Goal: Transaction & Acquisition: Purchase product/service

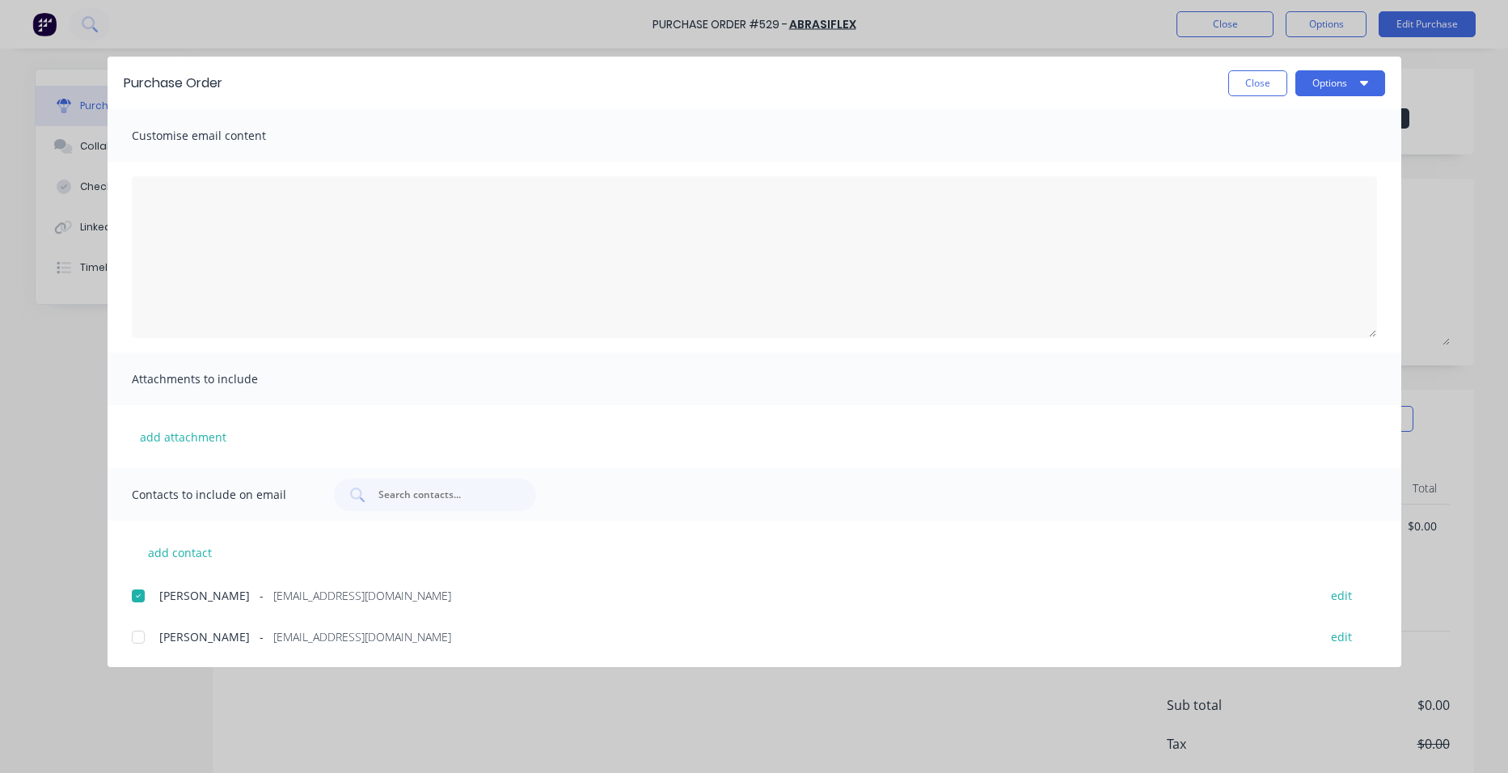
click at [1243, 82] on button "Close" at bounding box center [1258, 83] width 59 height 26
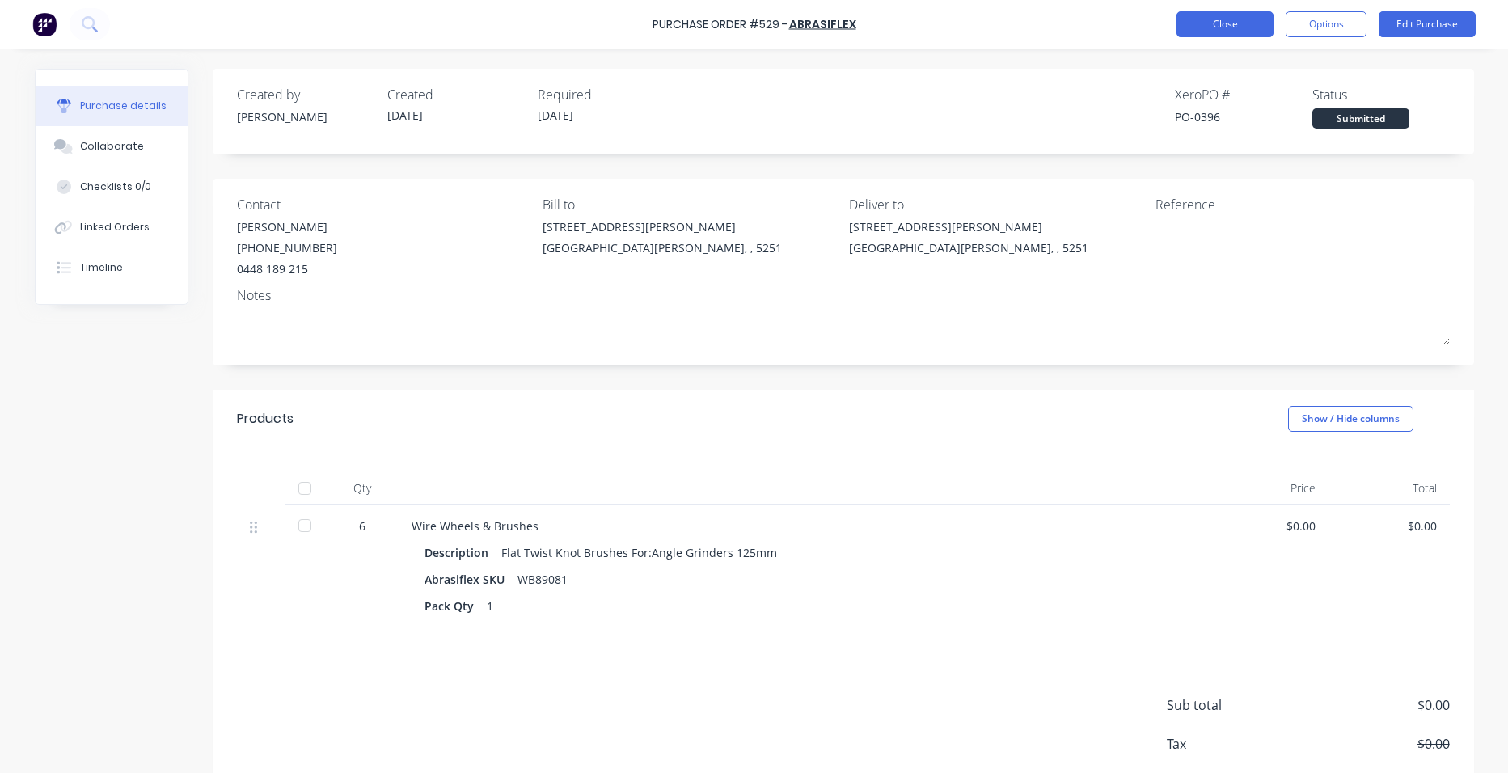
click at [1200, 19] on button "Close" at bounding box center [1225, 24] width 97 height 26
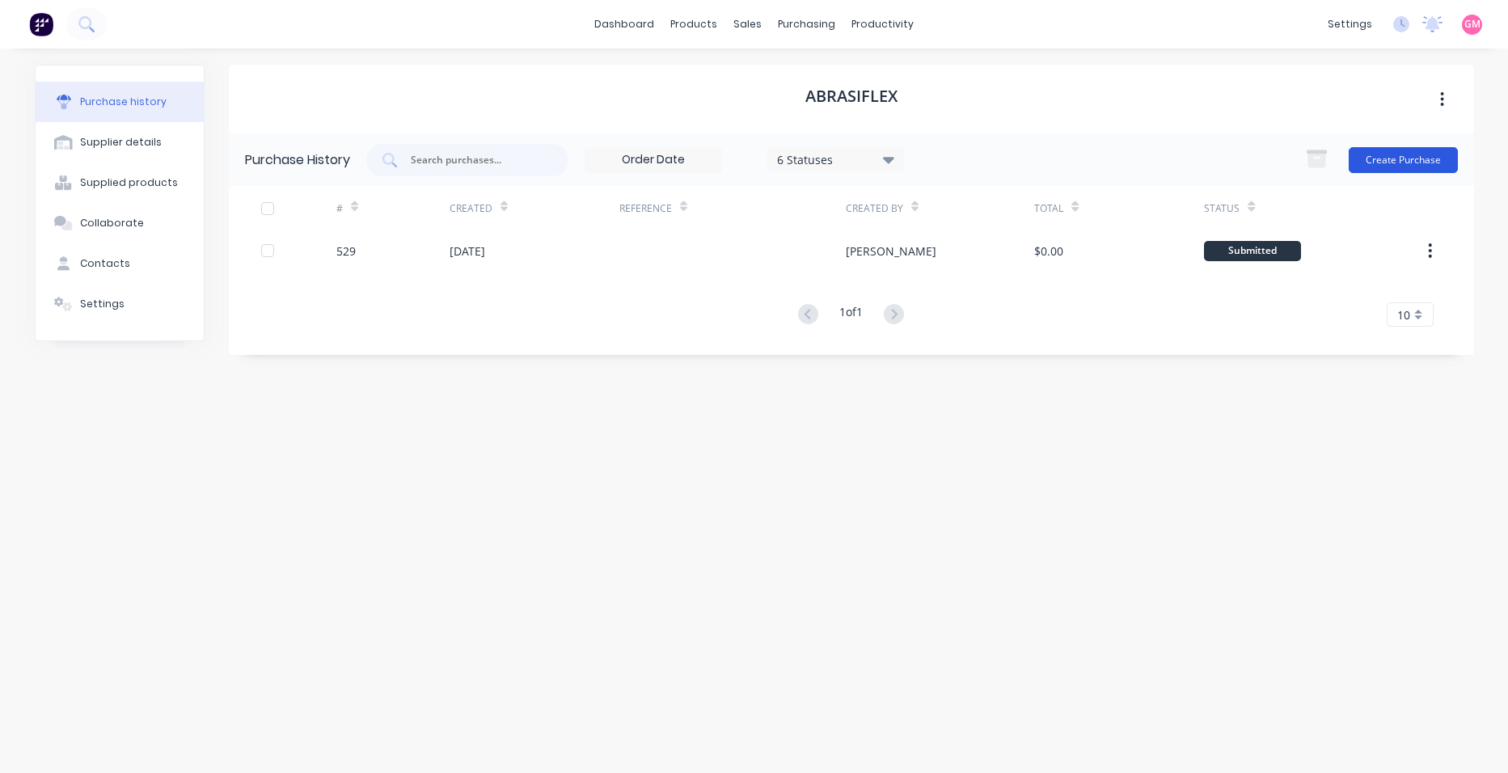
click at [1389, 162] on button "Create Purchase" at bounding box center [1403, 160] width 109 height 26
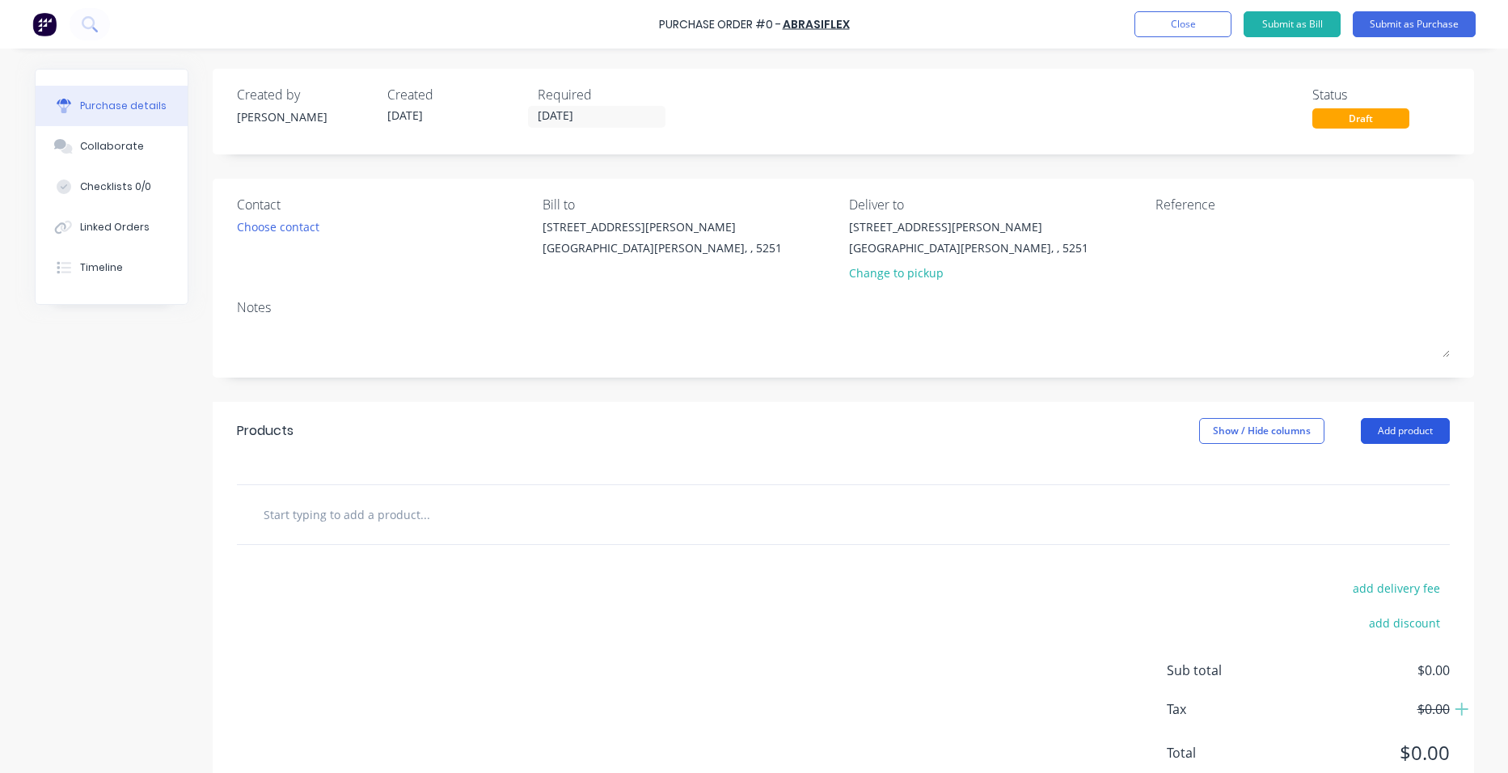
click at [1378, 427] on button "Add product" at bounding box center [1405, 431] width 89 height 26
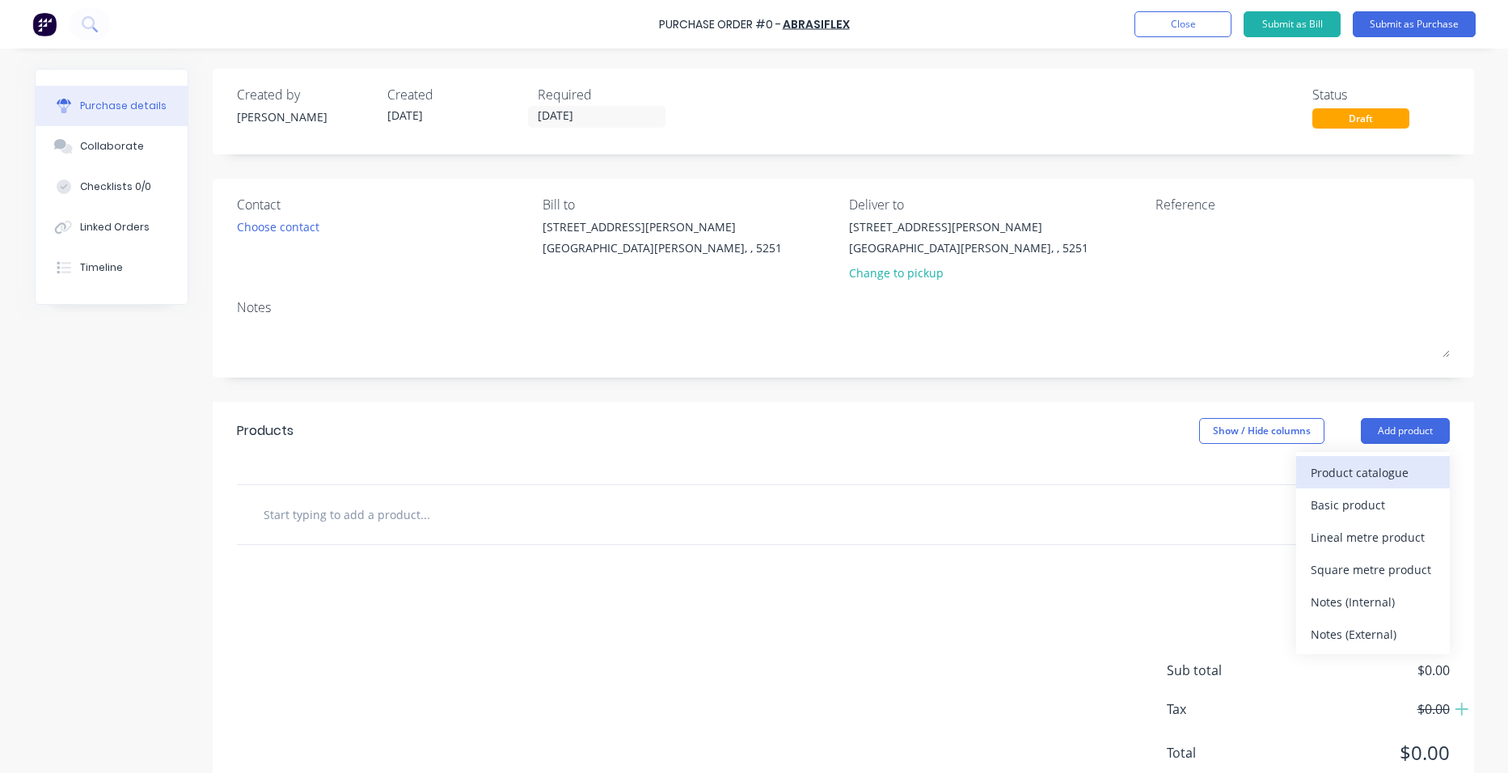
click at [1364, 475] on div "Product catalogue" at bounding box center [1373, 472] width 125 height 23
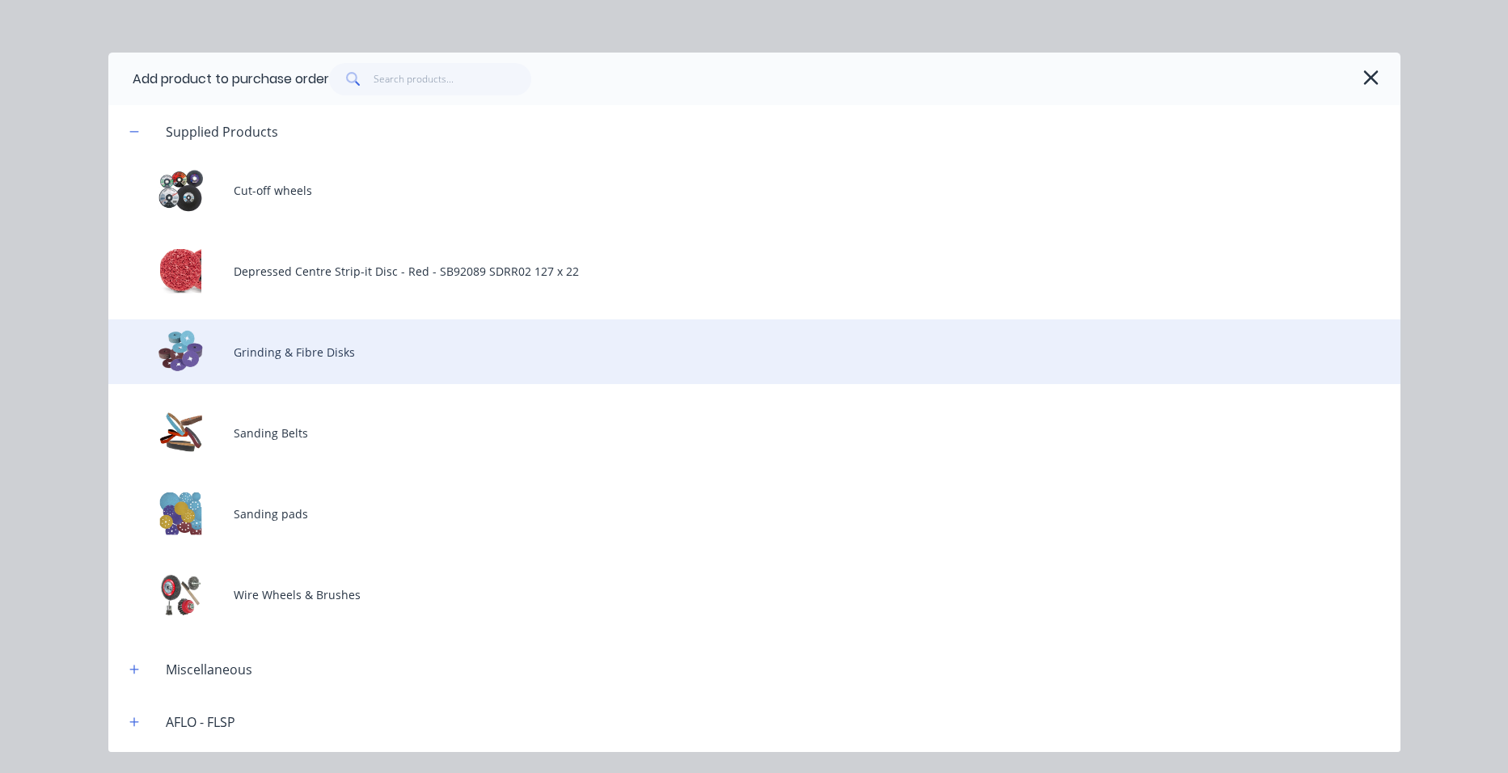
click at [320, 354] on div "Grinding & Fibre Disks" at bounding box center [754, 351] width 1292 height 65
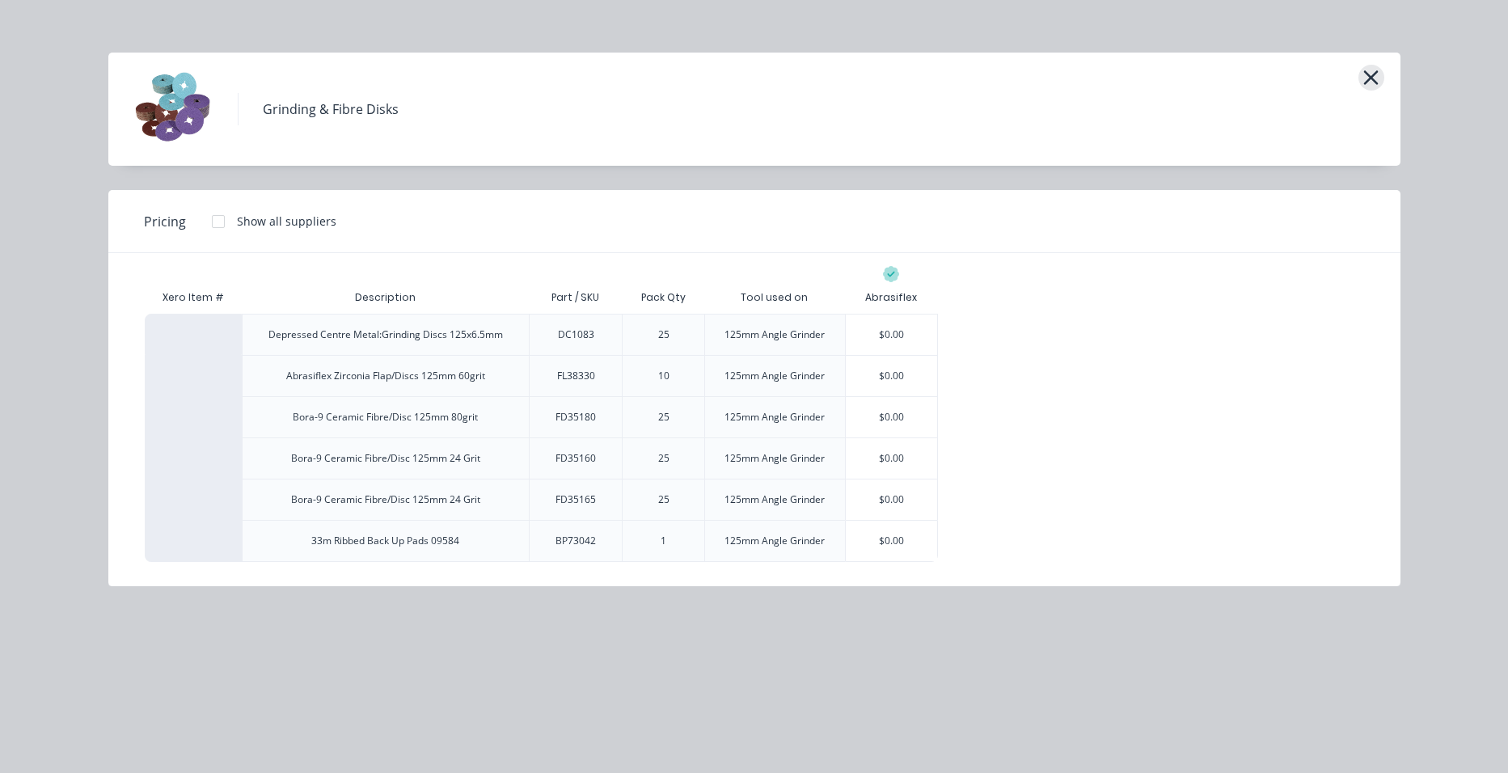
click at [1368, 77] on icon "button" at bounding box center [1371, 77] width 17 height 23
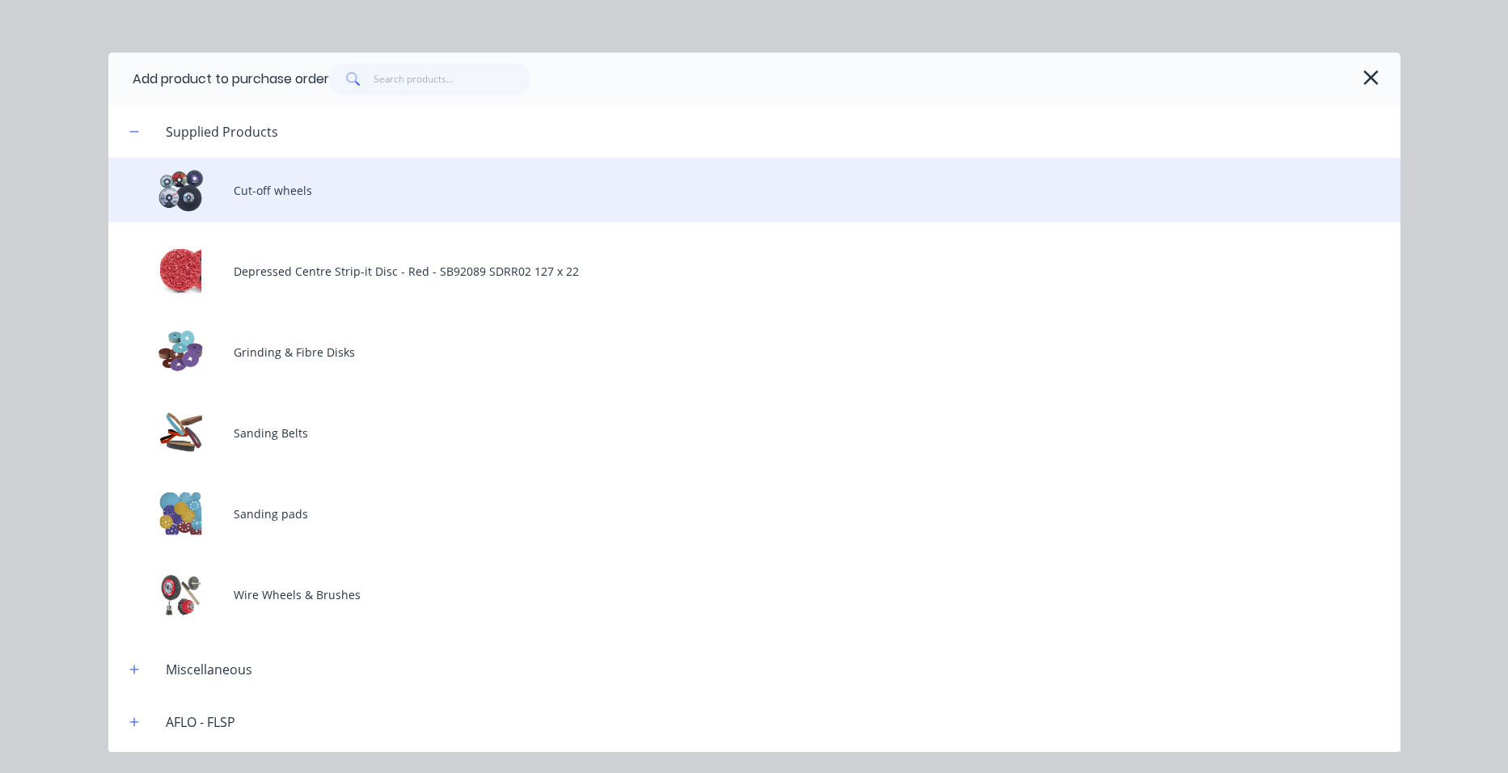
click at [285, 186] on div "Cut-off wheels" at bounding box center [754, 190] width 1292 height 65
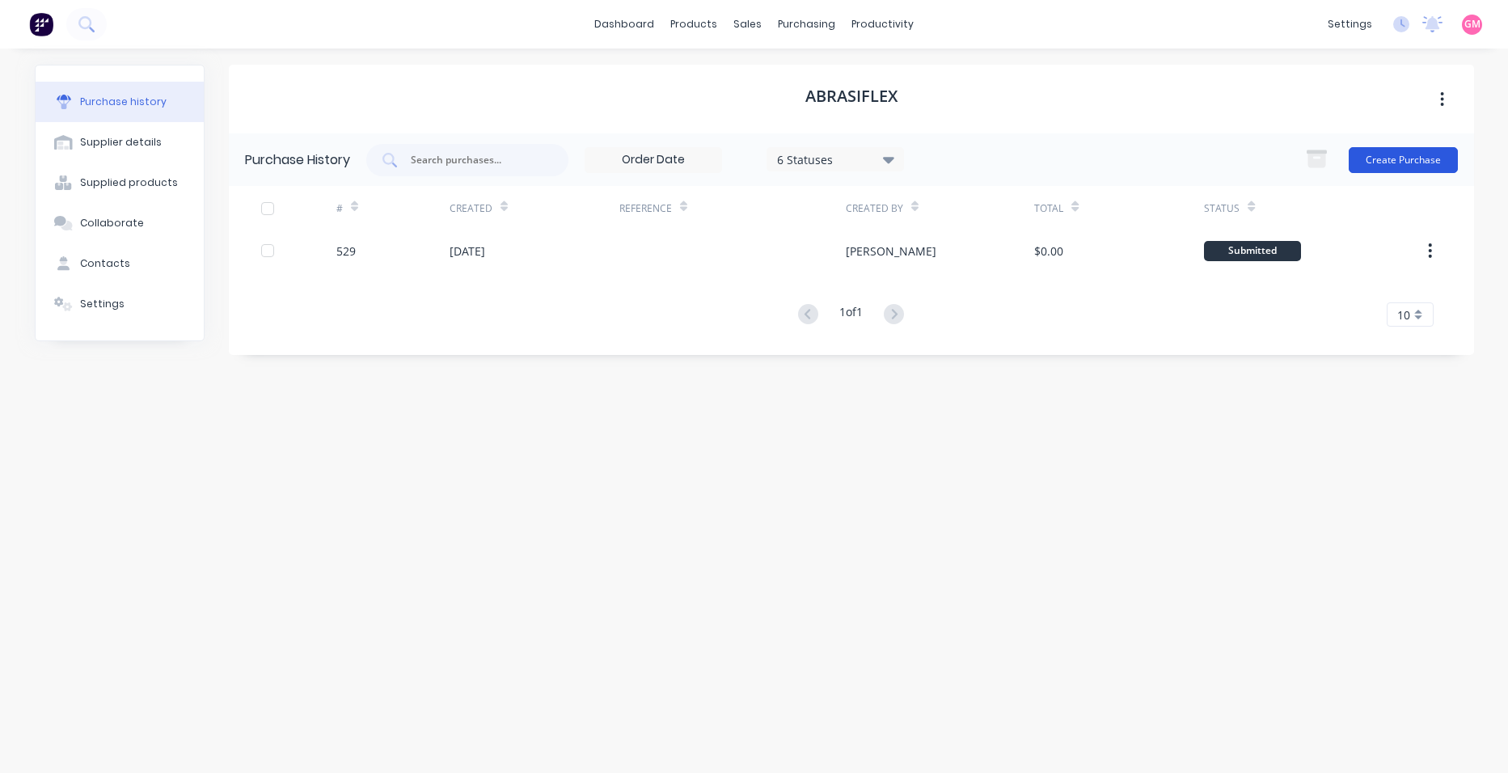
click at [1419, 154] on button "Create Purchase" at bounding box center [1403, 160] width 109 height 26
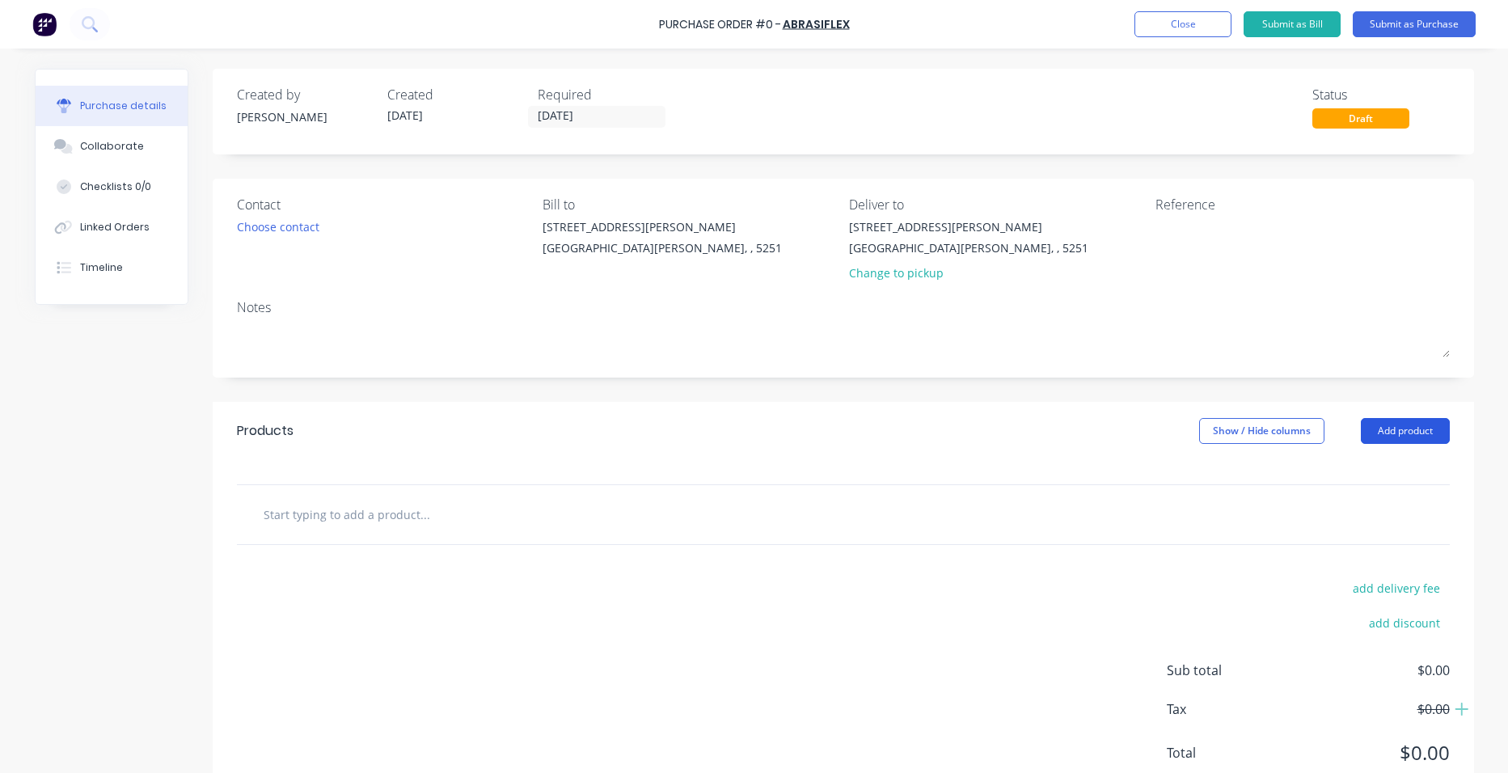
click at [1401, 436] on button "Add product" at bounding box center [1405, 431] width 89 height 26
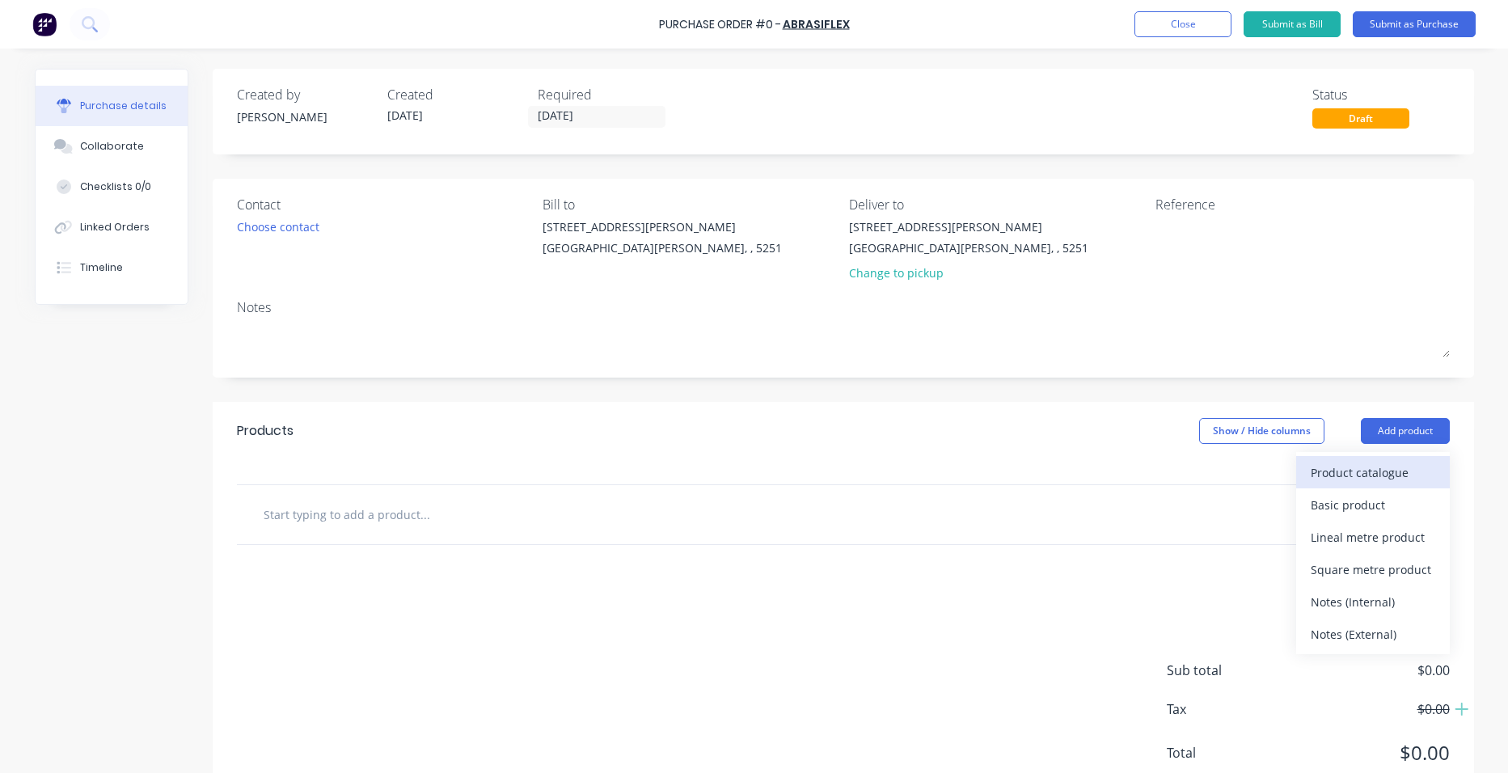
click at [1368, 472] on div "Product catalogue" at bounding box center [1373, 472] width 125 height 23
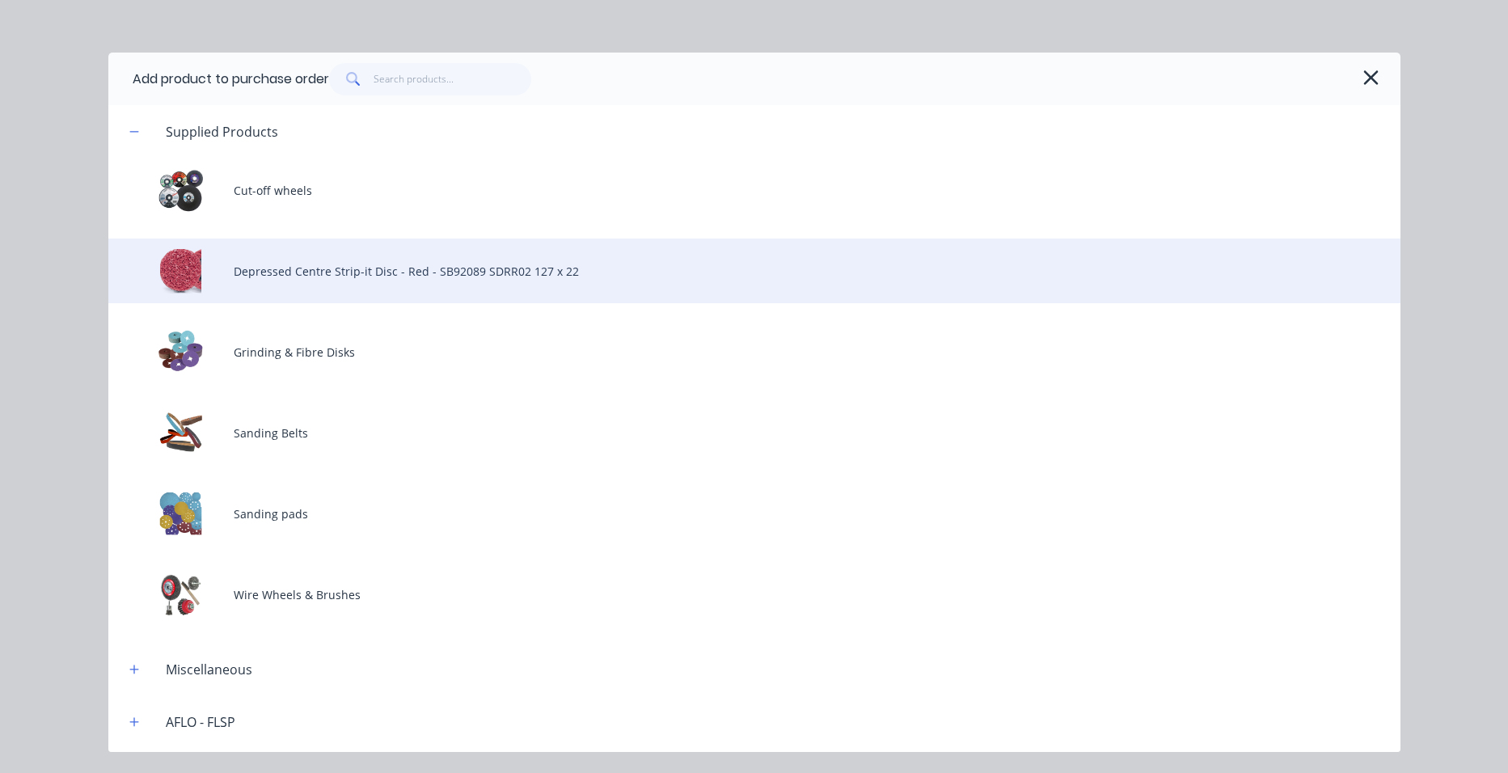
click at [396, 263] on div "Depressed Centre Strip-it Disc - Red - SB92089 SDRR02 127 x 22" at bounding box center [754, 271] width 1292 height 65
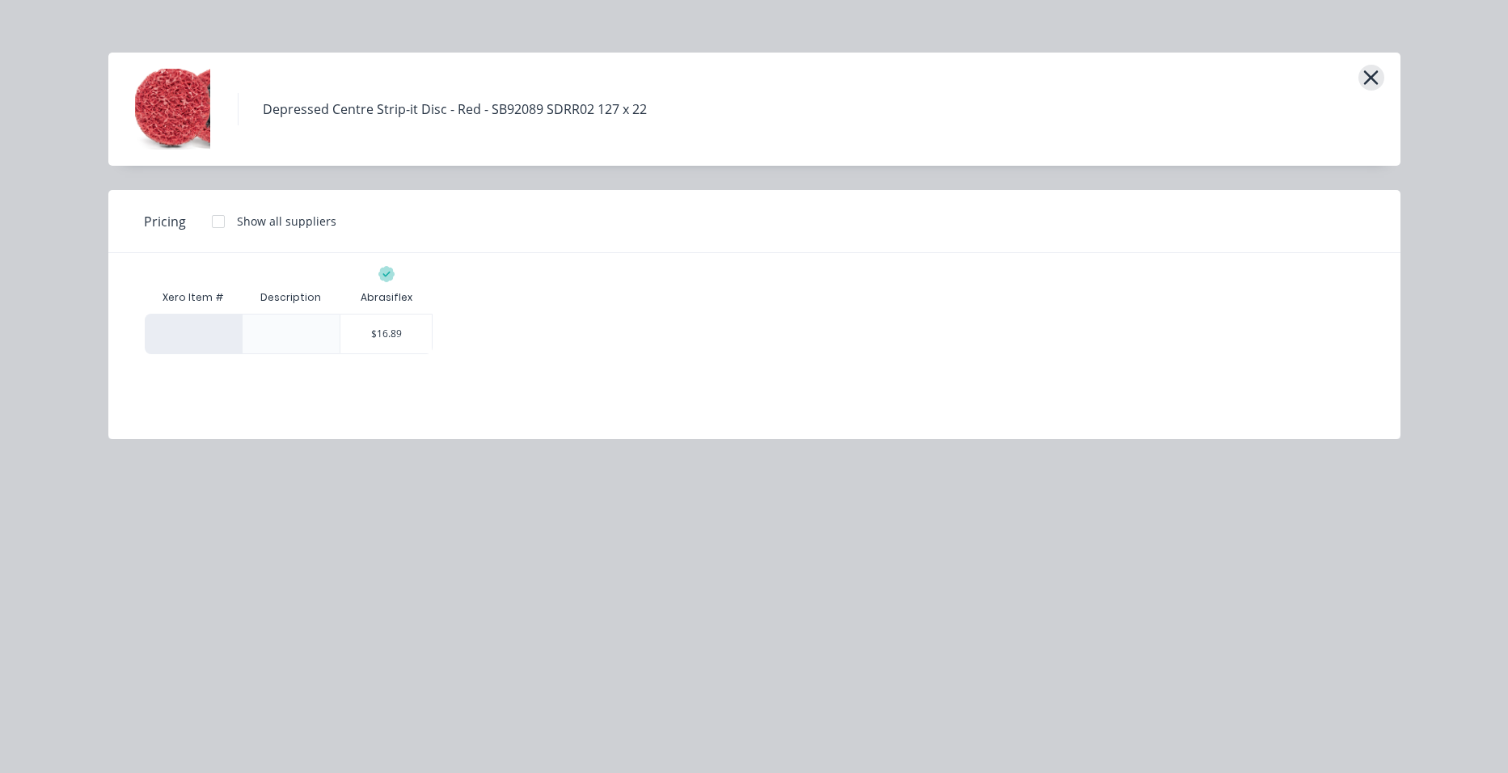
click at [1379, 75] on icon "button" at bounding box center [1371, 77] width 17 height 23
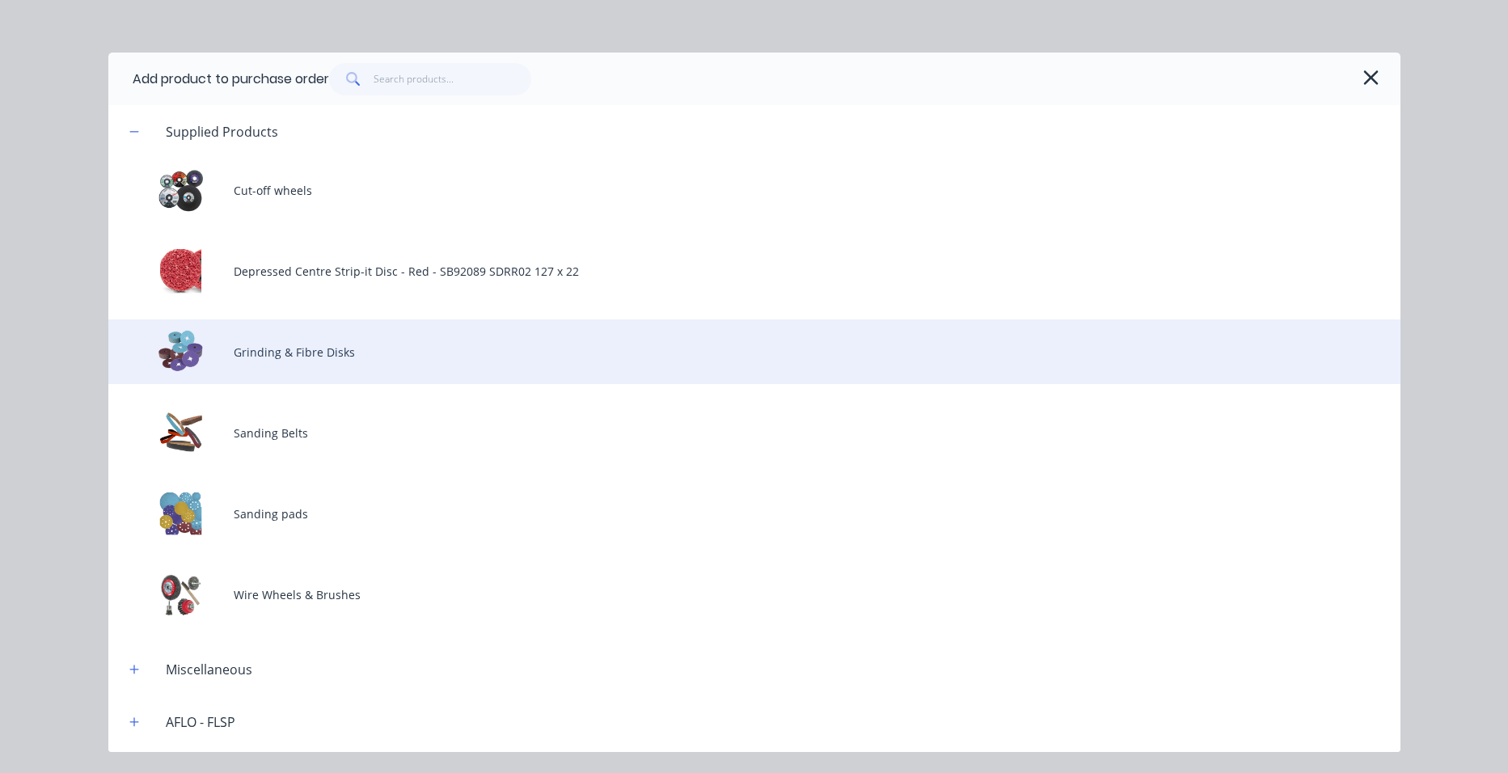
click at [292, 360] on div "Grinding & Fibre Disks" at bounding box center [754, 351] width 1292 height 65
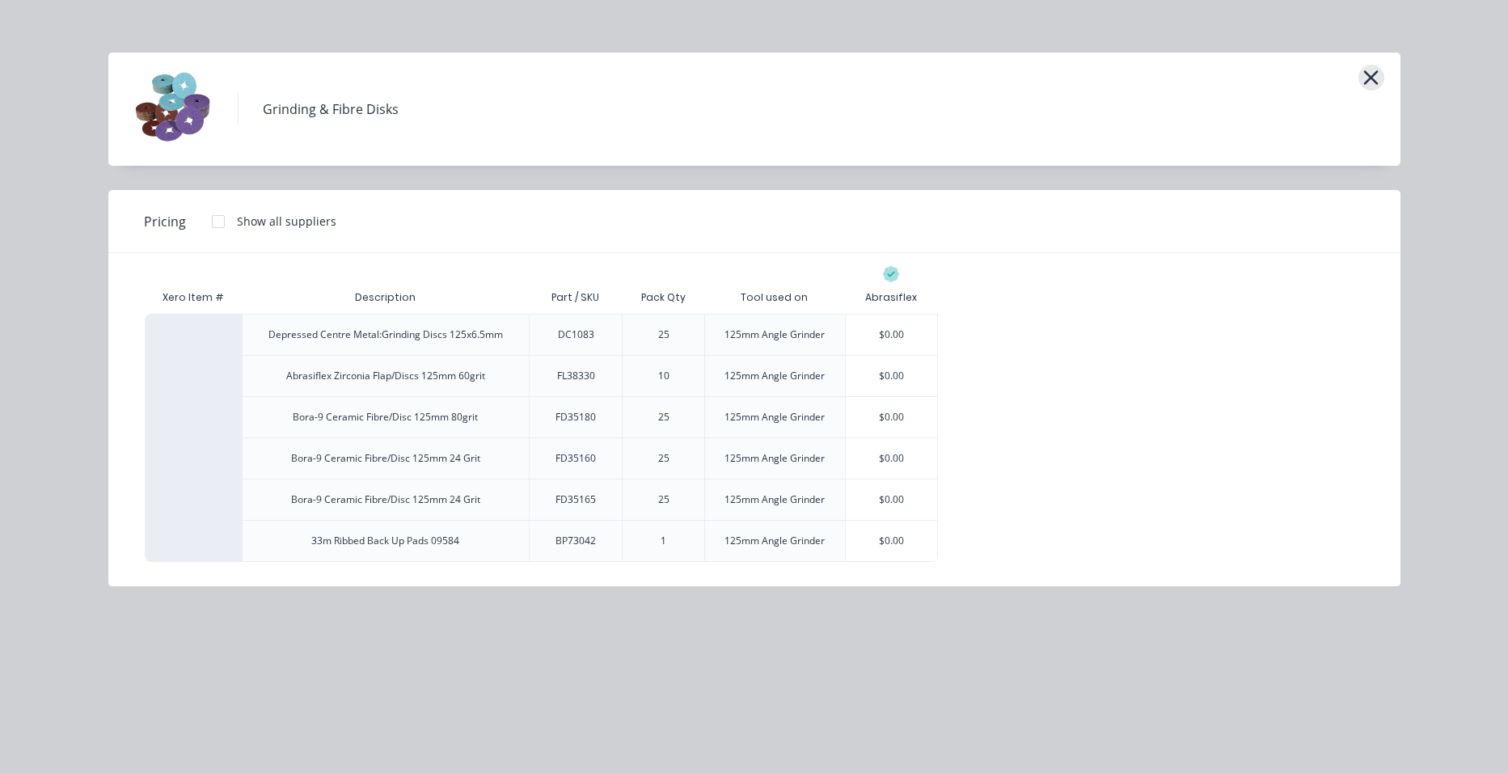
click at [1368, 80] on icon "button" at bounding box center [1371, 77] width 15 height 15
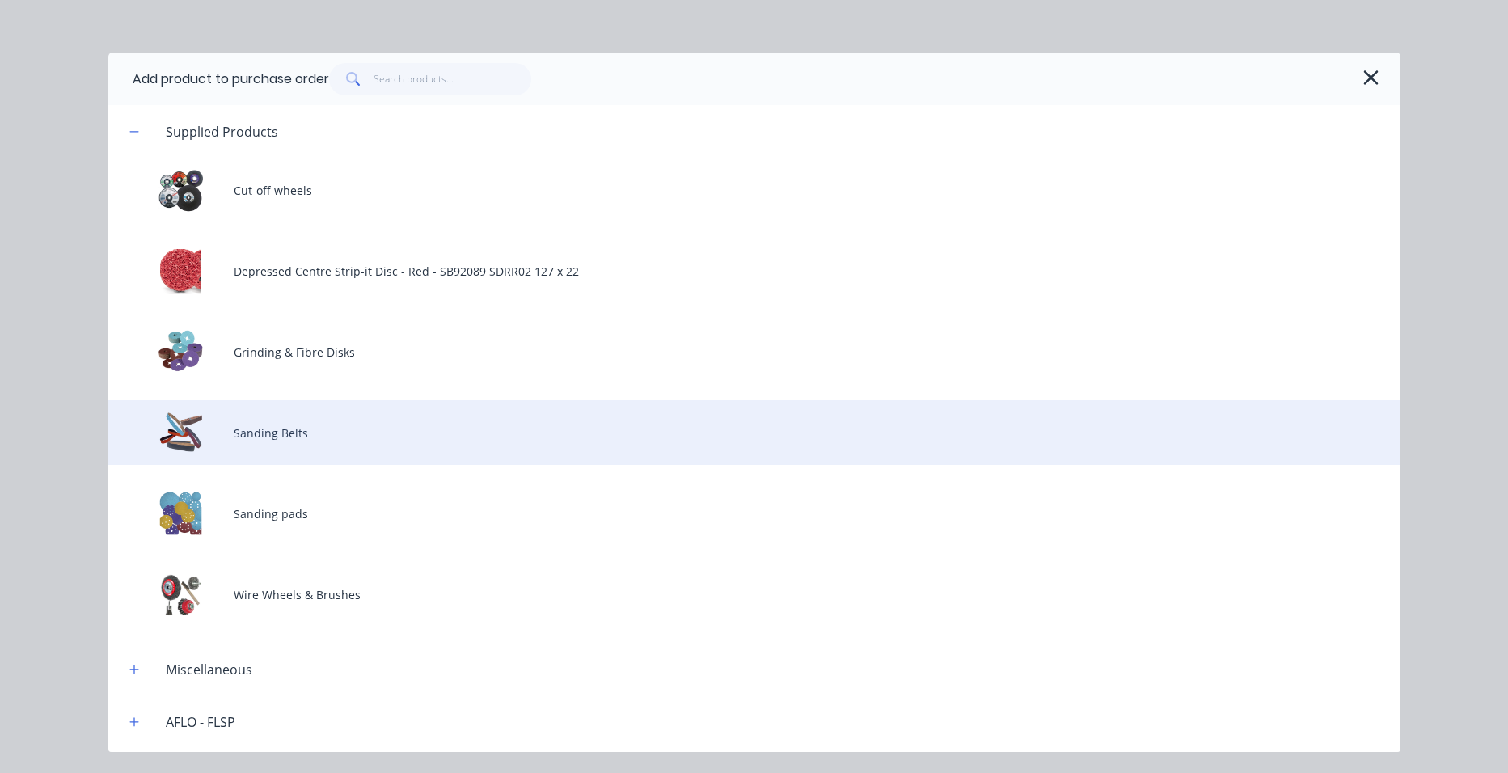
click at [264, 429] on div "Sanding Belts" at bounding box center [754, 432] width 1292 height 65
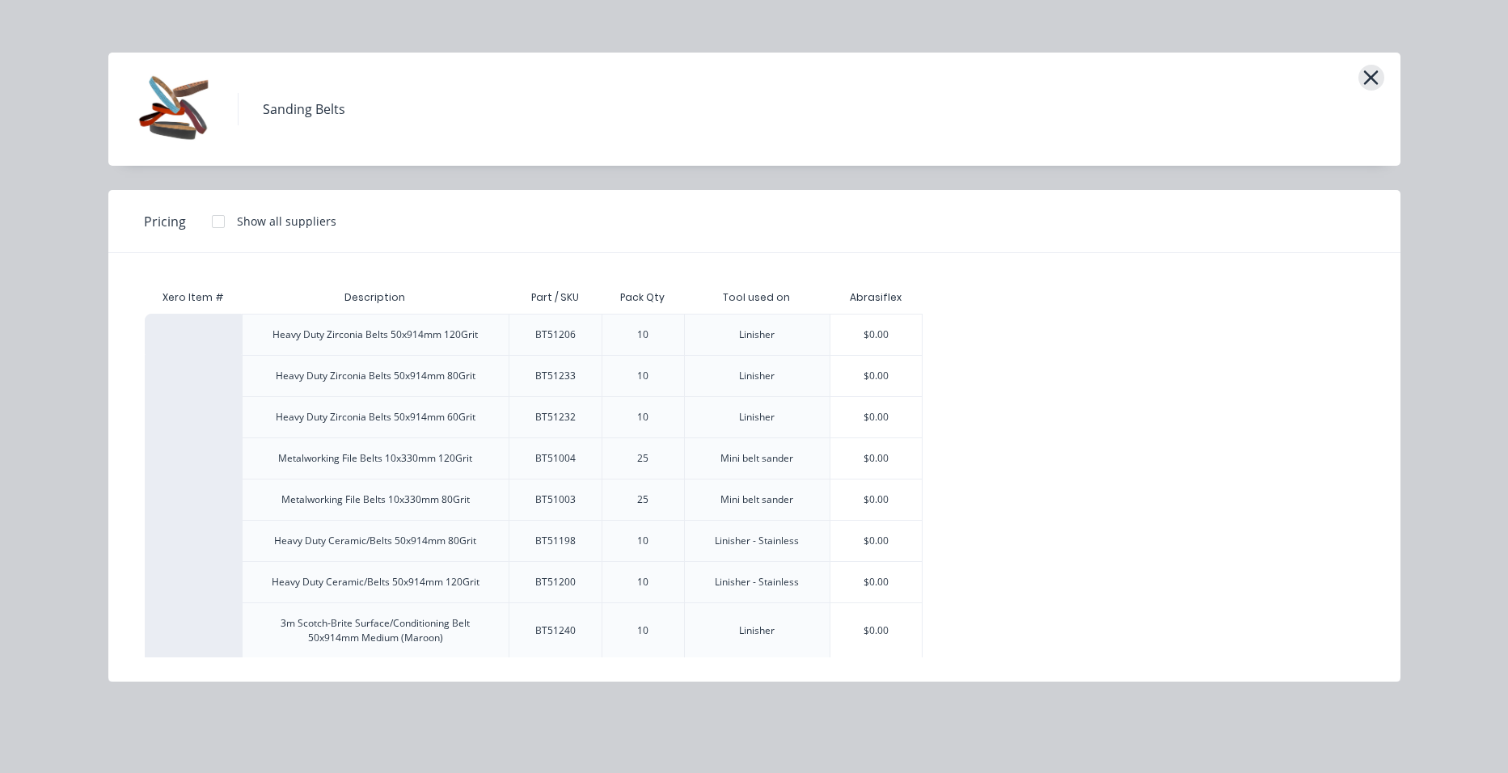
click at [1375, 74] on icon "button" at bounding box center [1371, 77] width 15 height 15
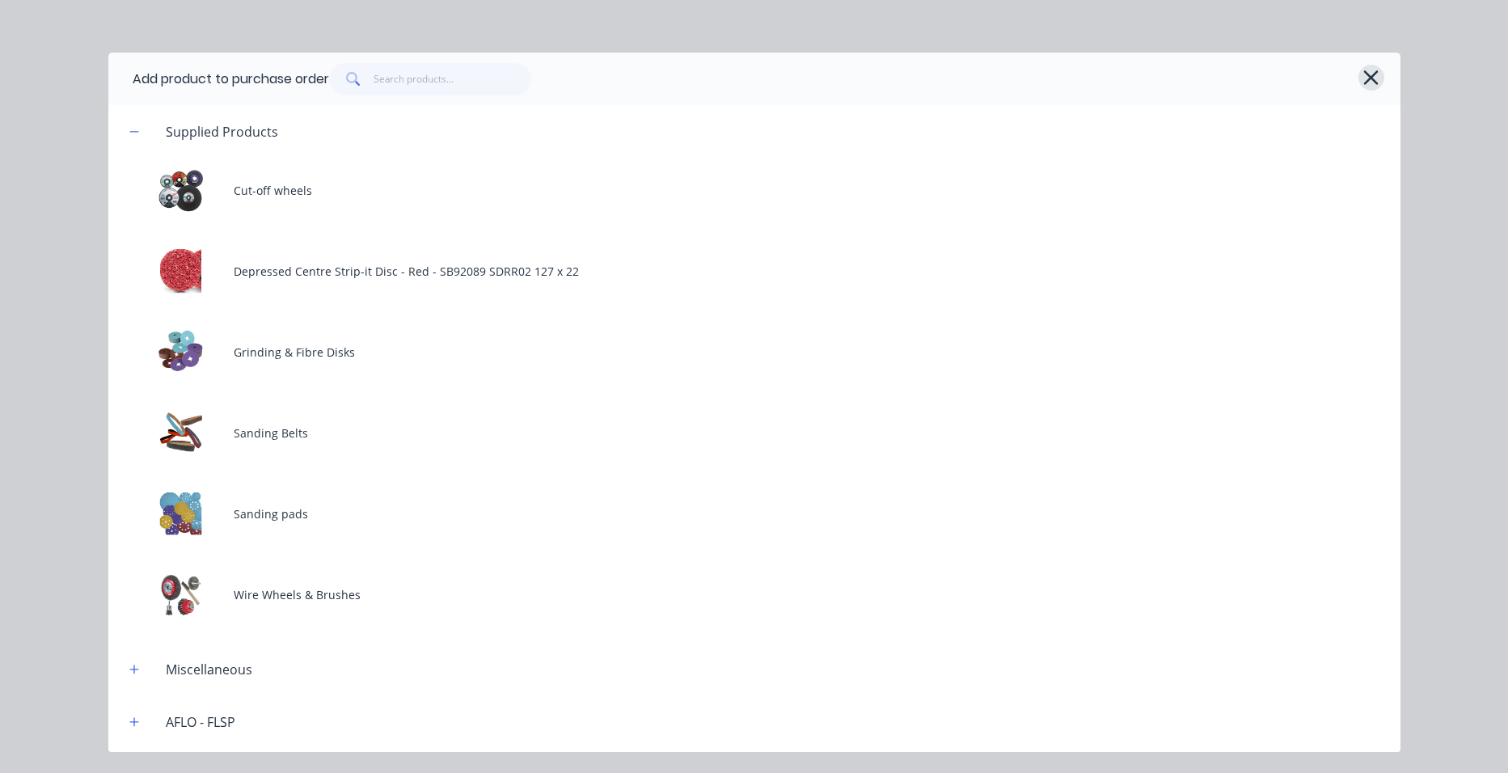
click at [1369, 78] on icon "button" at bounding box center [1371, 77] width 15 height 15
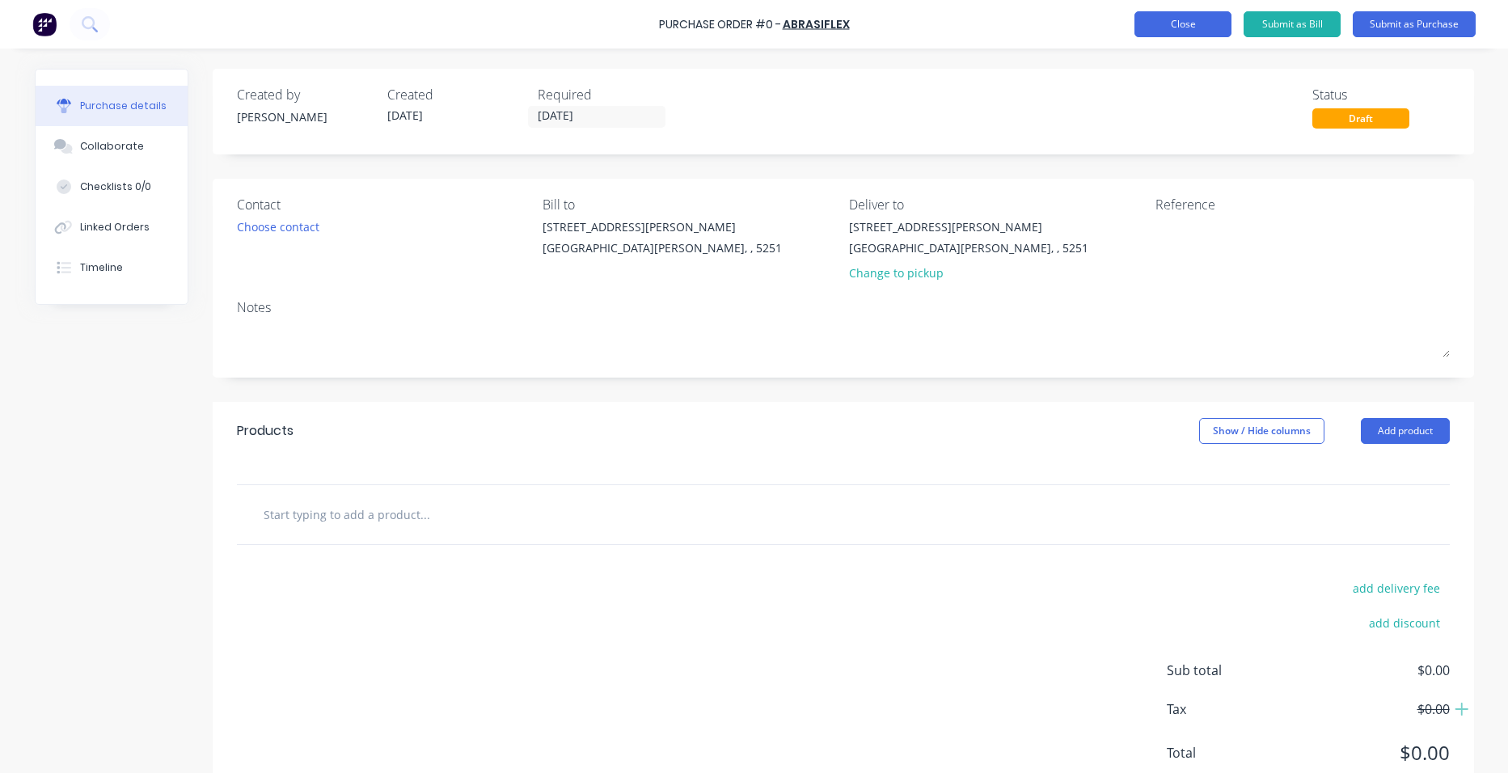
click at [1197, 33] on button "Close" at bounding box center [1183, 24] width 97 height 26
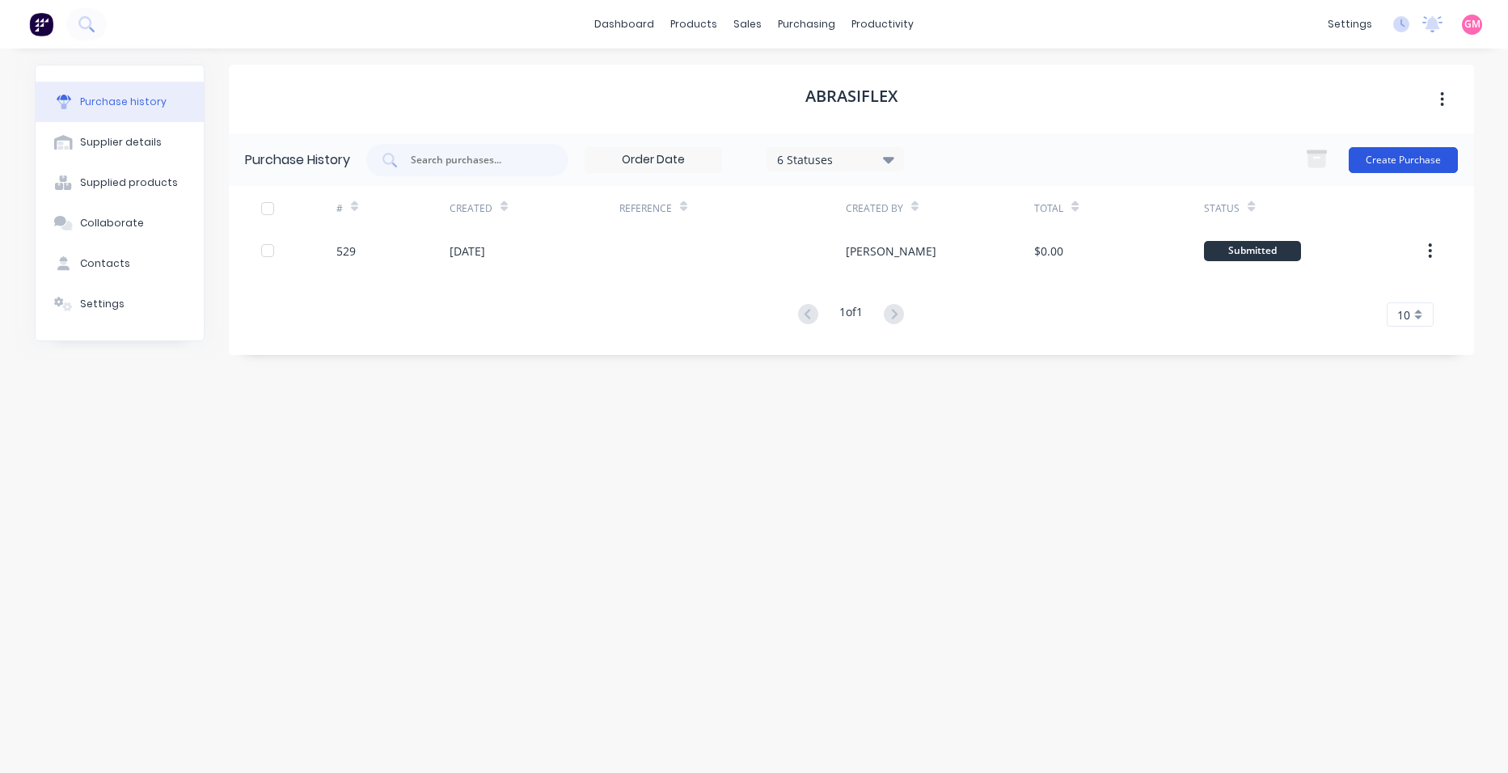
click at [1391, 158] on button "Create Purchase" at bounding box center [1403, 160] width 109 height 26
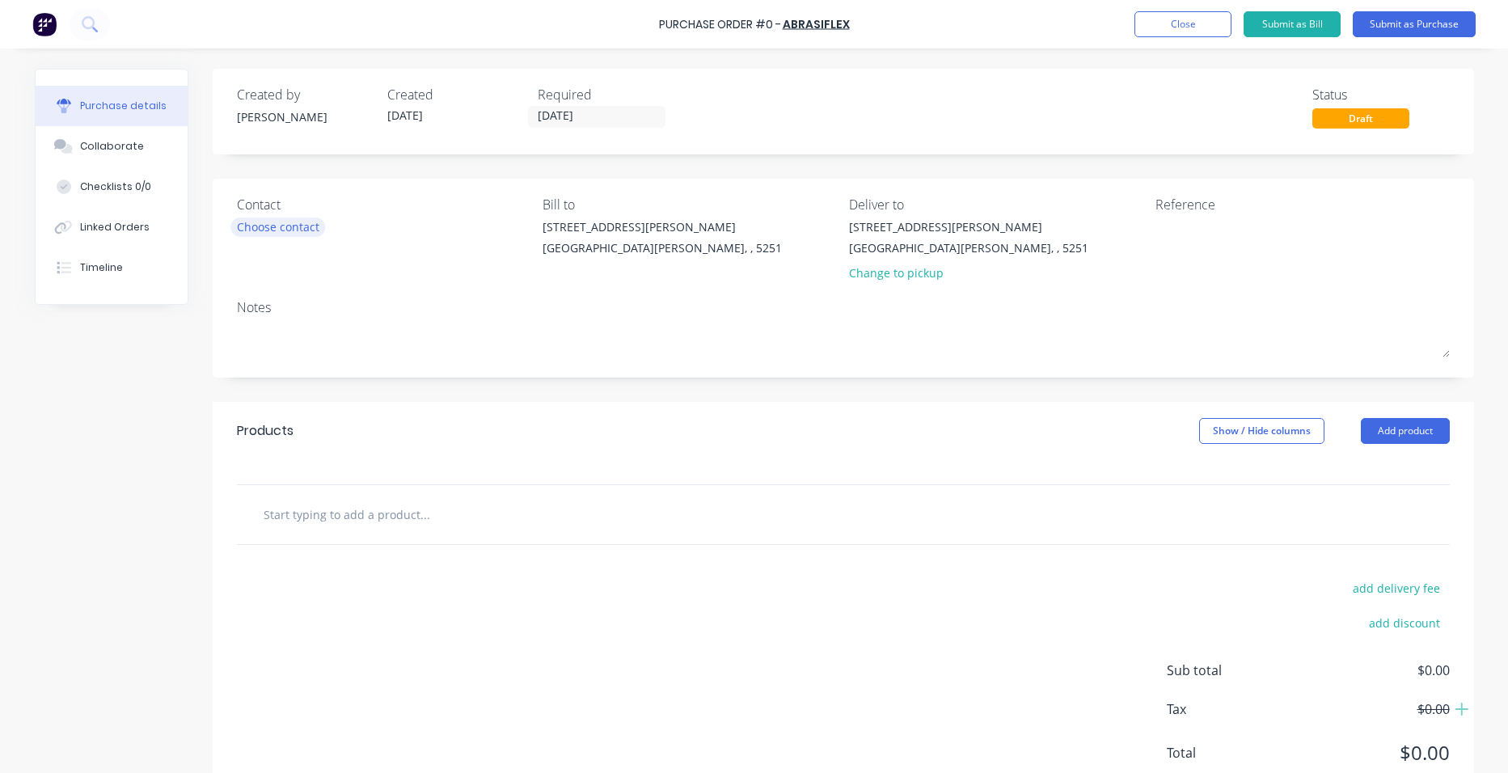
click at [282, 226] on div "Choose contact" at bounding box center [278, 226] width 82 height 17
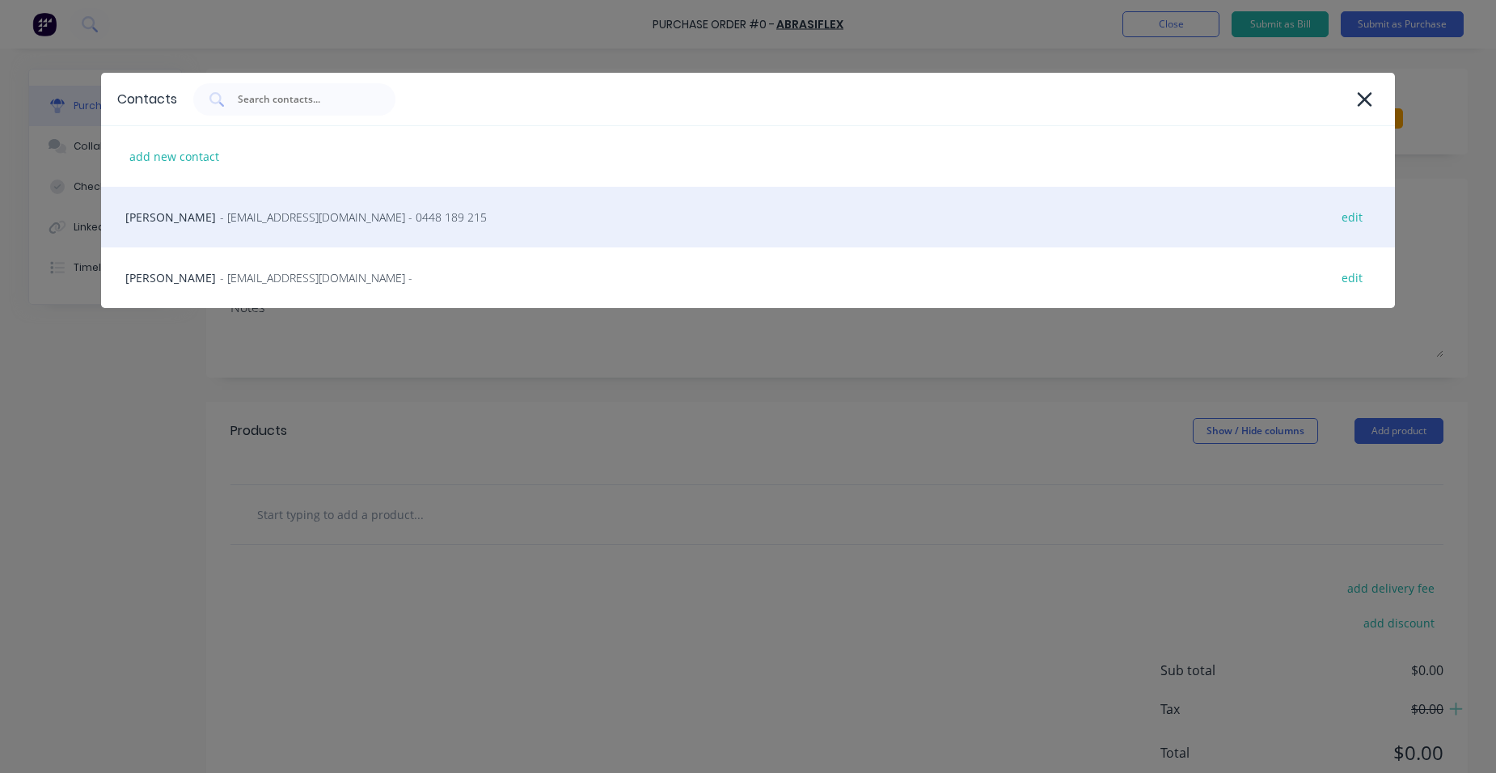
click at [315, 228] on div "[PERSON_NAME] - [EMAIL_ADDRESS][DOMAIN_NAME] - 0448 189 215 edit" at bounding box center [748, 217] width 1294 height 61
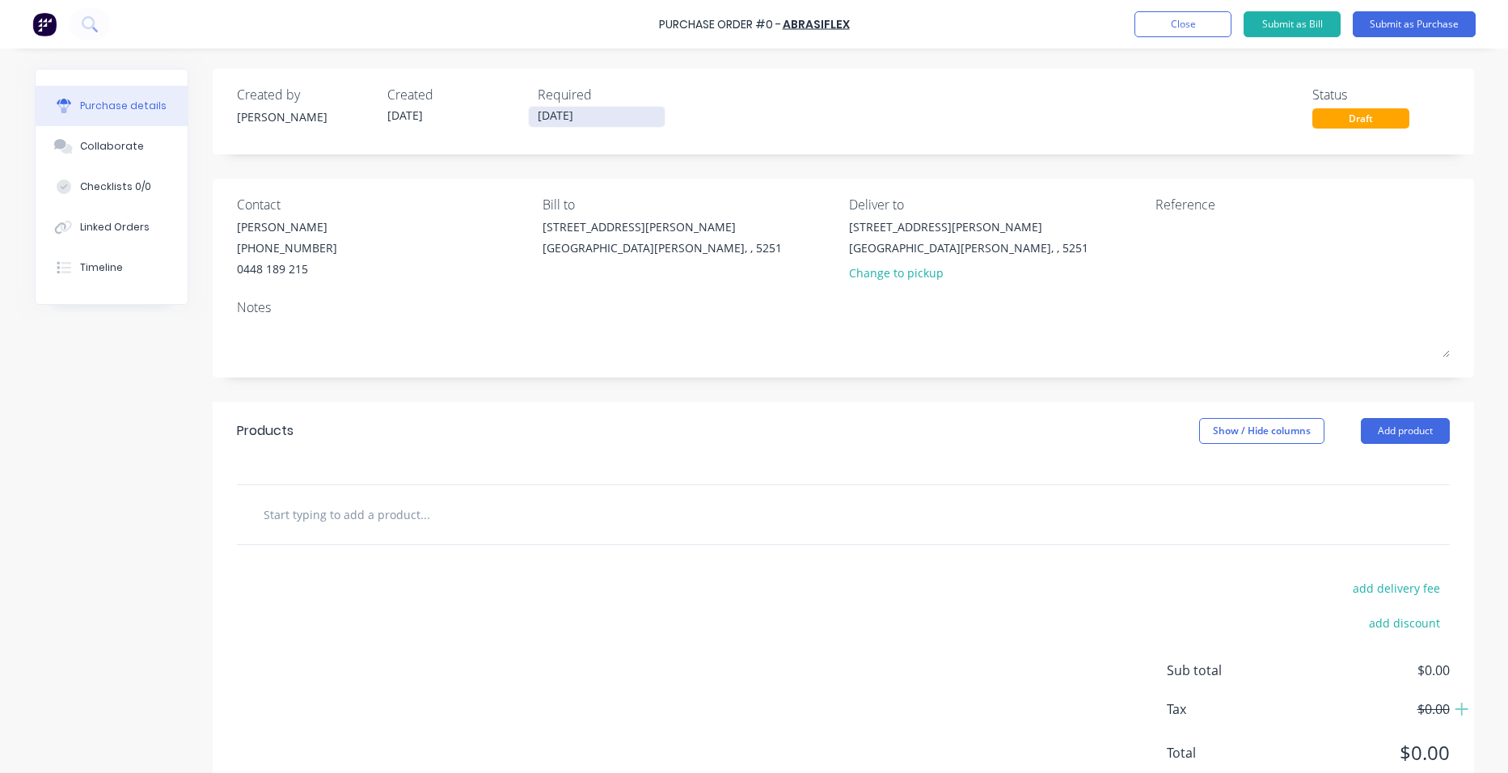
click at [600, 114] on input "[DATE]" at bounding box center [597, 117] width 136 height 20
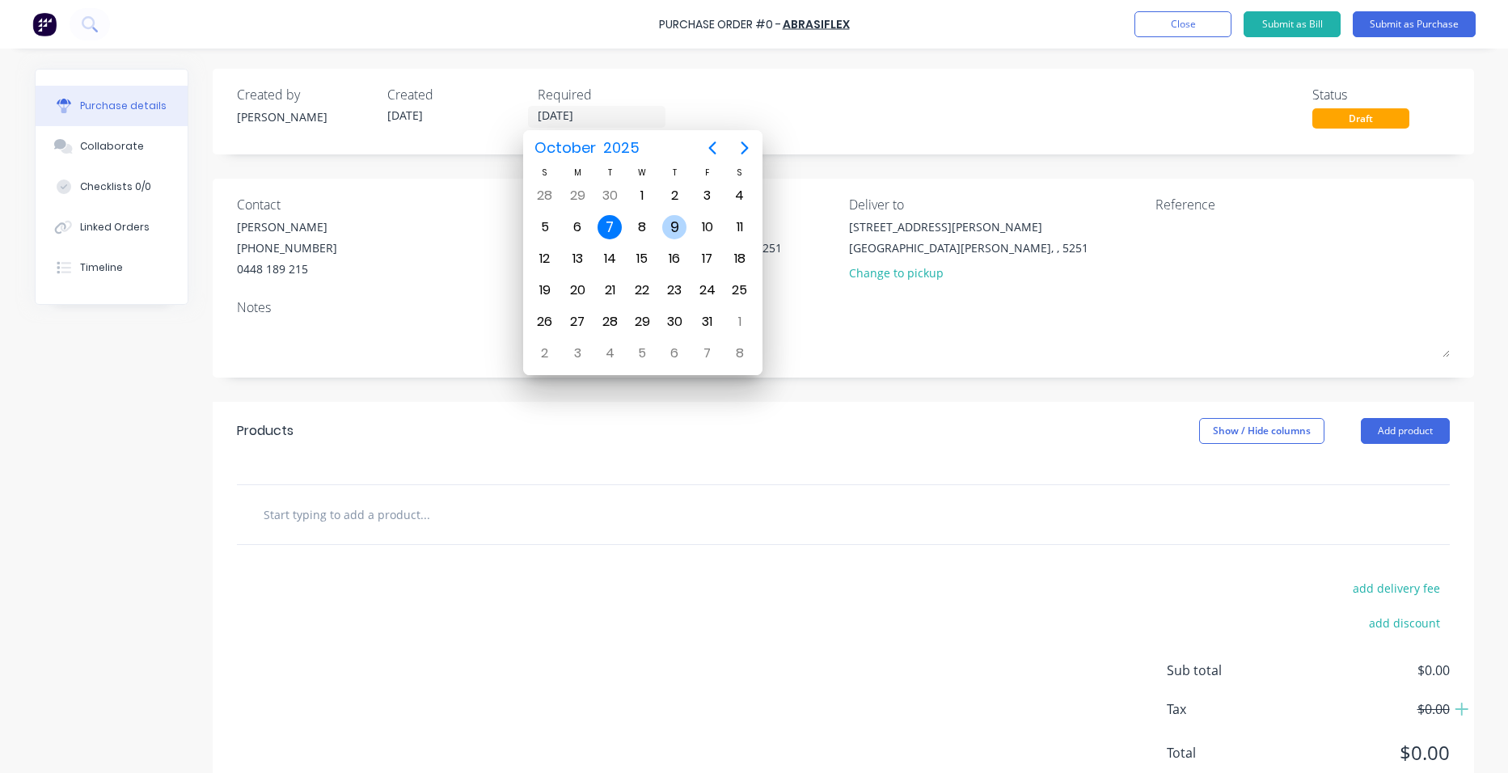
click at [670, 226] on div "9" at bounding box center [674, 227] width 24 height 24
type input "[DATE]"
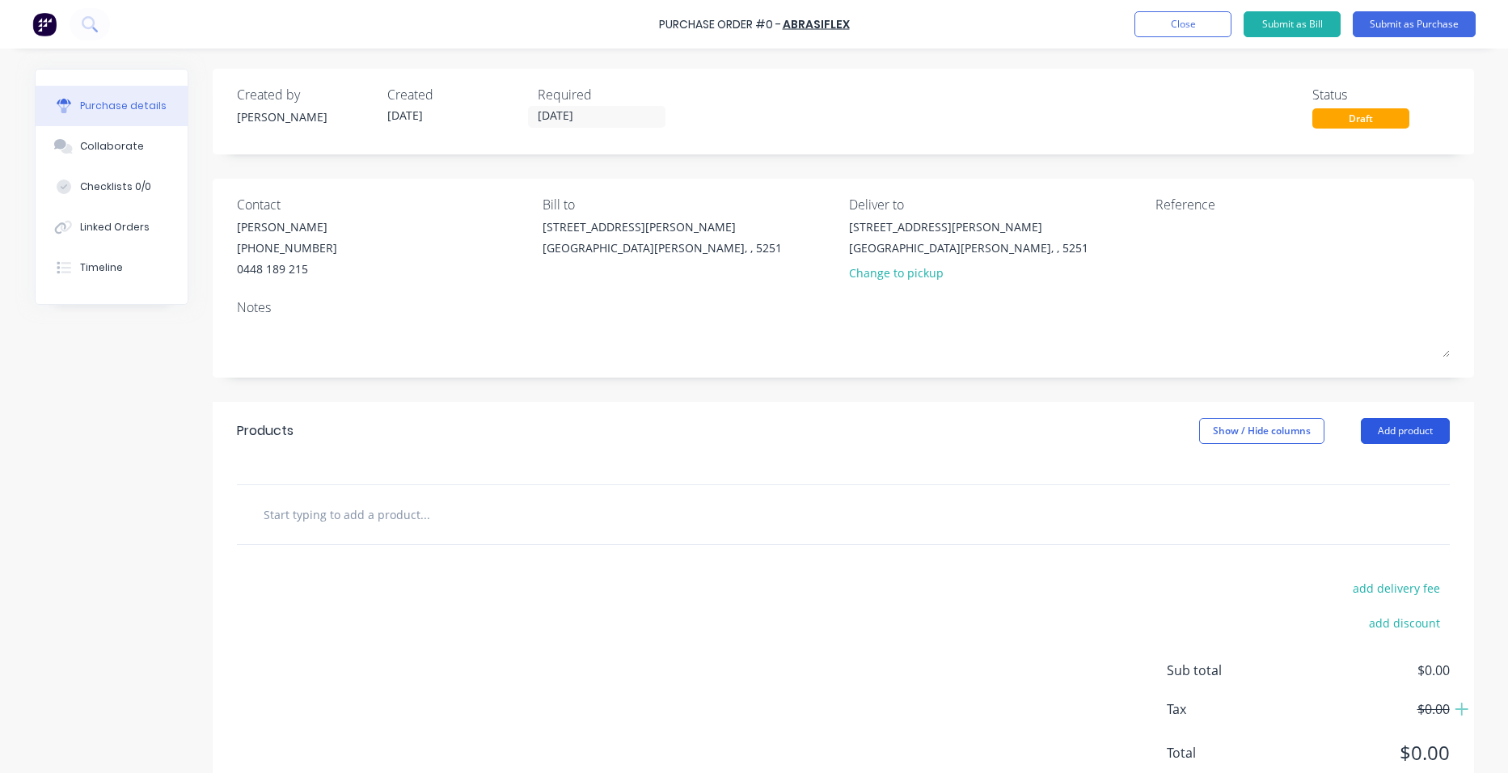
click at [1387, 430] on button "Add product" at bounding box center [1405, 431] width 89 height 26
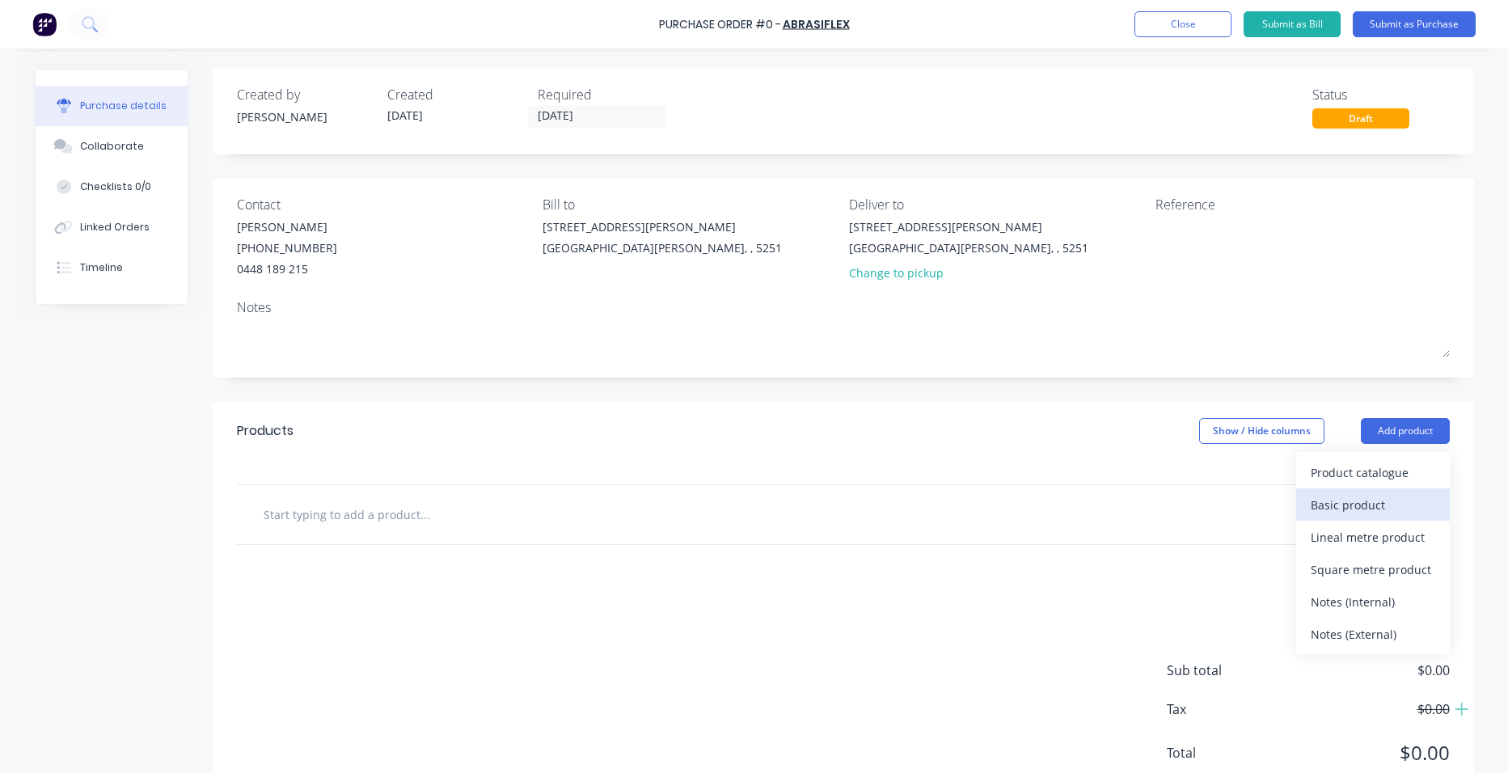
click at [1375, 500] on div "Basic product" at bounding box center [1373, 504] width 125 height 23
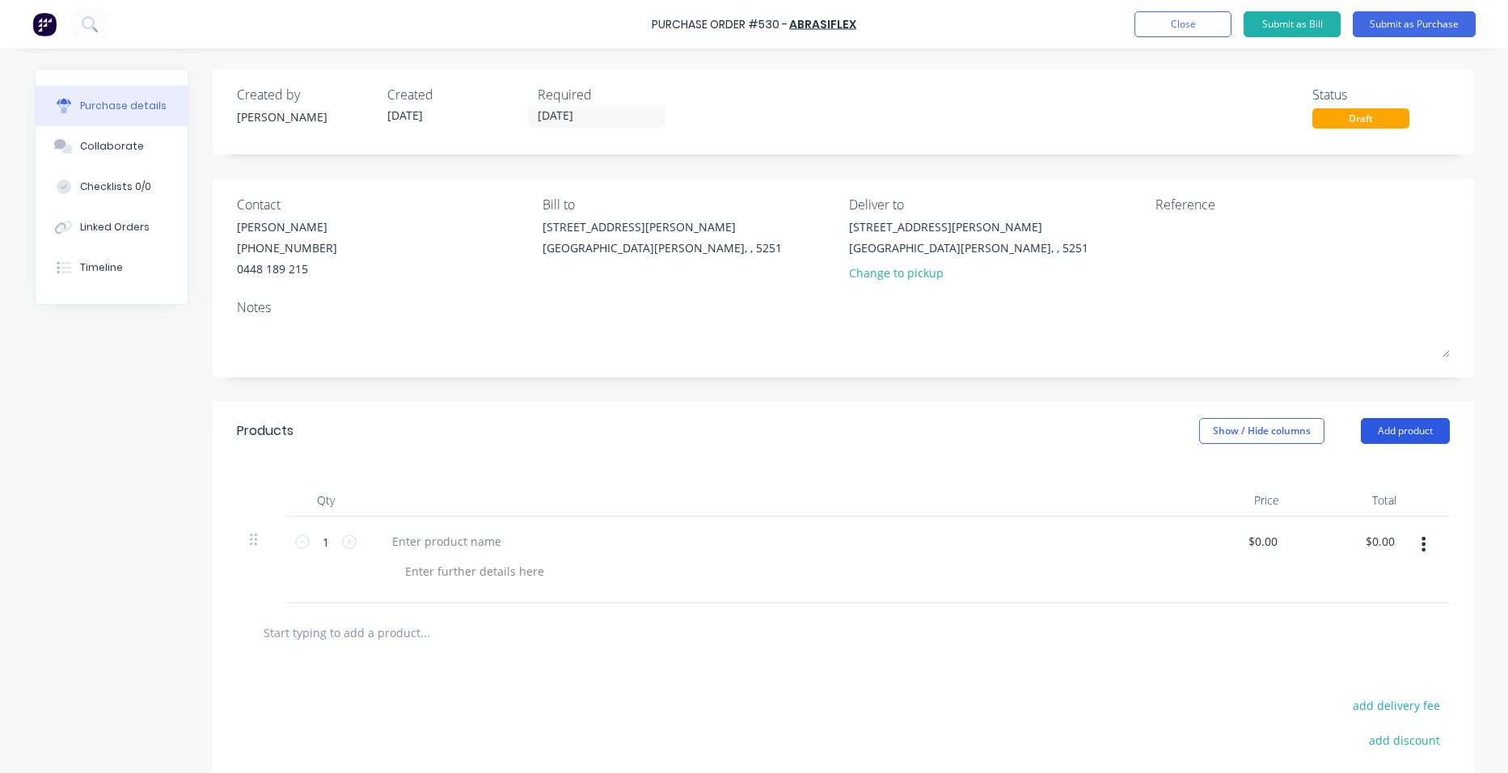
click at [1383, 429] on button "Add product" at bounding box center [1405, 431] width 89 height 26
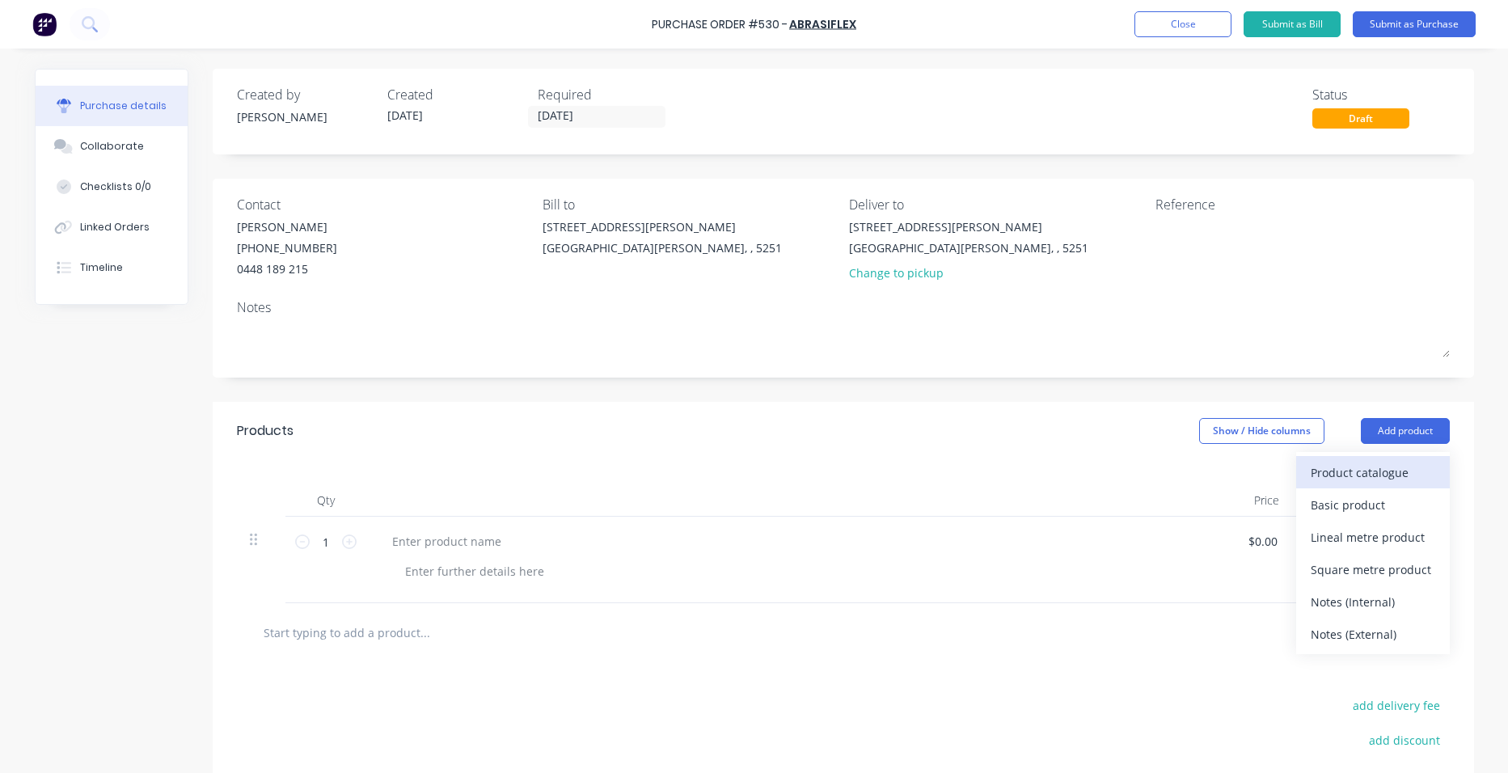
click at [1376, 473] on div "Product catalogue" at bounding box center [1373, 472] width 125 height 23
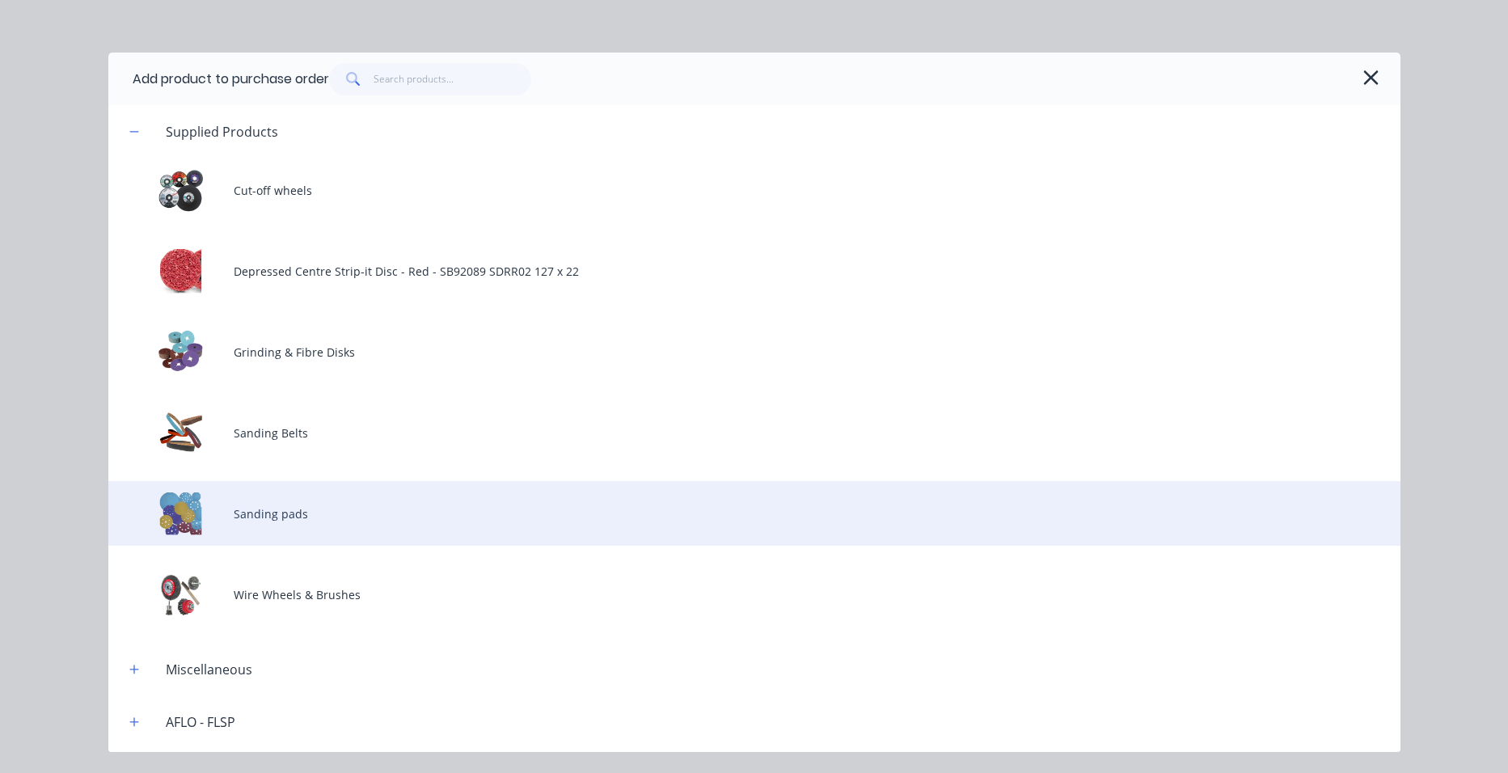
click at [284, 510] on div "Sanding pads" at bounding box center [754, 513] width 1292 height 65
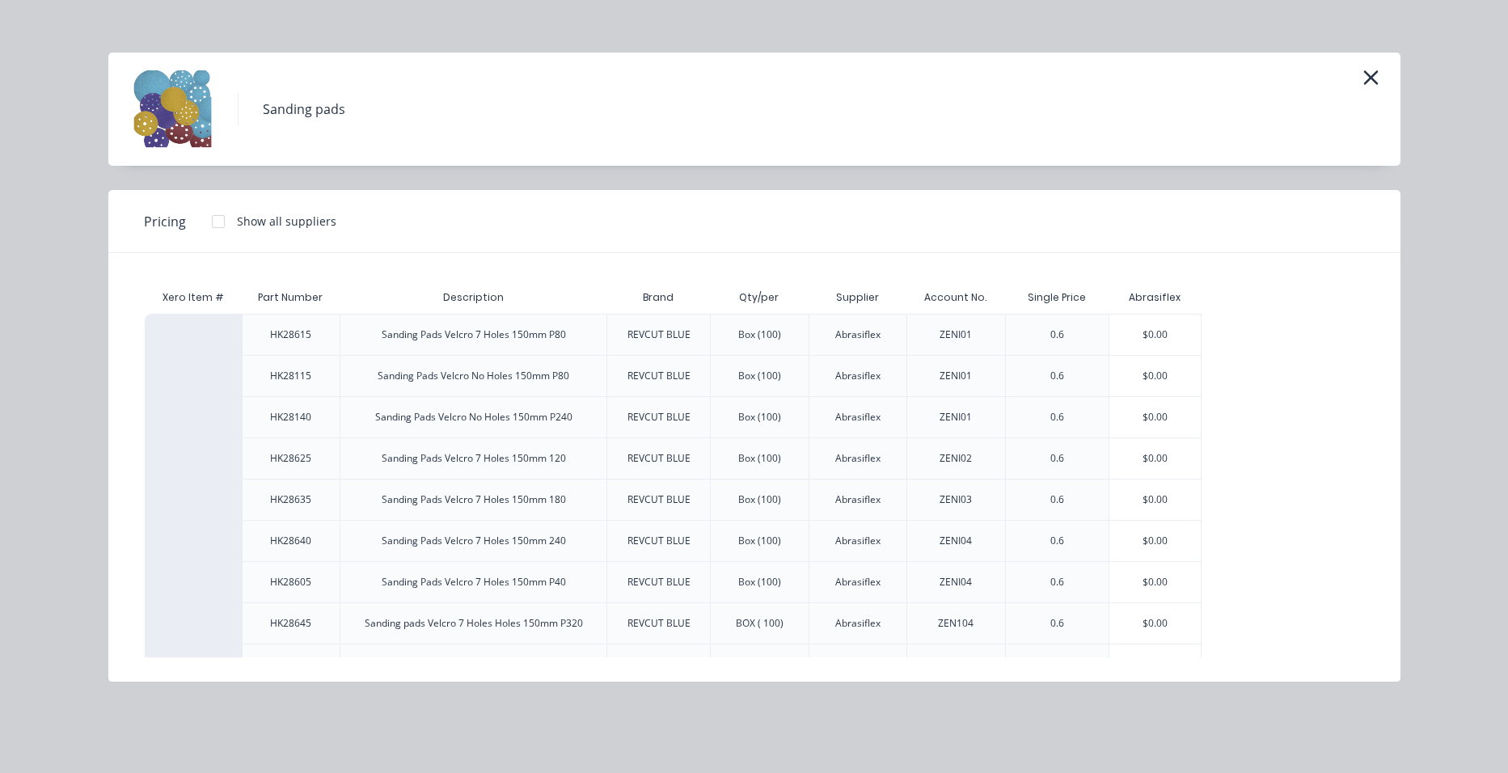
drag, startPoint x: 360, startPoint y: 480, endPoint x: 392, endPoint y: 461, distance: 37.7
click at [392, 461] on div "HK28615 Sanding Pads Velcro 7 Holes 150mm P80 REVCUT BLUE Box (100) Abrasiflex …" at bounding box center [755, 520] width 1220 height 413
click at [1324, 461] on div "HK28615 Sanding Pads Velcro 7 Holes 150mm P80 REVCUT BLUE Box (100) Abrasiflex …" at bounding box center [755, 520] width 1220 height 413
click at [1369, 78] on icon "button" at bounding box center [1371, 77] width 15 height 15
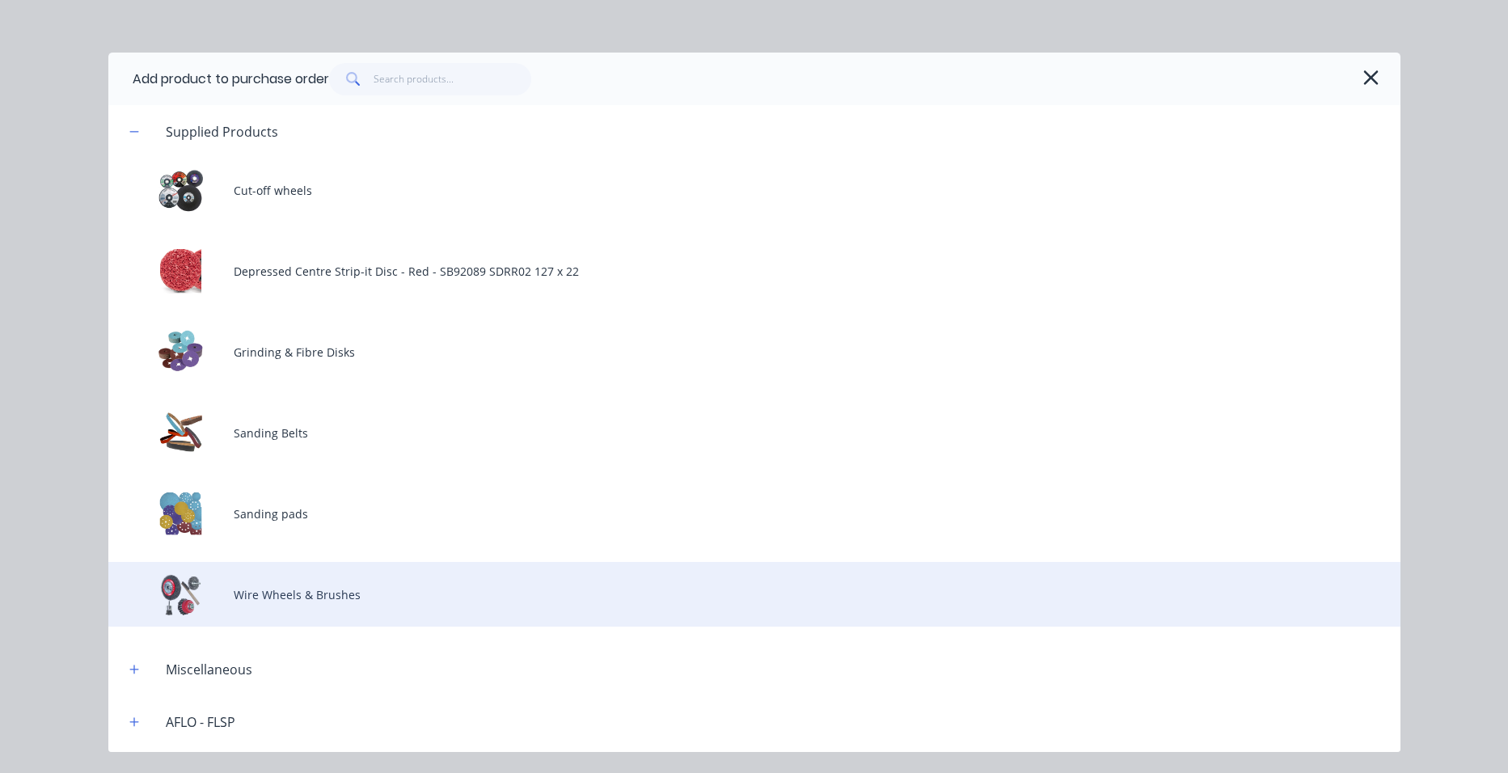
click at [328, 592] on div "Wire Wheels & Brushes" at bounding box center [754, 594] width 1292 height 65
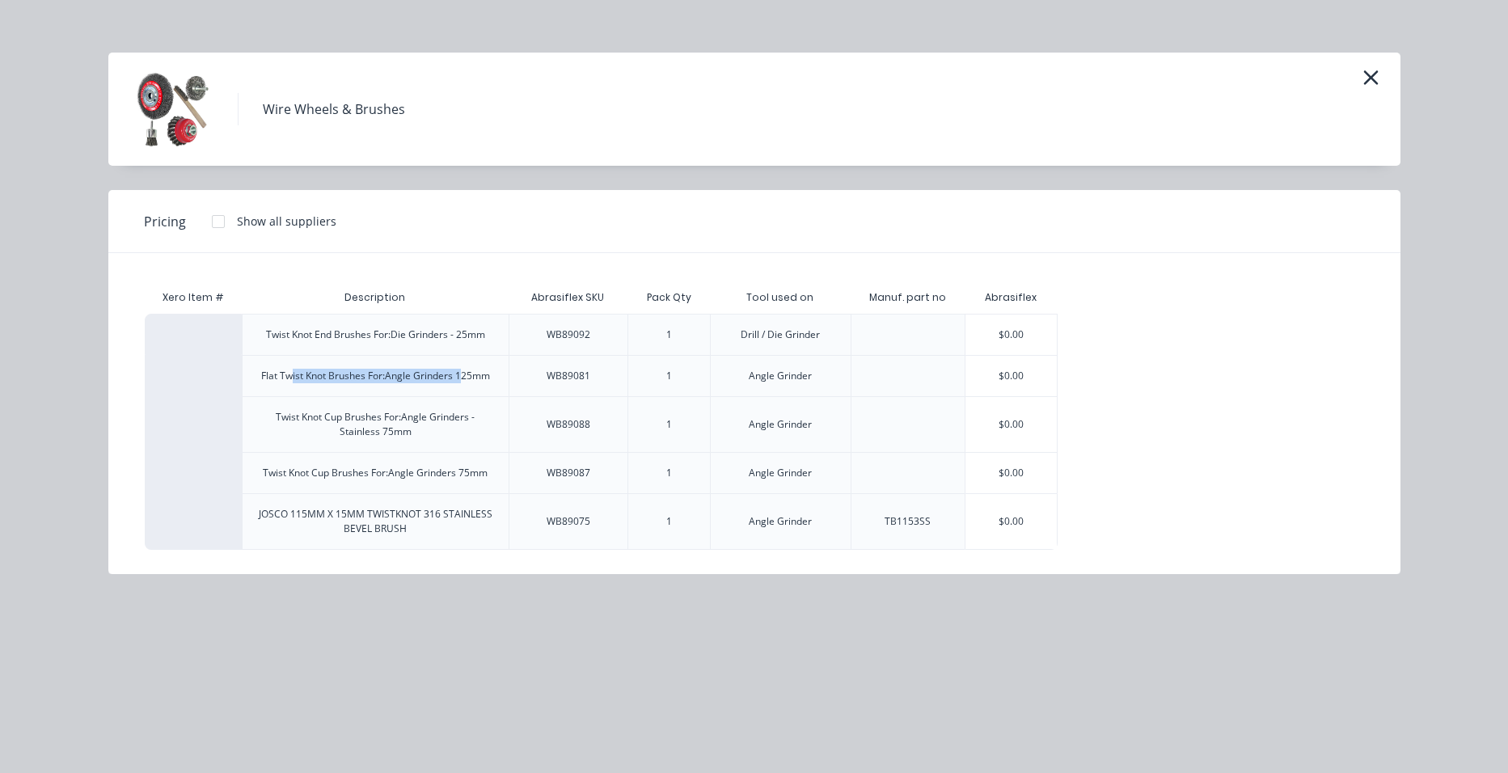
drag, startPoint x: 293, startPoint y: 374, endPoint x: 463, endPoint y: 378, distance: 169.9
click at [463, 378] on div "Flat Twist Knot Brushes For:Angle Grinders 125mm" at bounding box center [375, 376] width 229 height 15
drag, startPoint x: 463, startPoint y: 378, endPoint x: 476, endPoint y: 381, distance: 14.1
click at [476, 381] on div "Flat Twist Knot Brushes For:Angle Grinders 125mm" at bounding box center [375, 376] width 229 height 15
drag, startPoint x: 492, startPoint y: 374, endPoint x: 256, endPoint y: 378, distance: 235.4
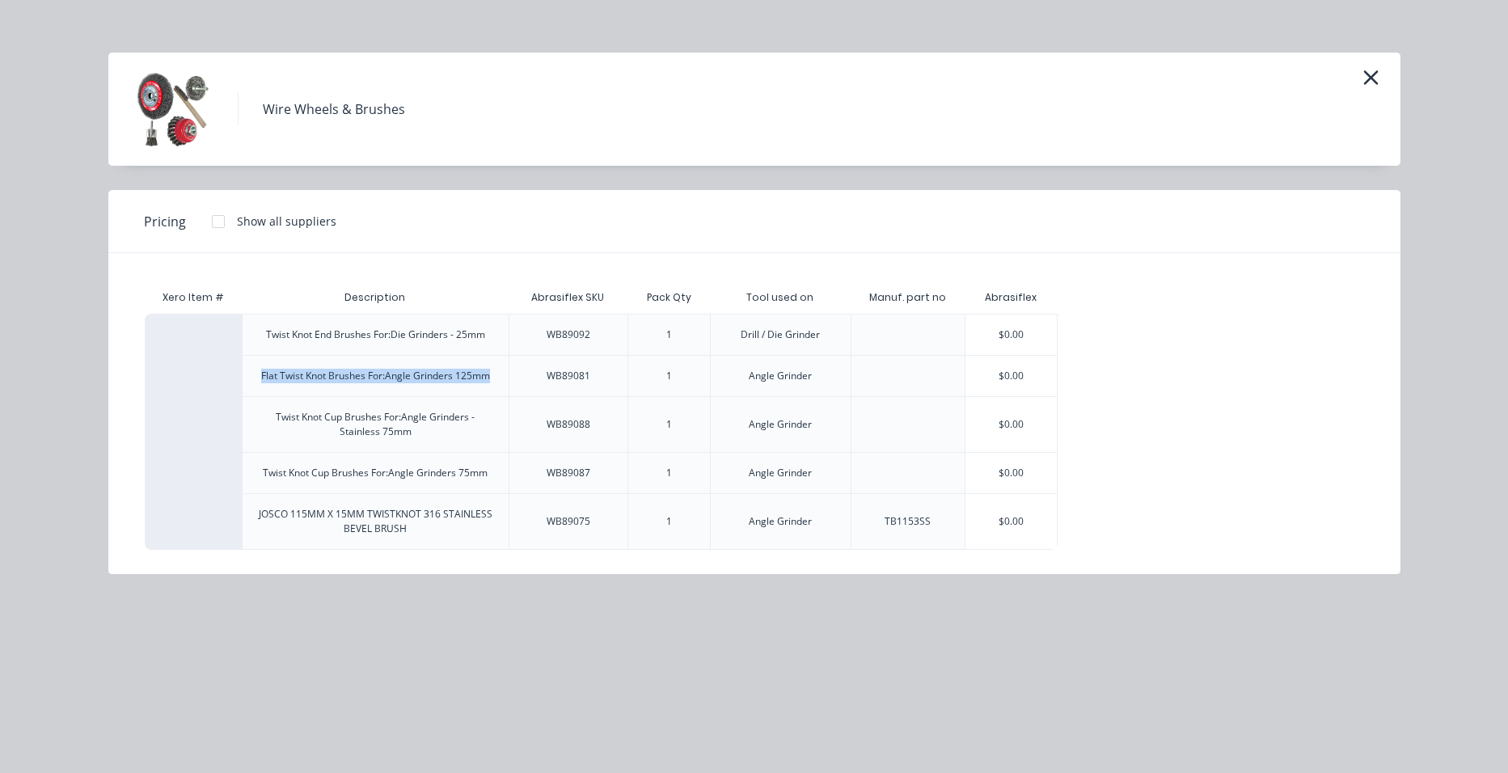
click at [256, 378] on div "Flat Twist Knot Brushes For:Angle Grinders 125mm" at bounding box center [375, 376] width 255 height 40
click at [1368, 85] on icon "button" at bounding box center [1371, 77] width 17 height 23
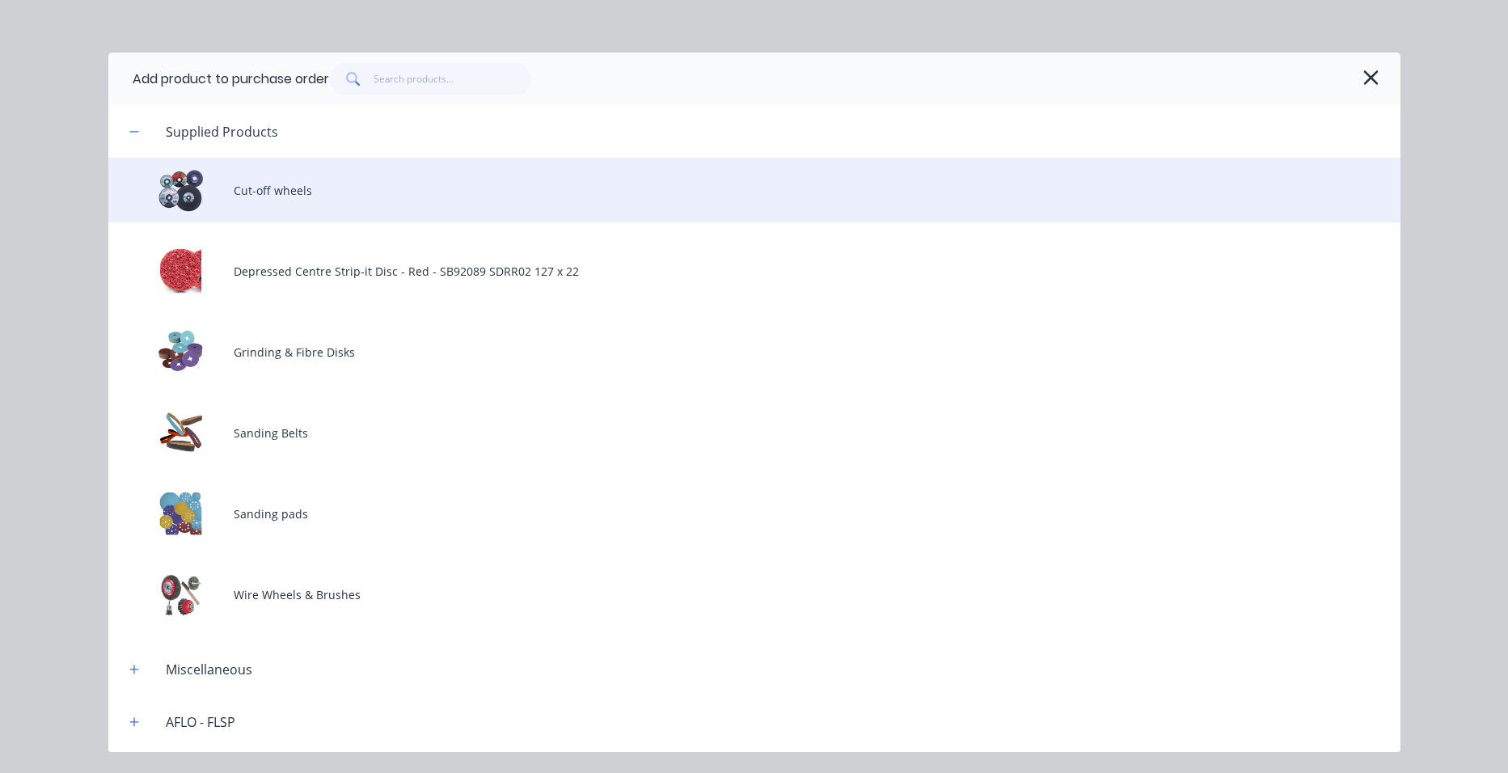
click at [330, 187] on div "Cut-off wheels" at bounding box center [754, 190] width 1292 height 65
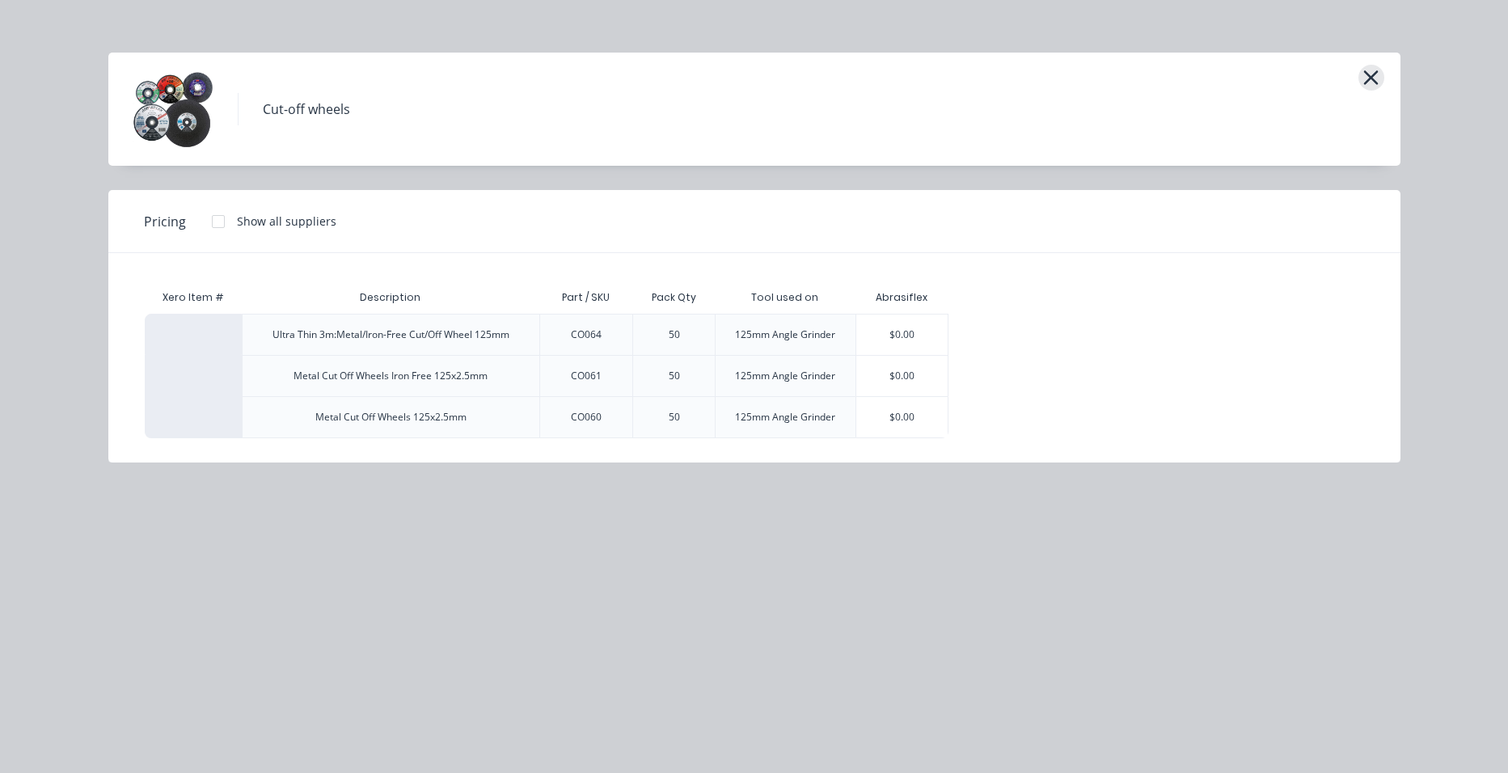
click at [1371, 78] on icon "button" at bounding box center [1371, 77] width 15 height 15
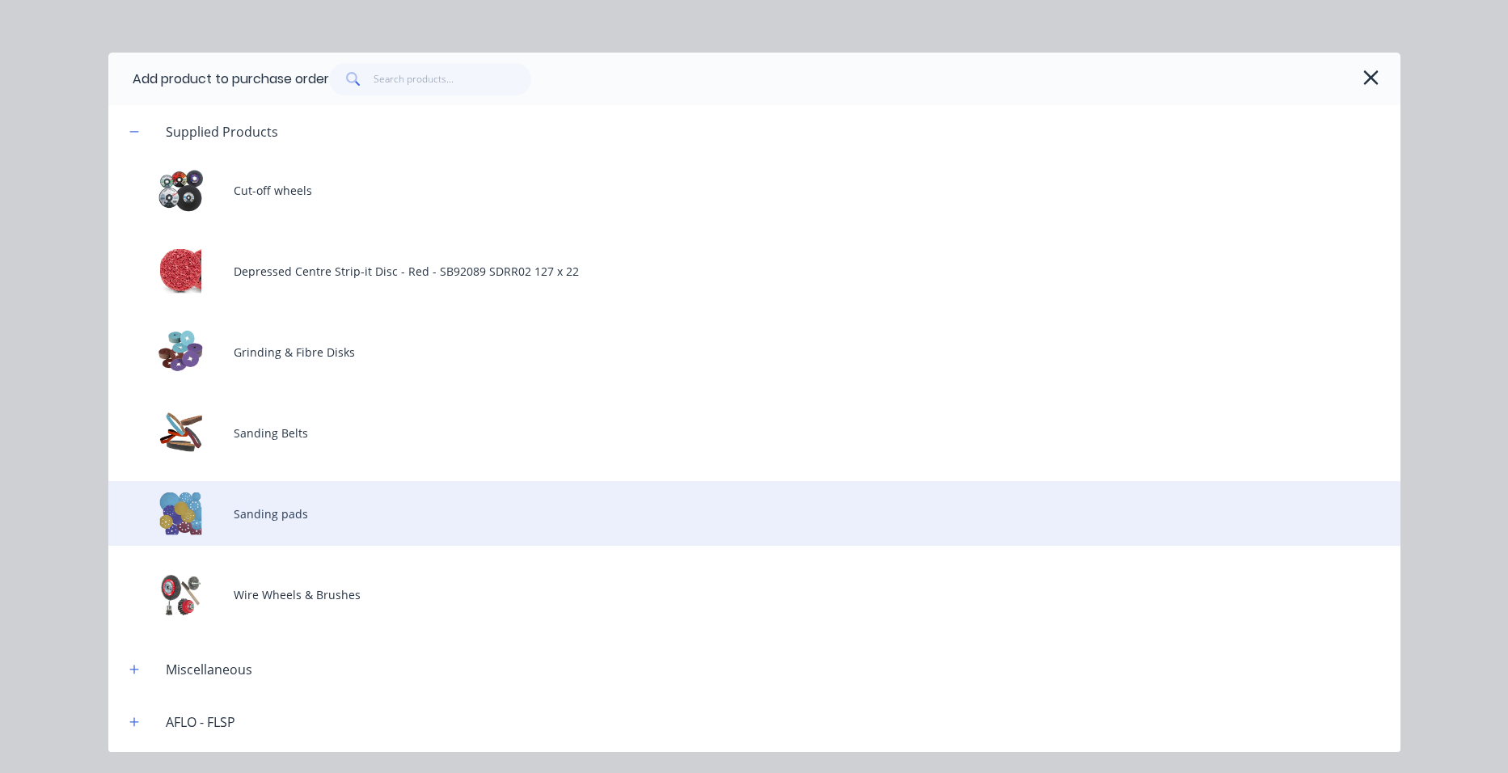
click at [327, 511] on div "Sanding pads" at bounding box center [754, 513] width 1292 height 65
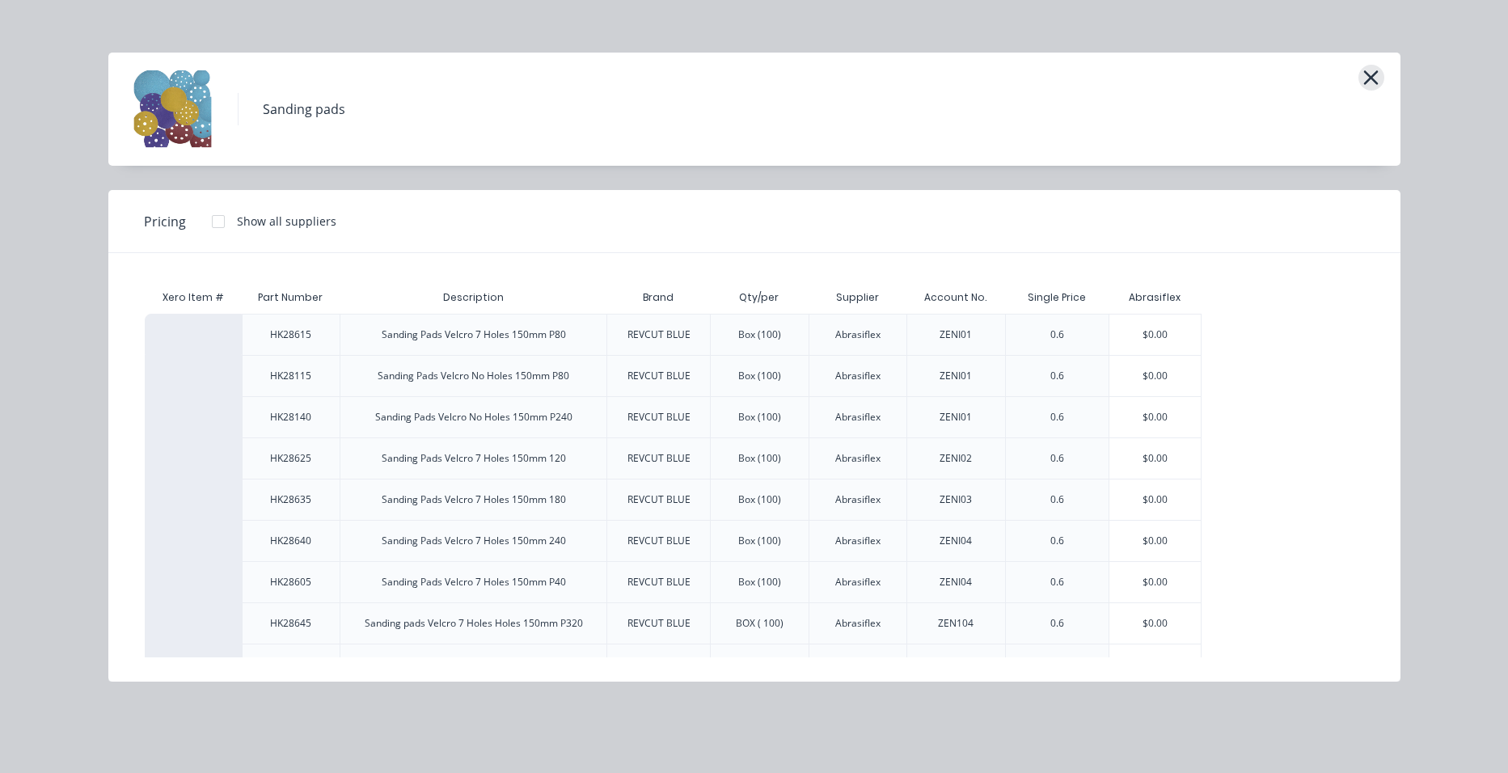
click at [1366, 79] on icon "button" at bounding box center [1371, 77] width 17 height 23
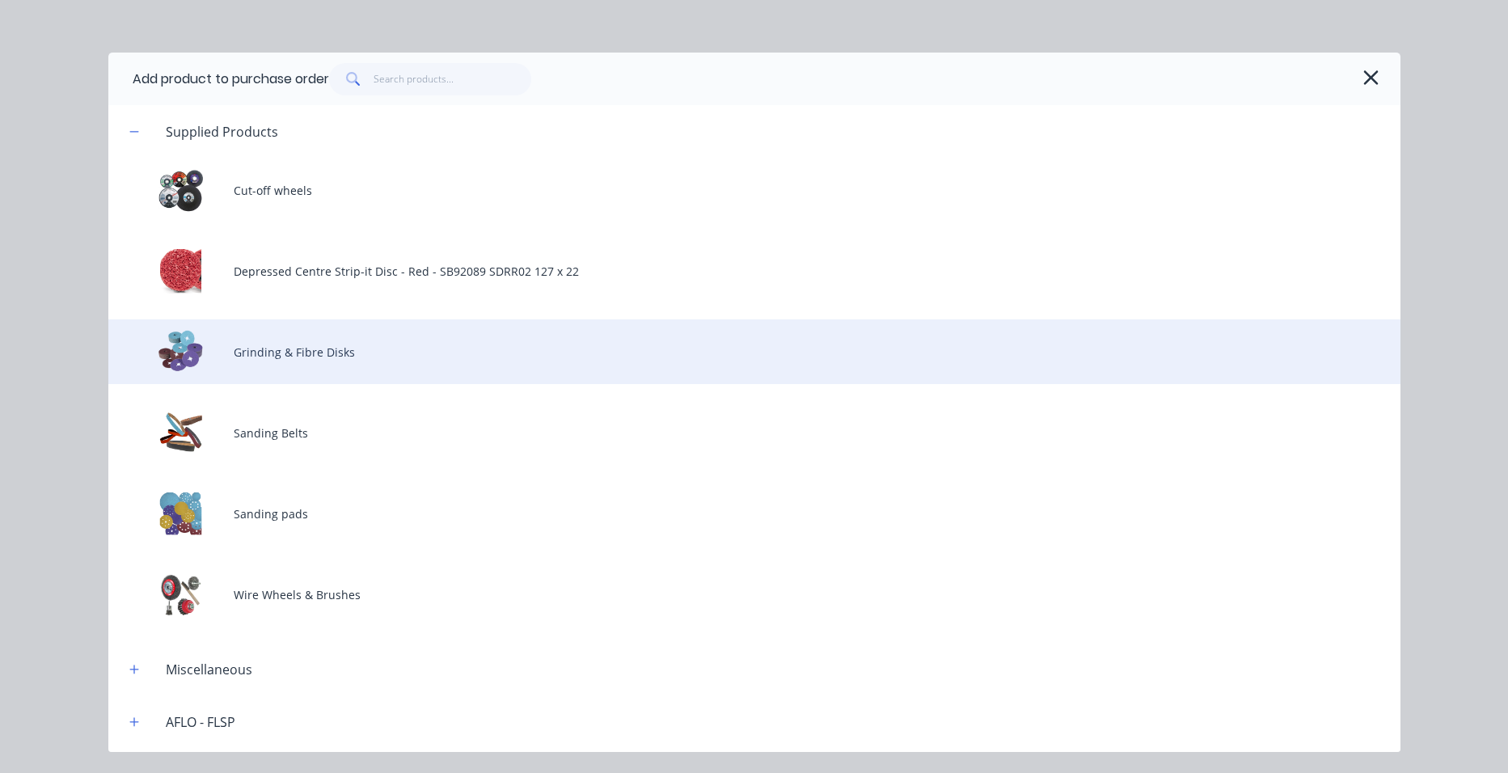
click at [345, 349] on div "Grinding & Fibre Disks" at bounding box center [754, 351] width 1292 height 65
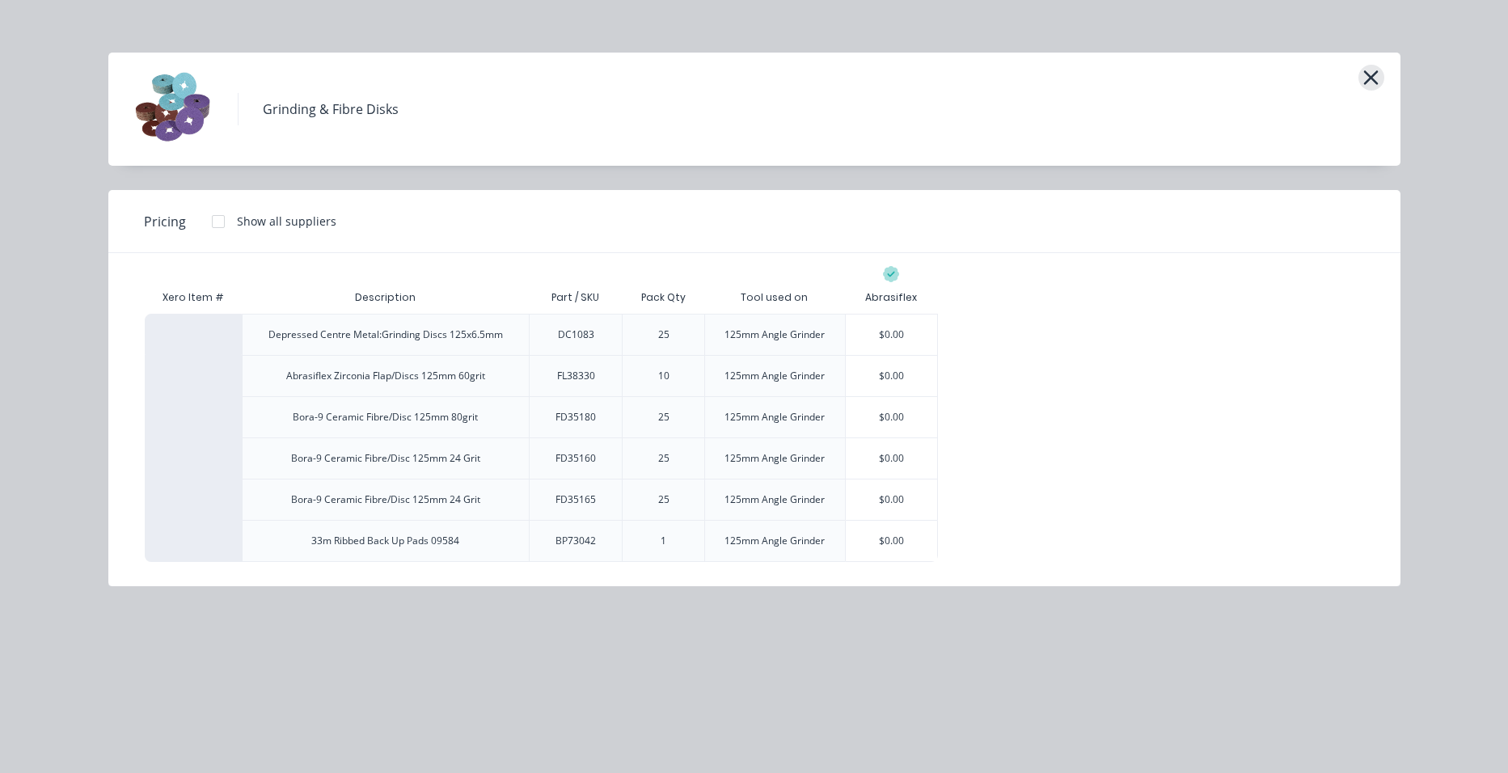
click at [1374, 78] on icon "button" at bounding box center [1371, 77] width 17 height 23
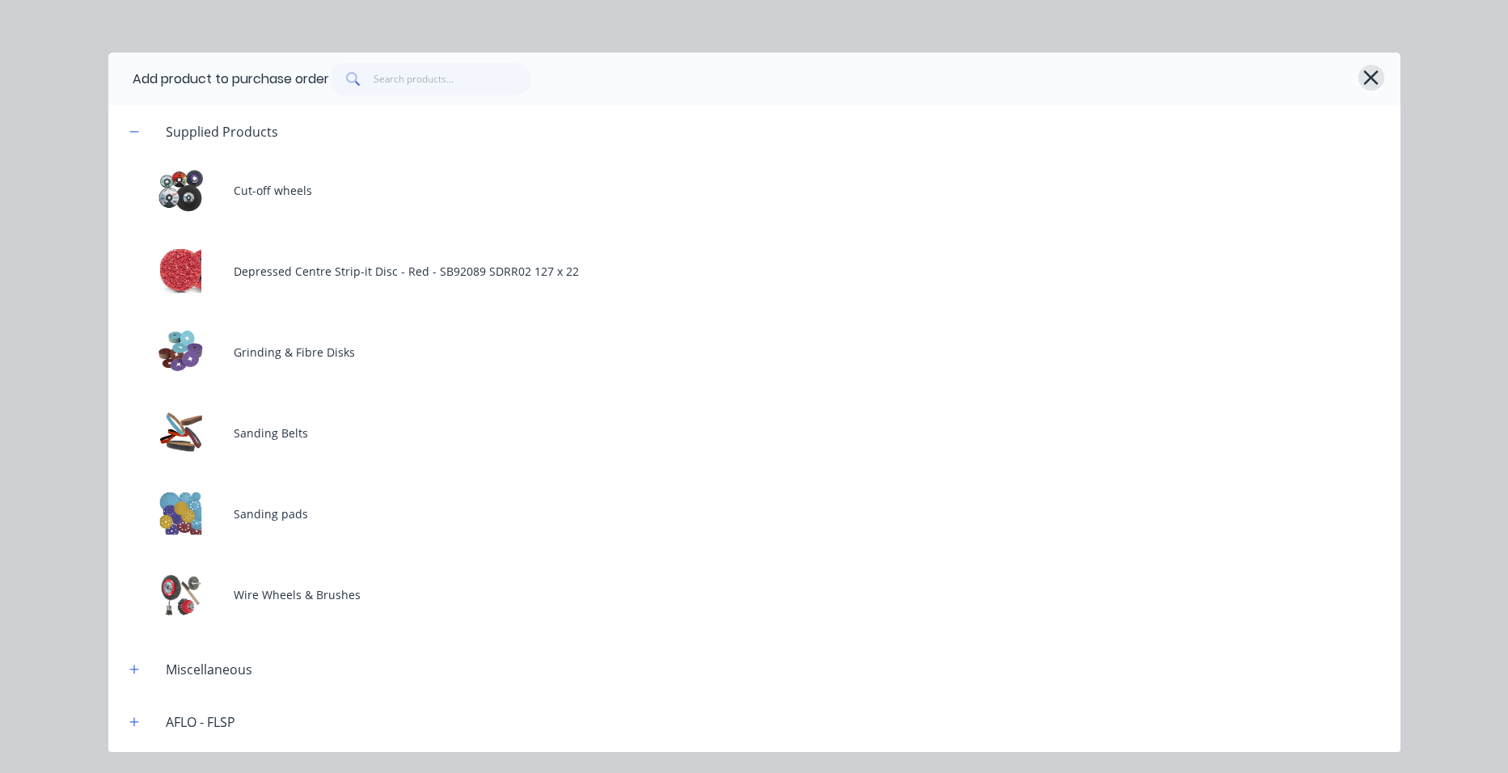
click at [1369, 74] on icon "button" at bounding box center [1371, 77] width 17 height 23
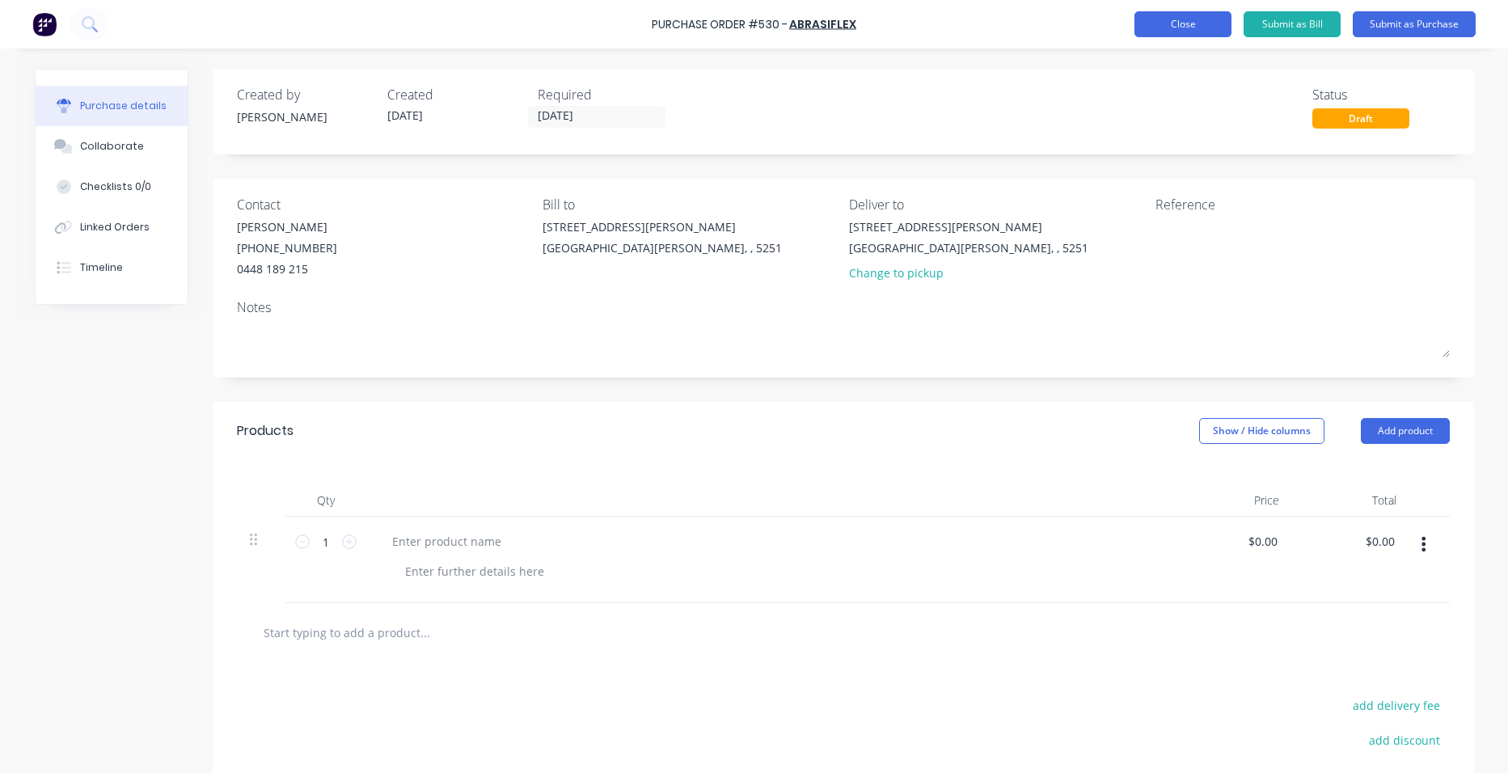
click at [1165, 27] on button "Close" at bounding box center [1183, 24] width 97 height 26
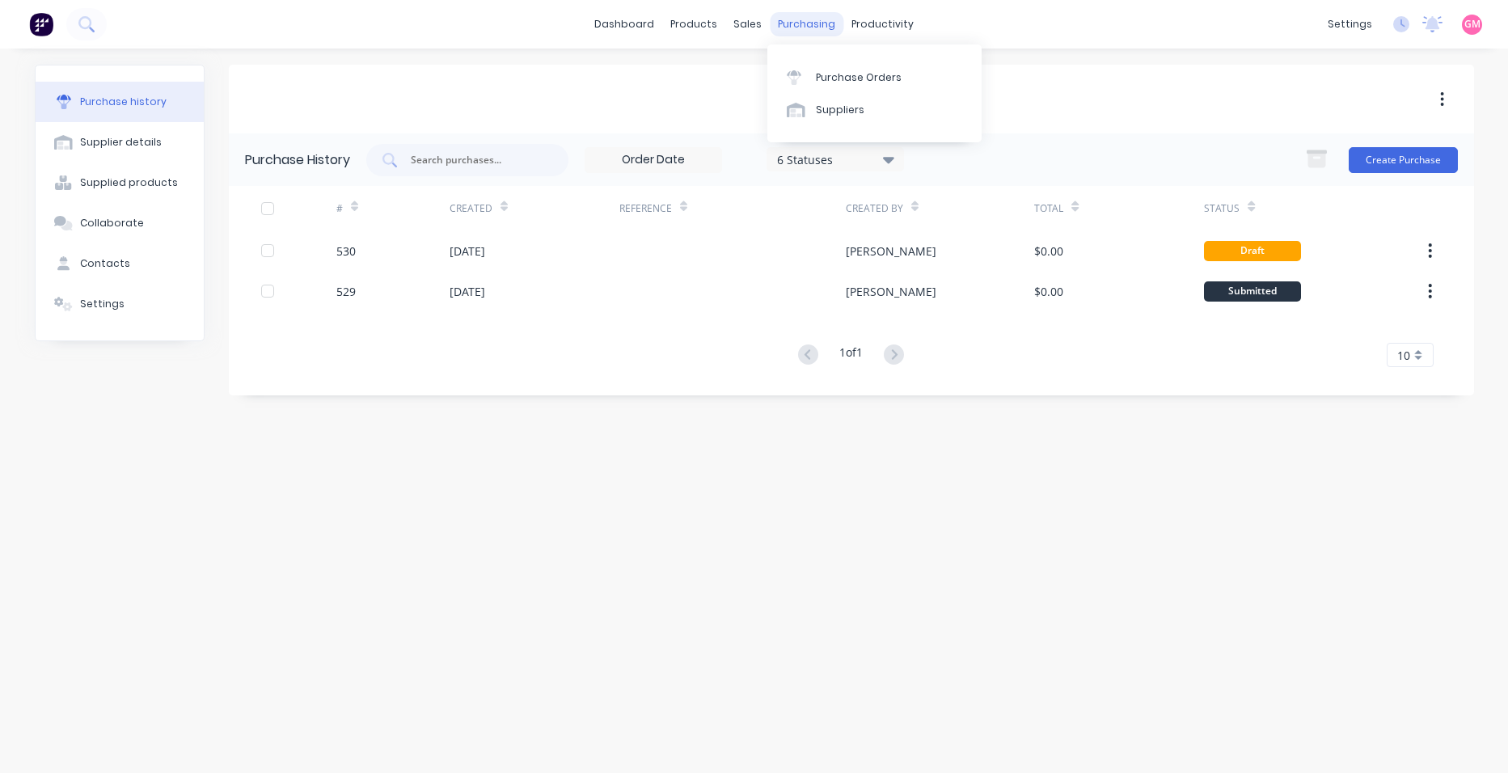
click at [805, 29] on div "purchasing" at bounding box center [807, 24] width 74 height 24
click at [827, 75] on div "Purchase Orders" at bounding box center [859, 77] width 86 height 15
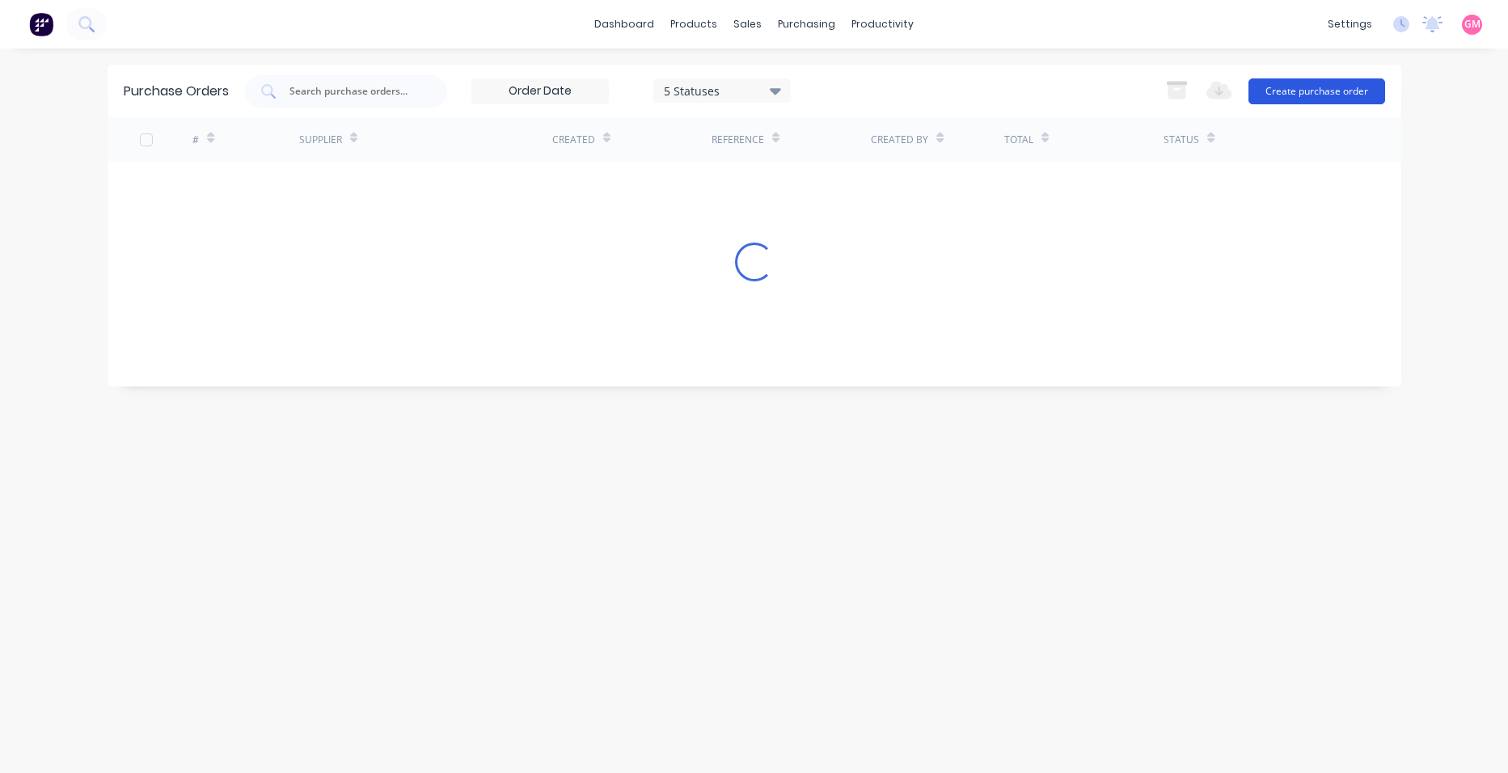
click at [1293, 83] on button "Create purchase order" at bounding box center [1317, 91] width 137 height 26
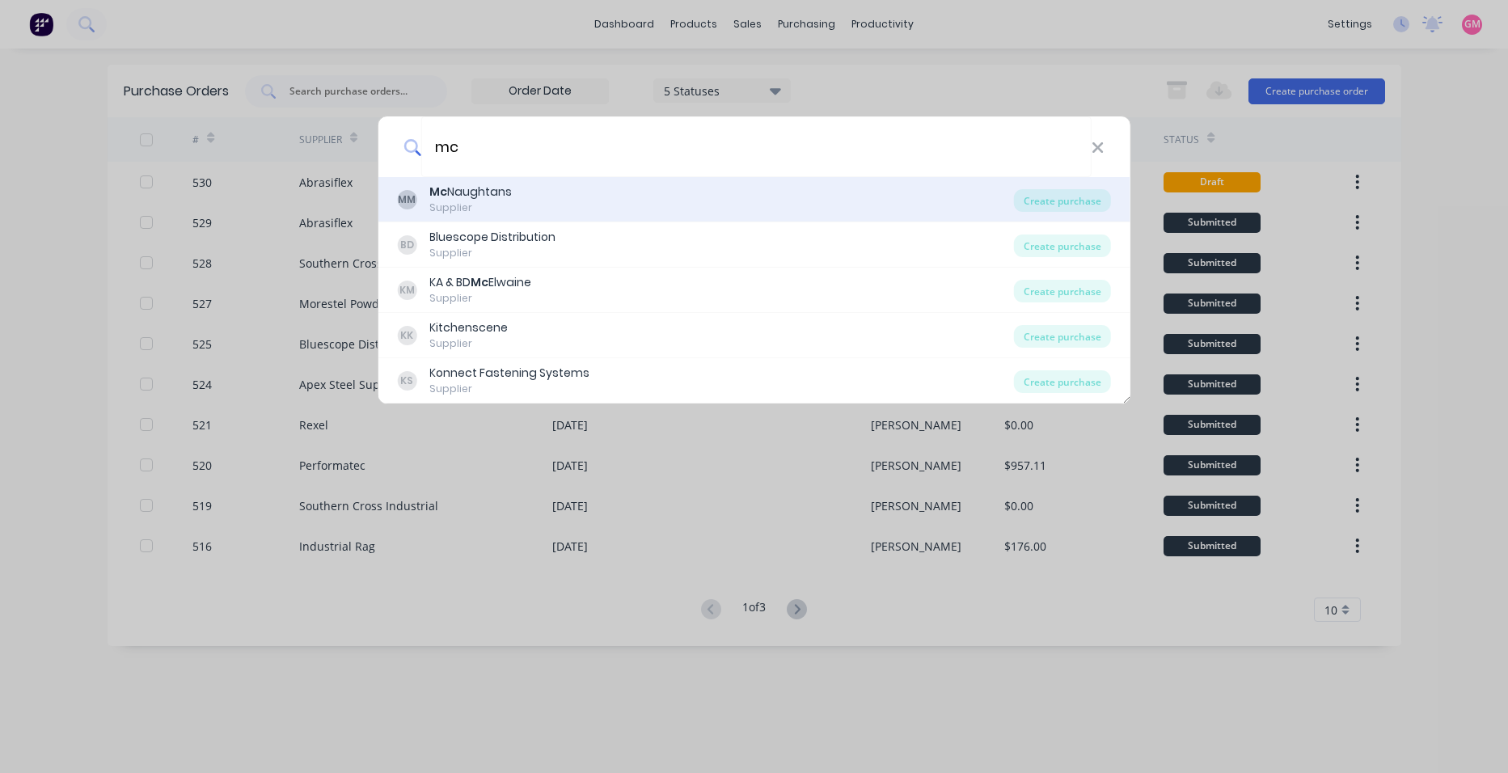
type input "mc"
click at [577, 205] on div "MM Mc Naughtans Supplier" at bounding box center [705, 200] width 617 height 32
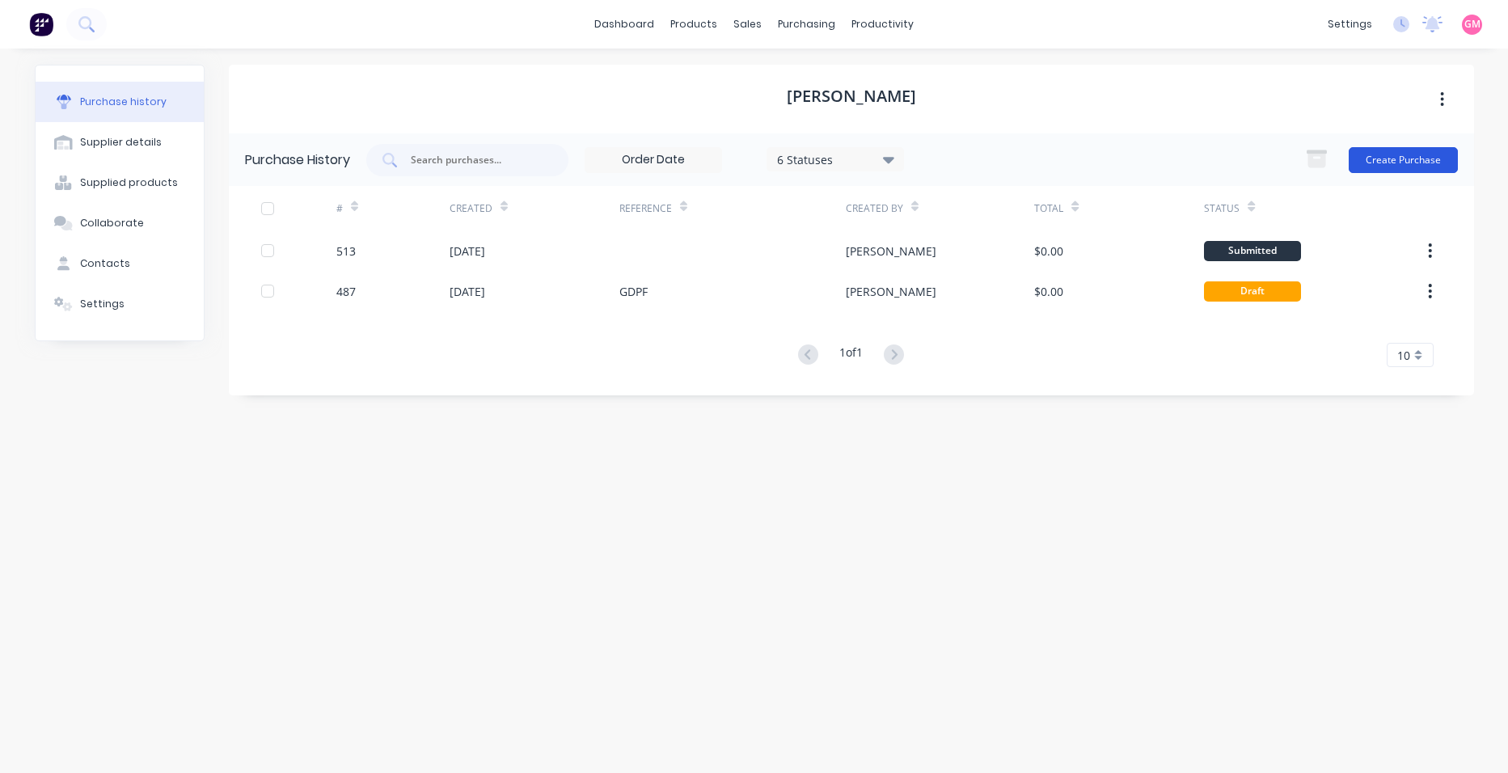
click at [1393, 154] on button "Create Purchase" at bounding box center [1403, 160] width 109 height 26
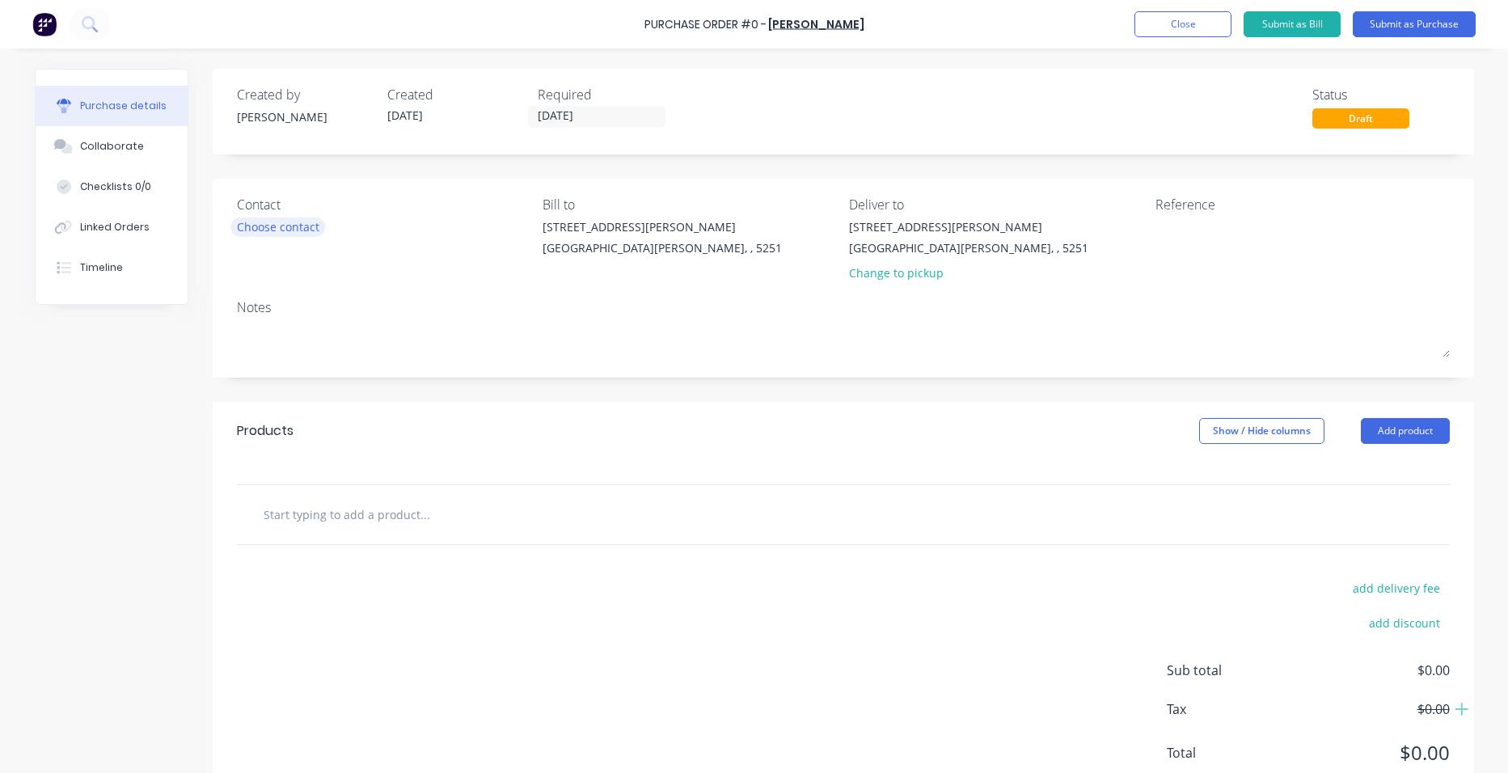
click at [246, 223] on div "Choose contact" at bounding box center [278, 226] width 82 height 17
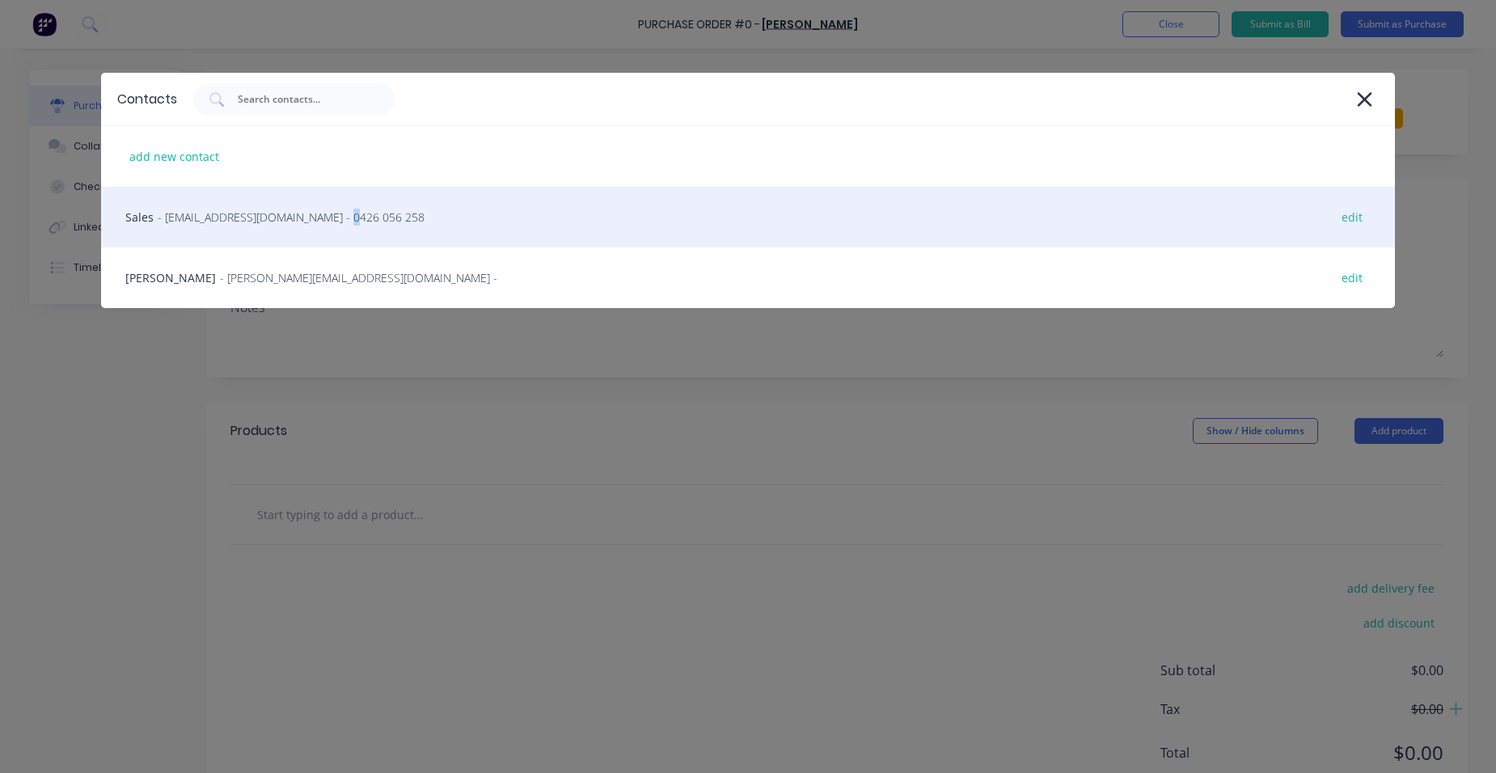
click at [334, 240] on div "Sales - [EMAIL_ADDRESS][DOMAIN_NAME] - 0426 056 258 edit" at bounding box center [748, 217] width 1294 height 61
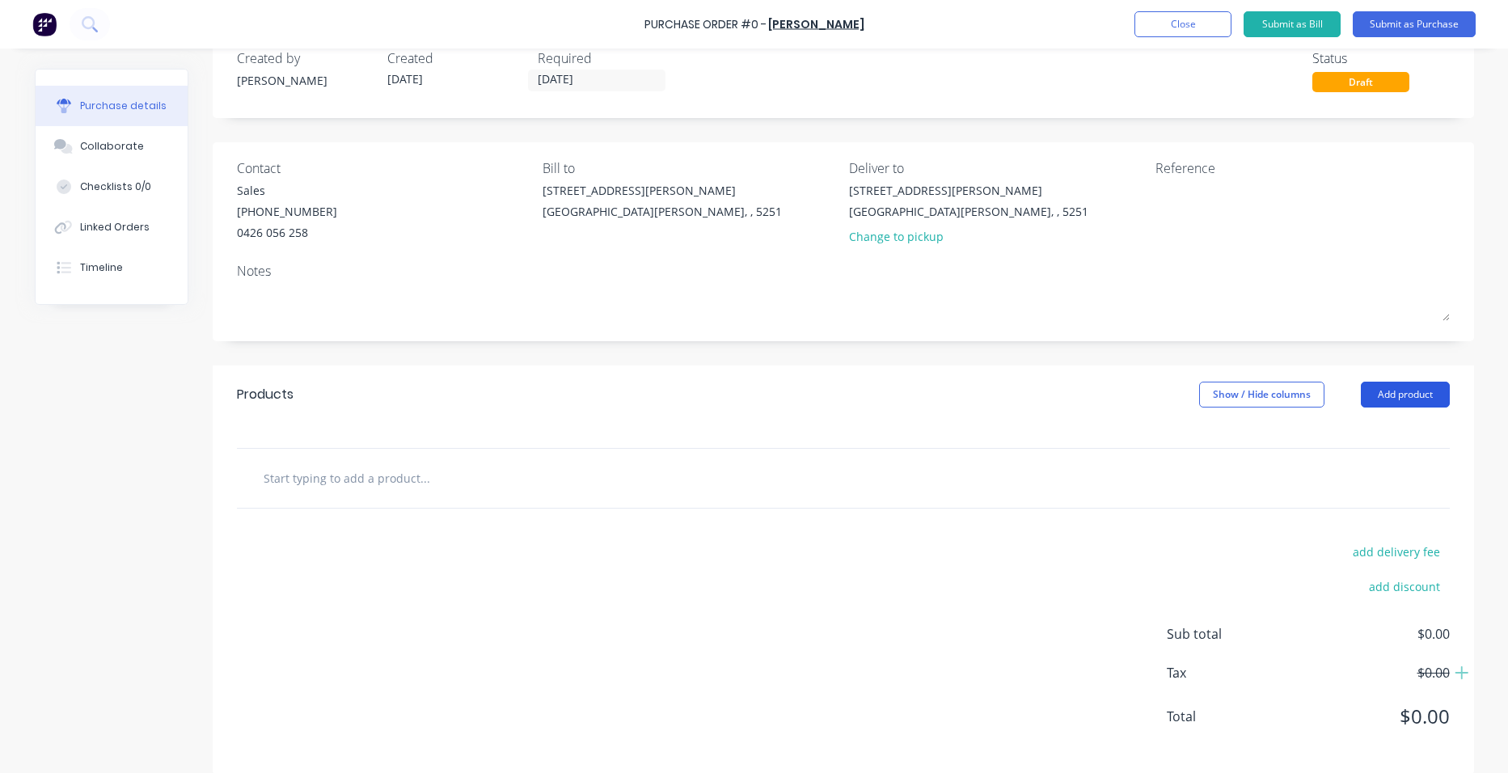
scroll to position [54, 0]
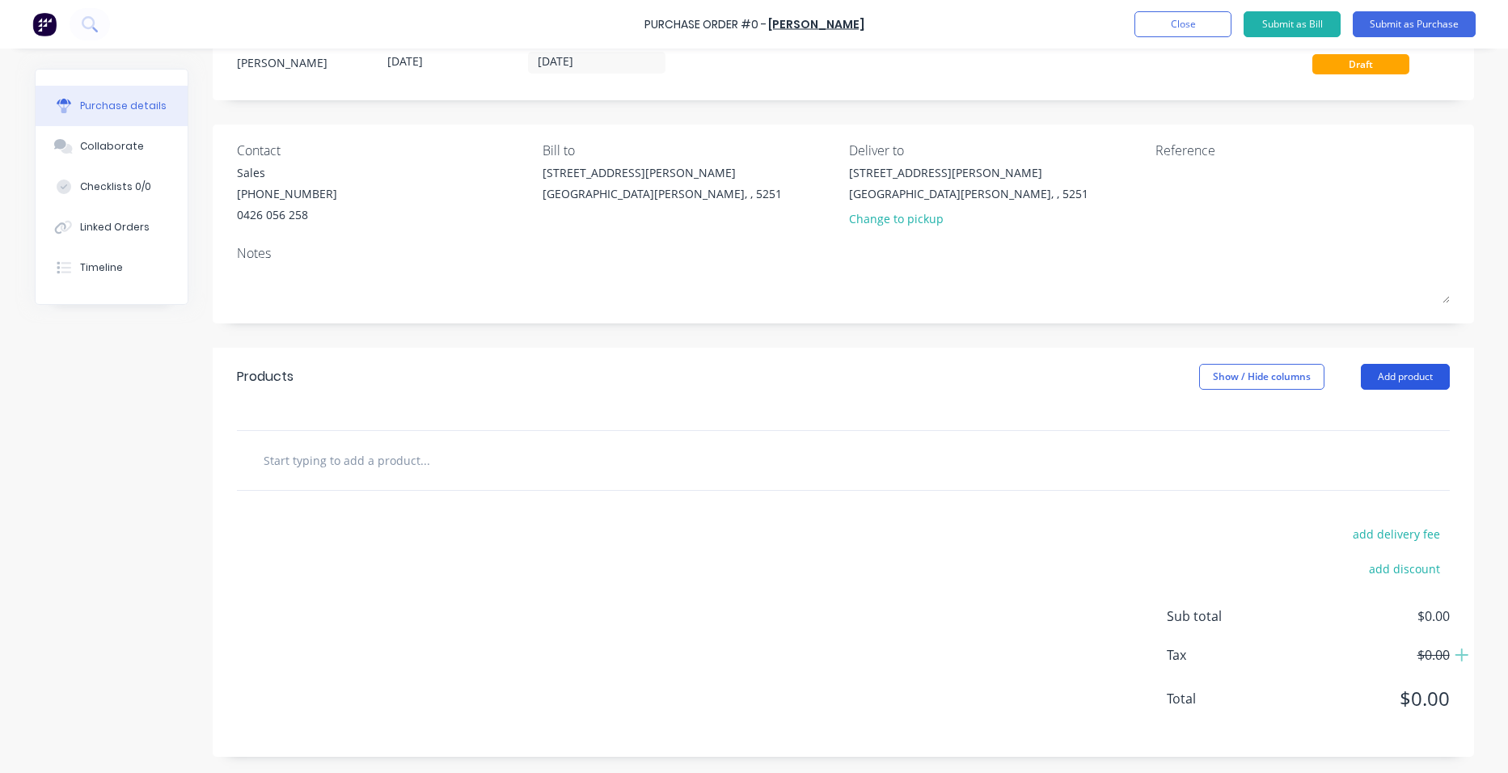
click at [1409, 372] on button "Add product" at bounding box center [1405, 377] width 89 height 26
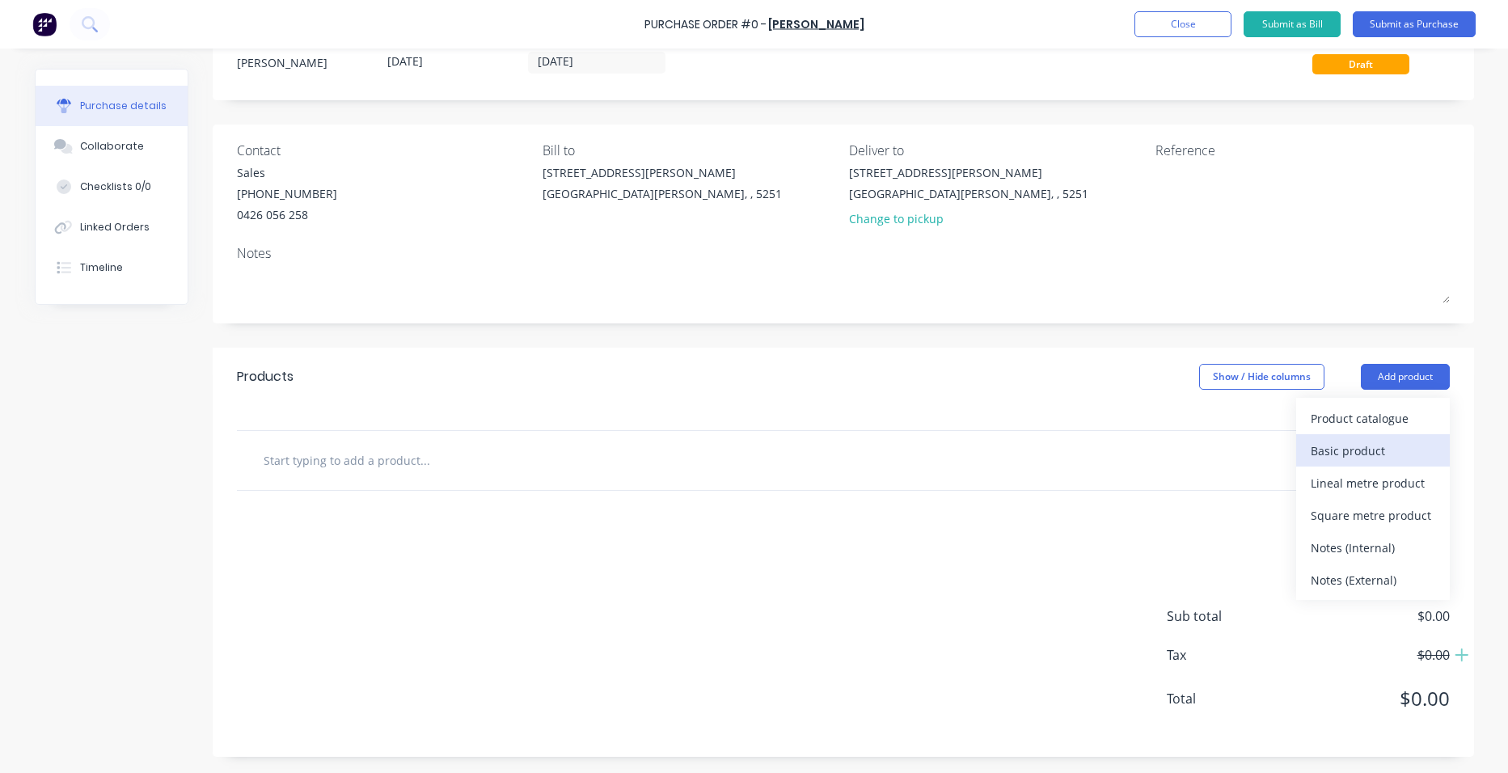
click at [1385, 452] on div "Basic product" at bounding box center [1373, 450] width 125 height 23
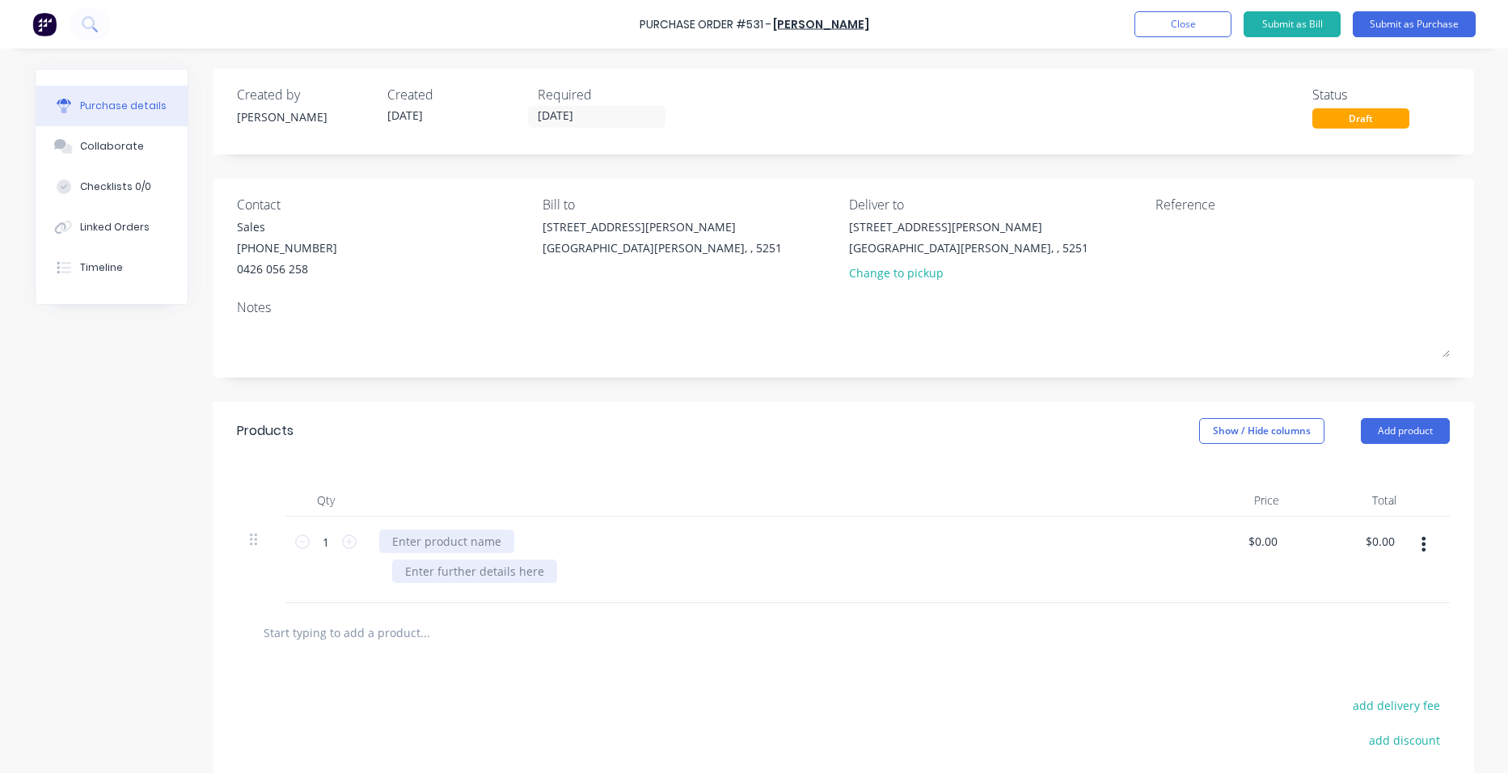
drag, startPoint x: 493, startPoint y: 541, endPoint x: 490, endPoint y: 562, distance: 21.3
click at [493, 542] on div at bounding box center [446, 541] width 135 height 23
paste div
click at [324, 535] on input "1" at bounding box center [326, 542] width 32 height 24
type input "7"
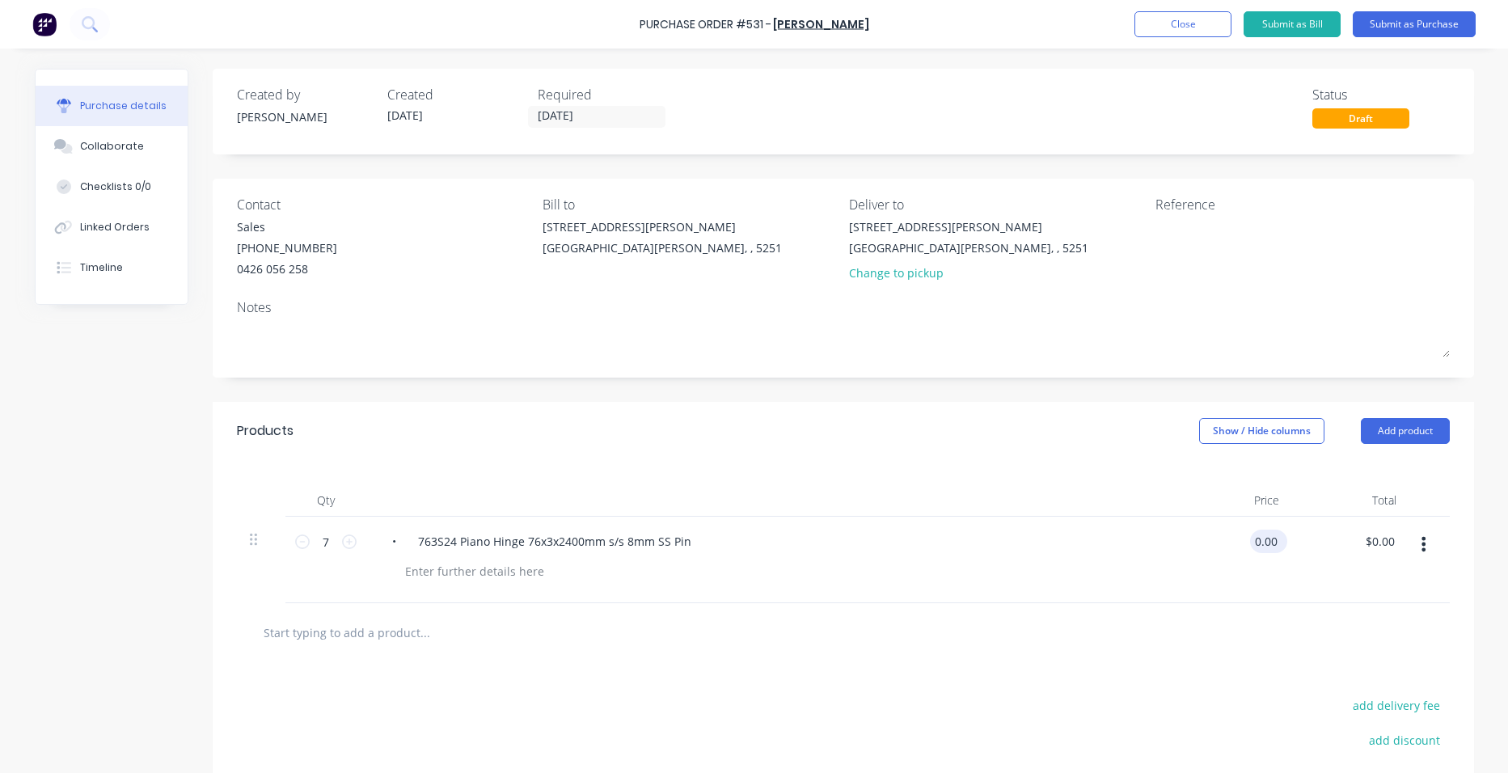
click at [1261, 535] on input "0.00" at bounding box center [1265, 541] width 31 height 23
click at [1283, 531] on div "$0.00 0.00" at bounding box center [1233, 560] width 117 height 87
drag, startPoint x: 1268, startPoint y: 539, endPoint x: 1249, endPoint y: 538, distance: 19.5
click at [1250, 539] on input "0.00" at bounding box center [1265, 541] width 31 height 23
type input "0"
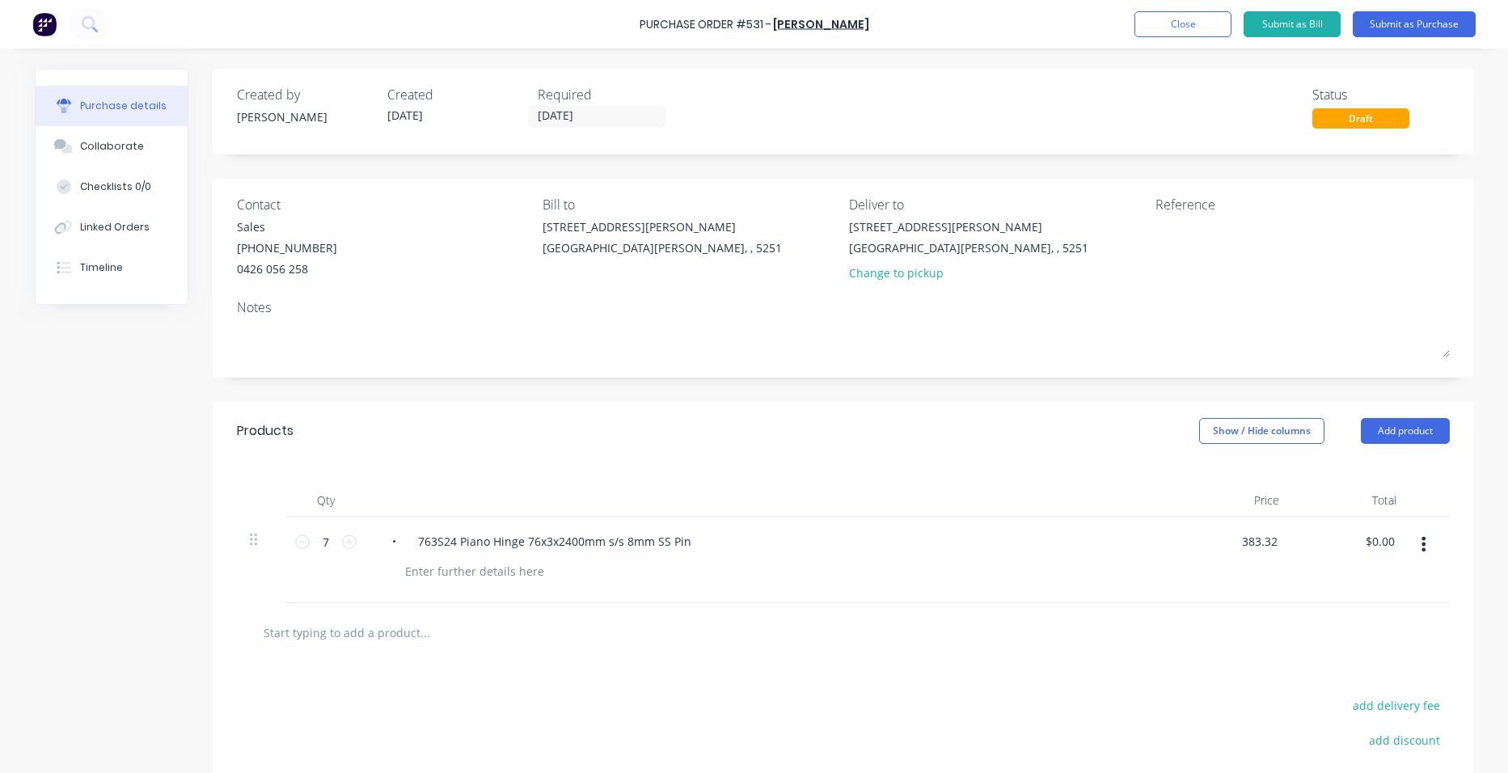
type input "$383.32"
type input "$2,683.24"
click at [1298, 570] on div "$2,683.24 $2,683.24" at bounding box center [1350, 560] width 117 height 87
click at [585, 113] on input "[DATE]" at bounding box center [597, 117] width 136 height 20
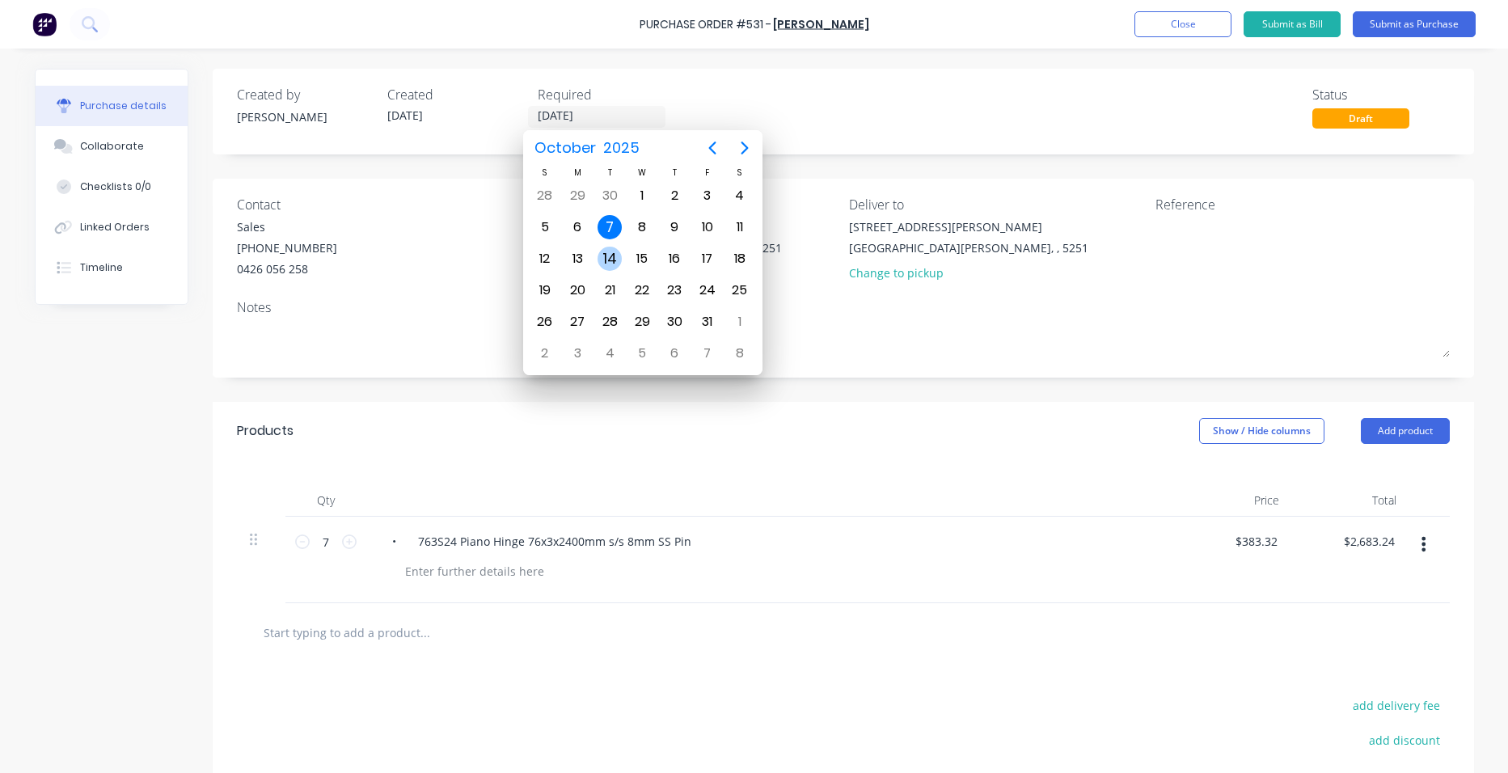
click at [613, 256] on div "14" at bounding box center [610, 259] width 24 height 24
type input "[DATE]"
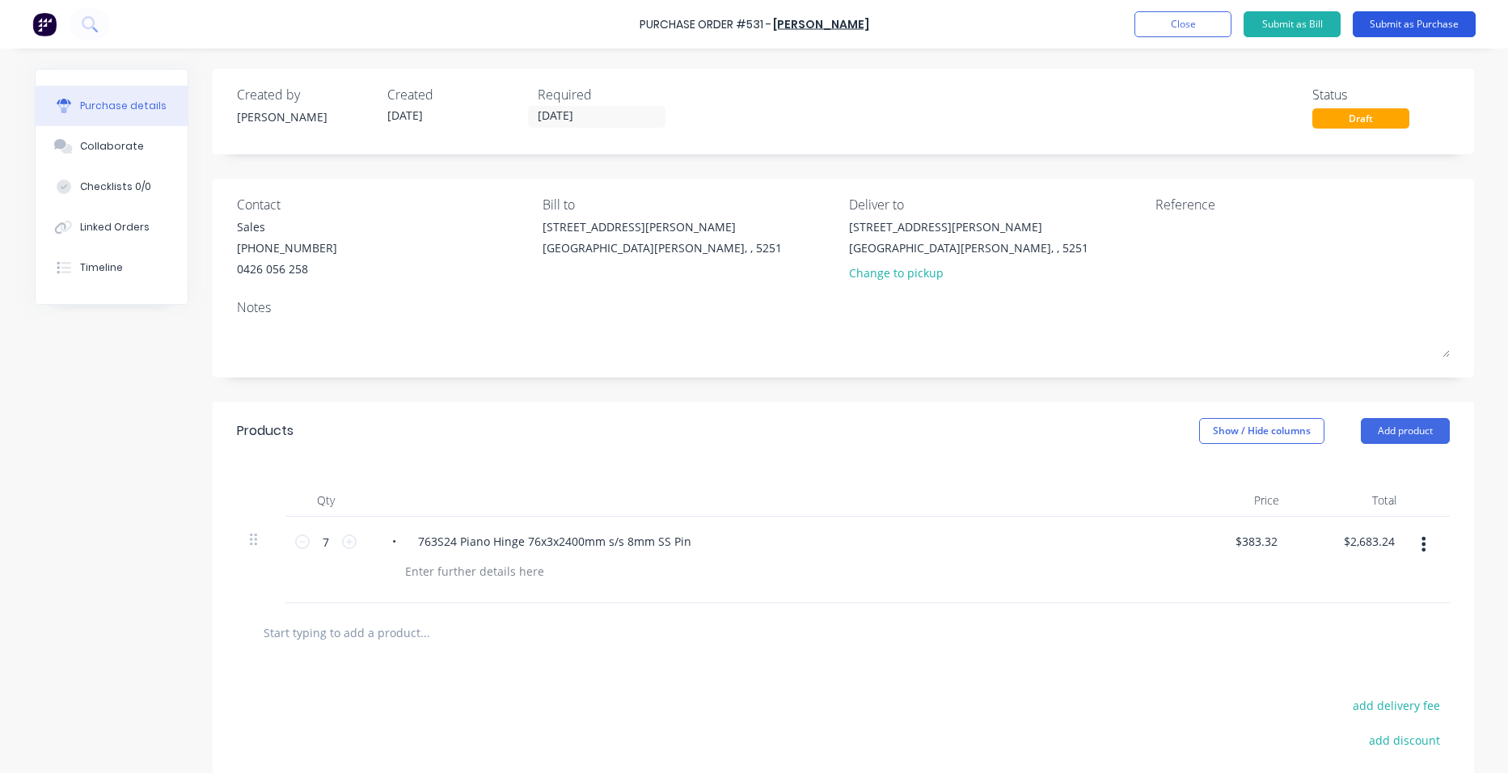
click at [1382, 23] on button "Submit as Purchase" at bounding box center [1414, 24] width 123 height 26
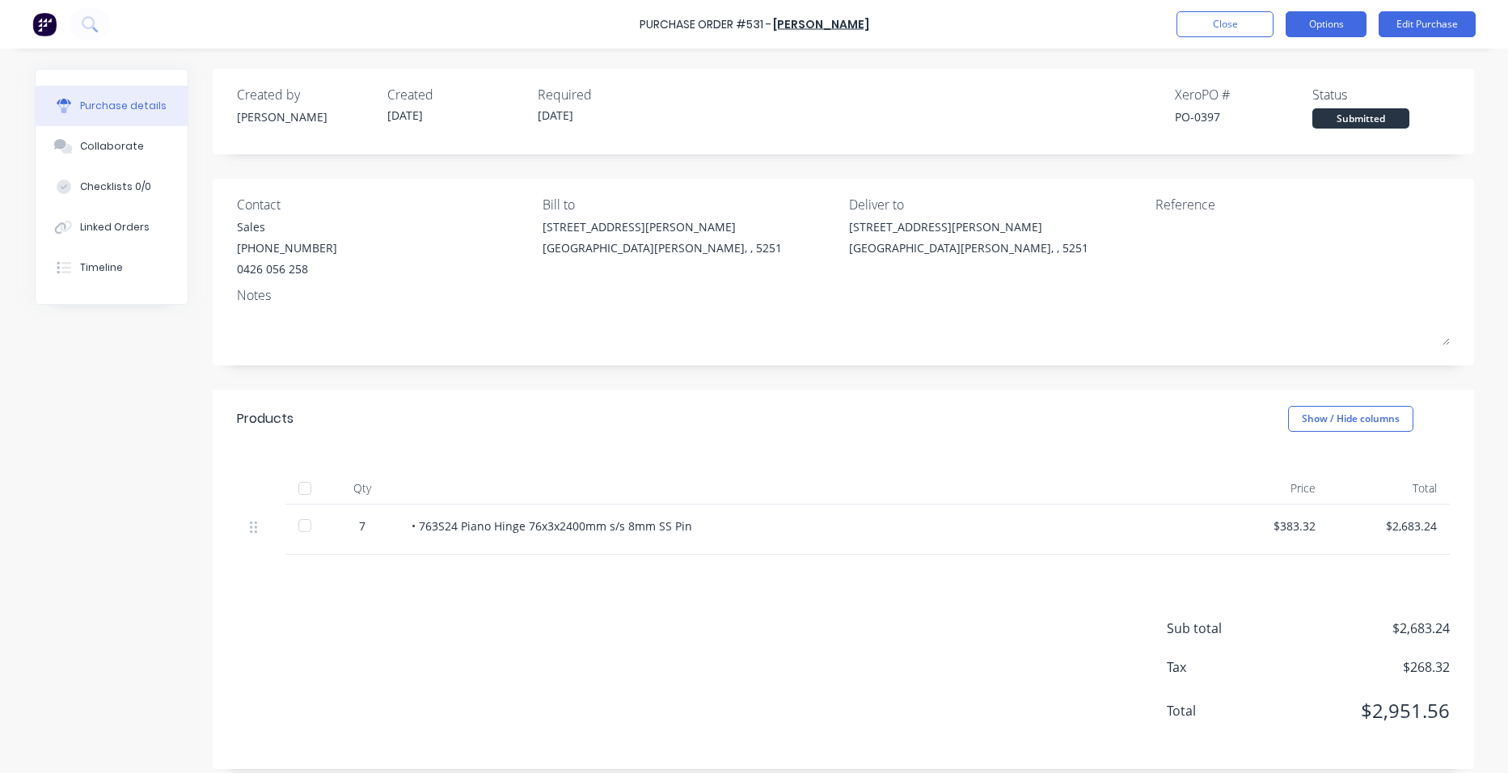
click at [1329, 17] on button "Options" at bounding box center [1326, 24] width 81 height 26
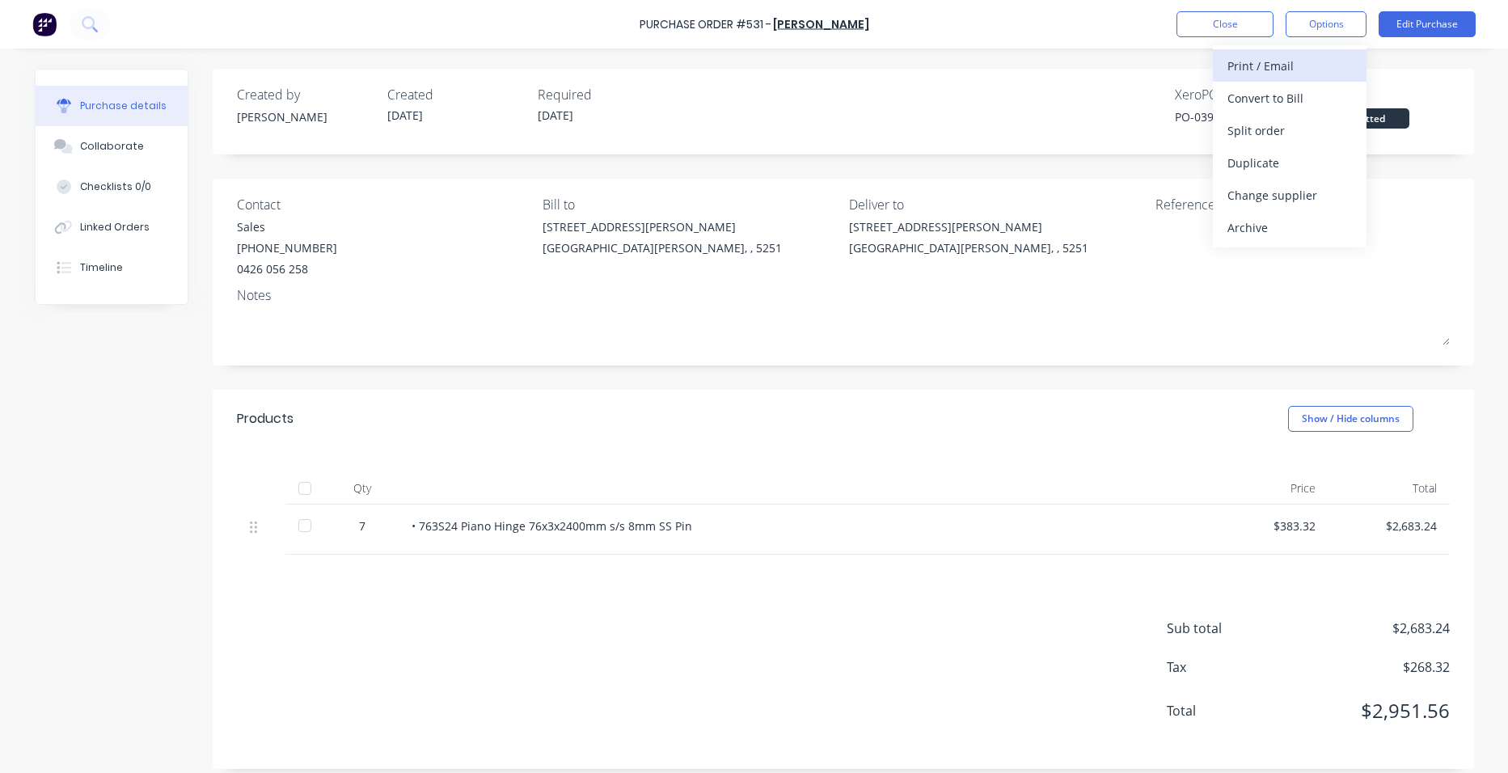
click at [1300, 65] on div "Print / Email" at bounding box center [1290, 65] width 125 height 23
click at [1300, 93] on div "With pricing" at bounding box center [1290, 98] width 125 height 23
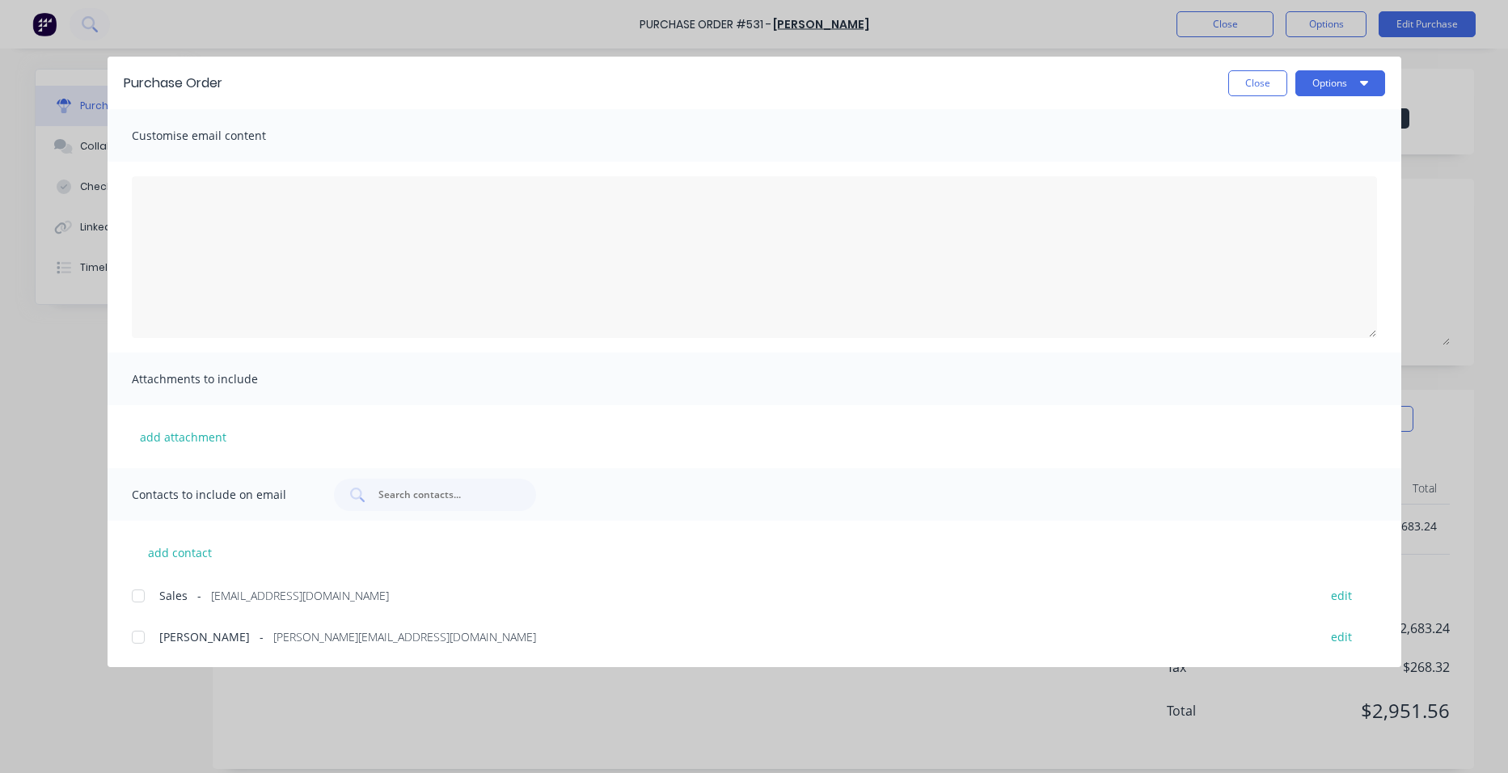
click at [136, 636] on div at bounding box center [138, 637] width 32 height 32
drag, startPoint x: 140, startPoint y: 595, endPoint x: 97, endPoint y: 618, distance: 48.5
click at [140, 596] on div at bounding box center [138, 596] width 32 height 32
click at [1330, 84] on button "Options" at bounding box center [1341, 83] width 90 height 26
click at [1318, 186] on div "Email" at bounding box center [1308, 188] width 125 height 23
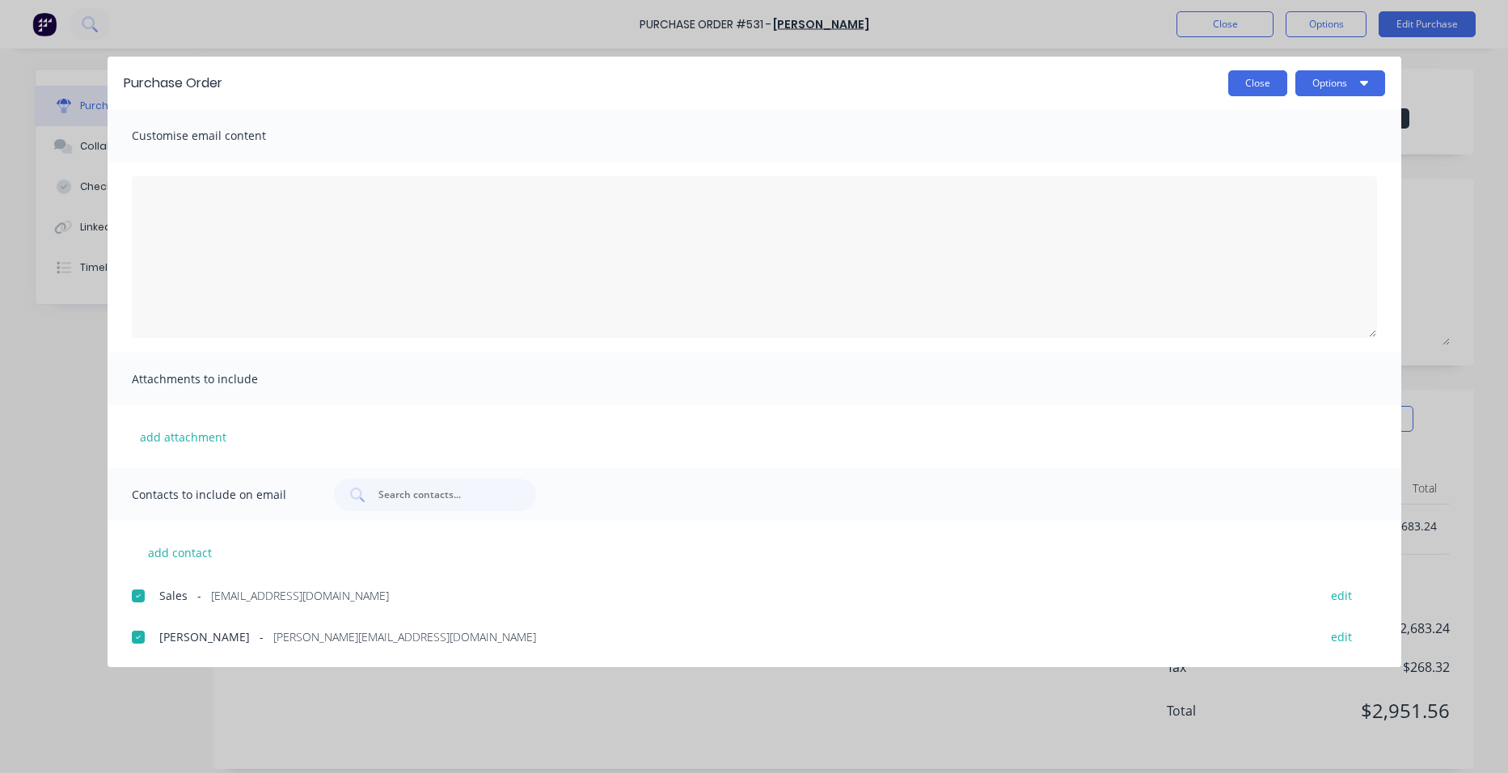
click at [1245, 83] on button "Close" at bounding box center [1258, 83] width 59 height 26
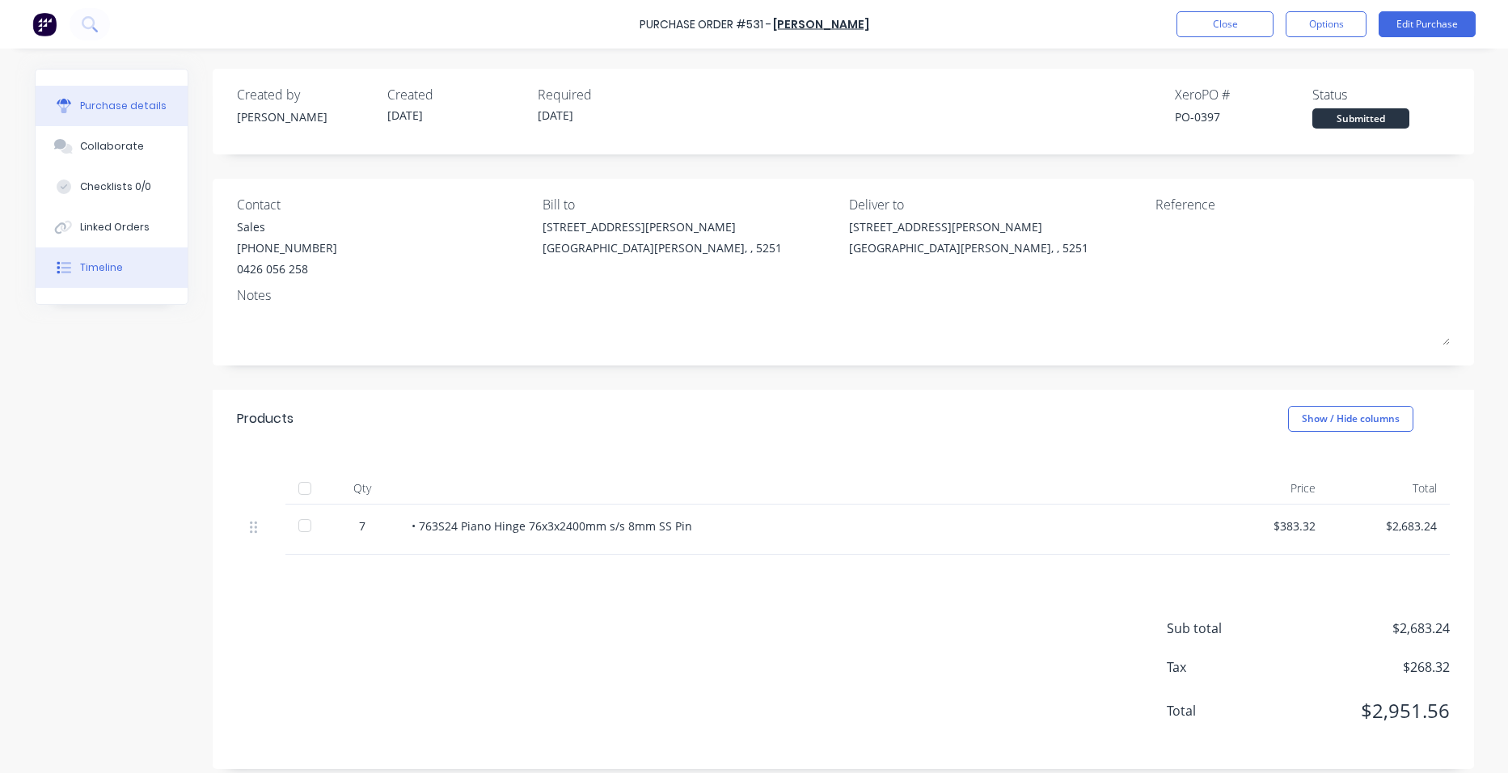
click at [98, 273] on div "Timeline" at bounding box center [101, 267] width 43 height 15
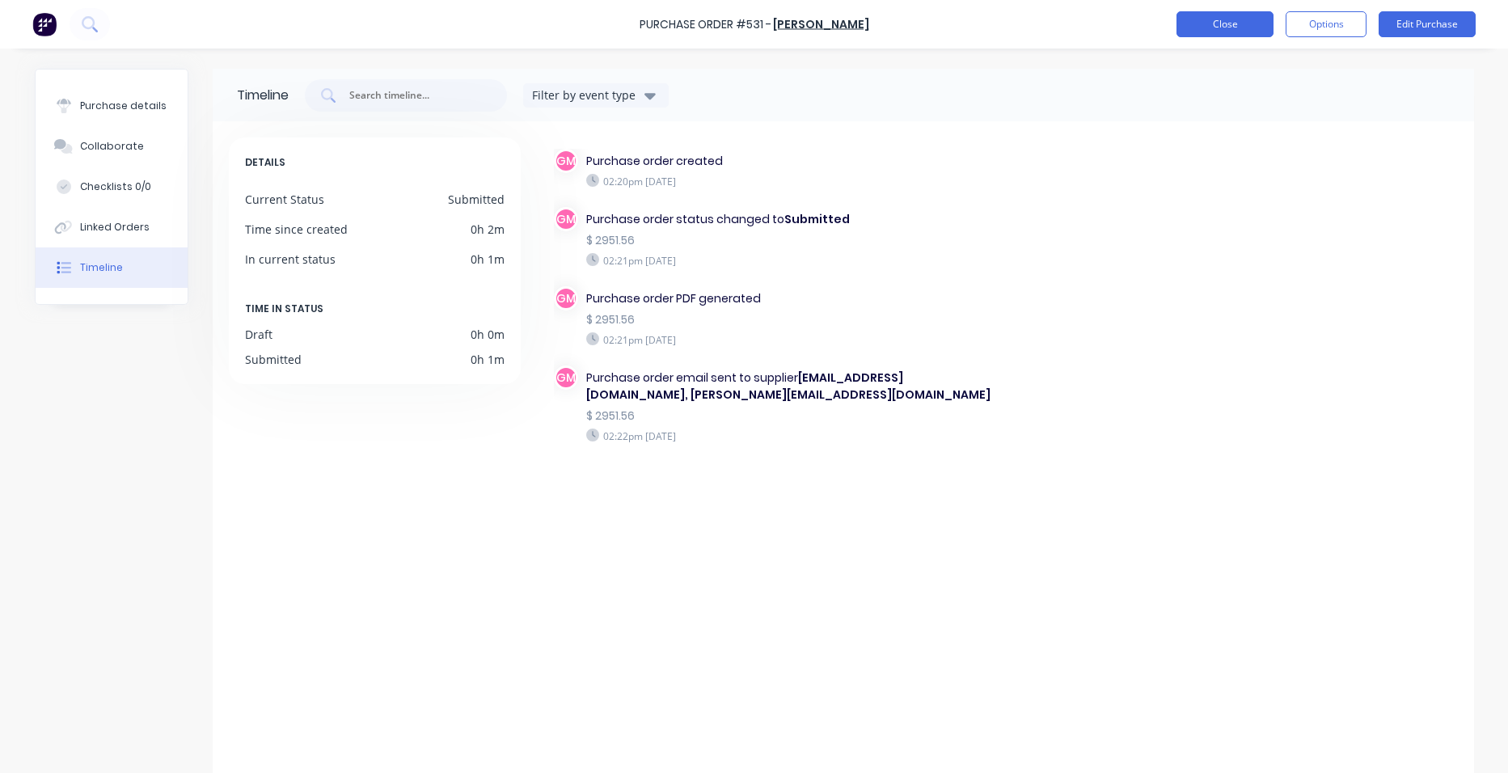
click at [1229, 34] on button "Close" at bounding box center [1225, 24] width 97 height 26
